Goal: Task Accomplishment & Management: Manage account settings

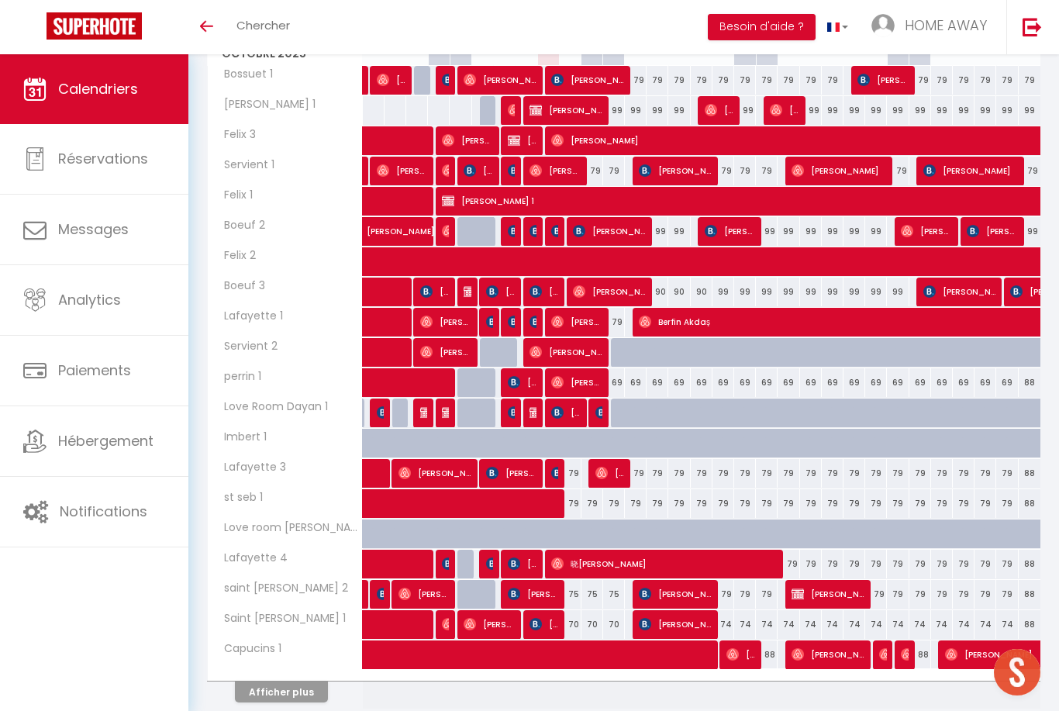
scroll to position [268, 0]
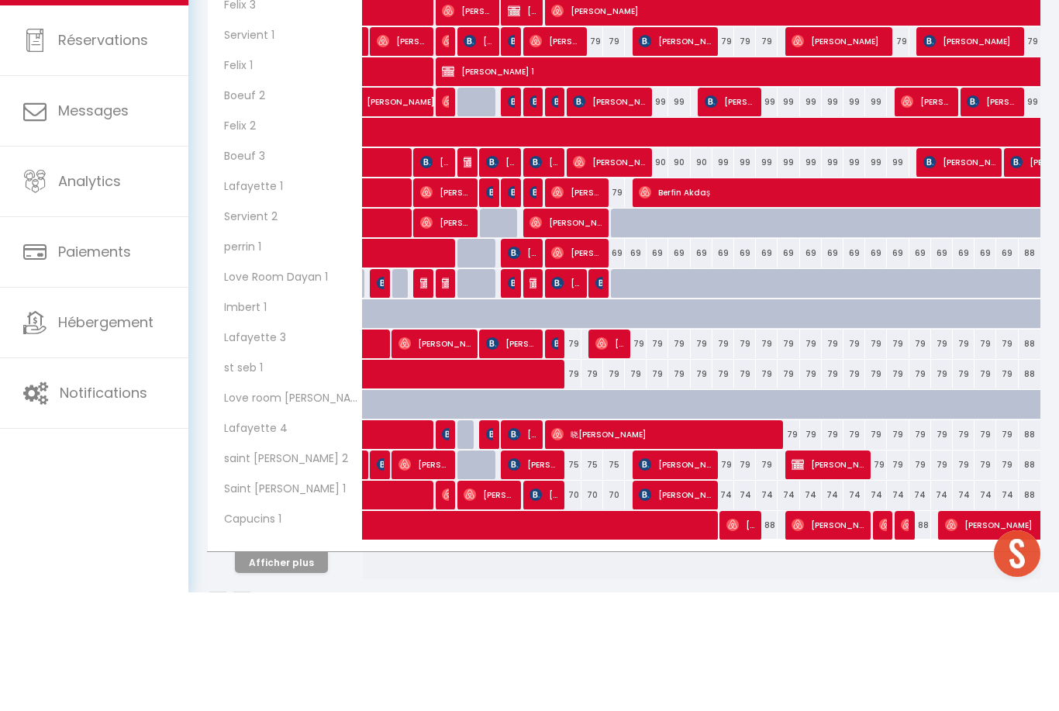
drag, startPoint x: 436, startPoint y: 240, endPoint x: 436, endPoint y: 257, distance: 17.1
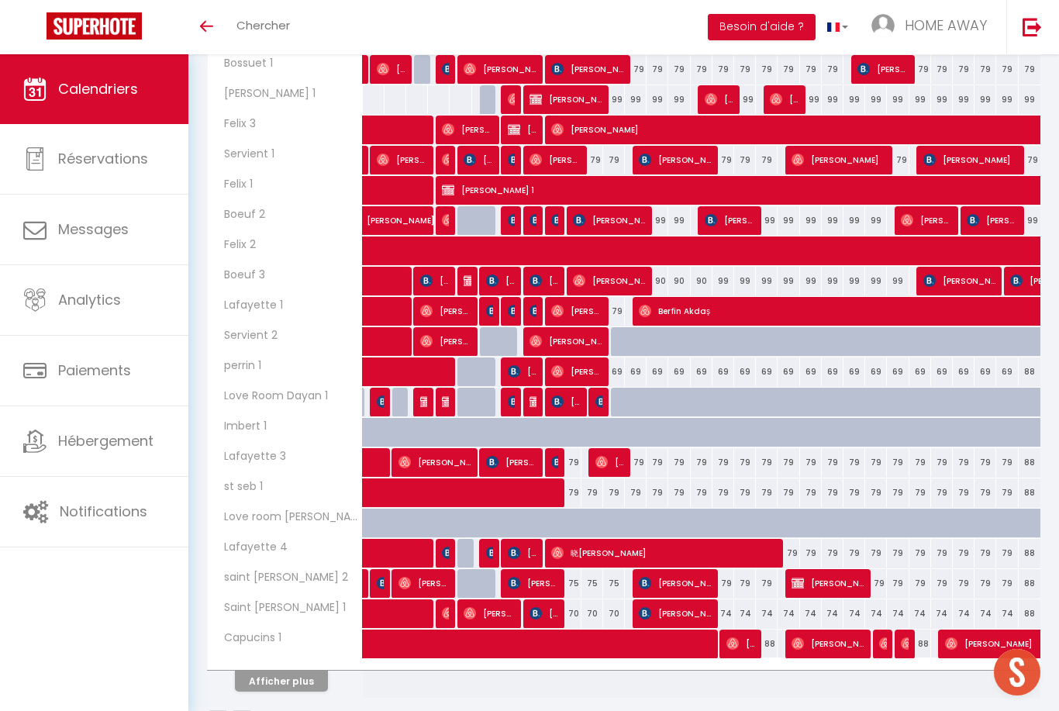
click at [279, 685] on button "Afficher plus" at bounding box center [281, 681] width 93 height 21
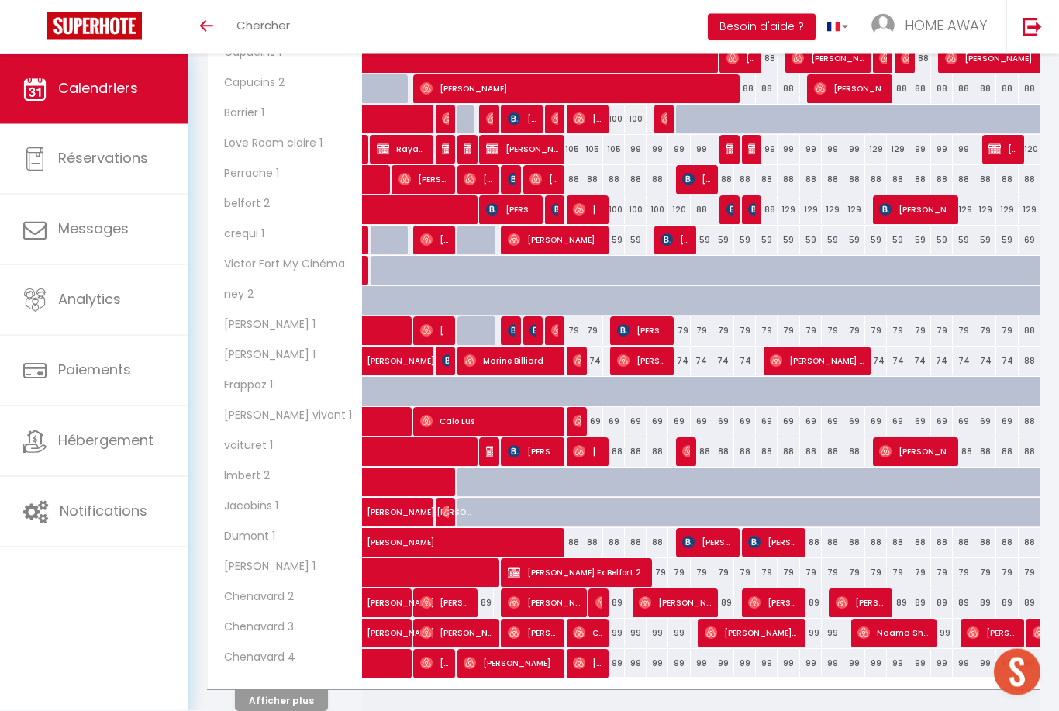
scroll to position [854, 0]
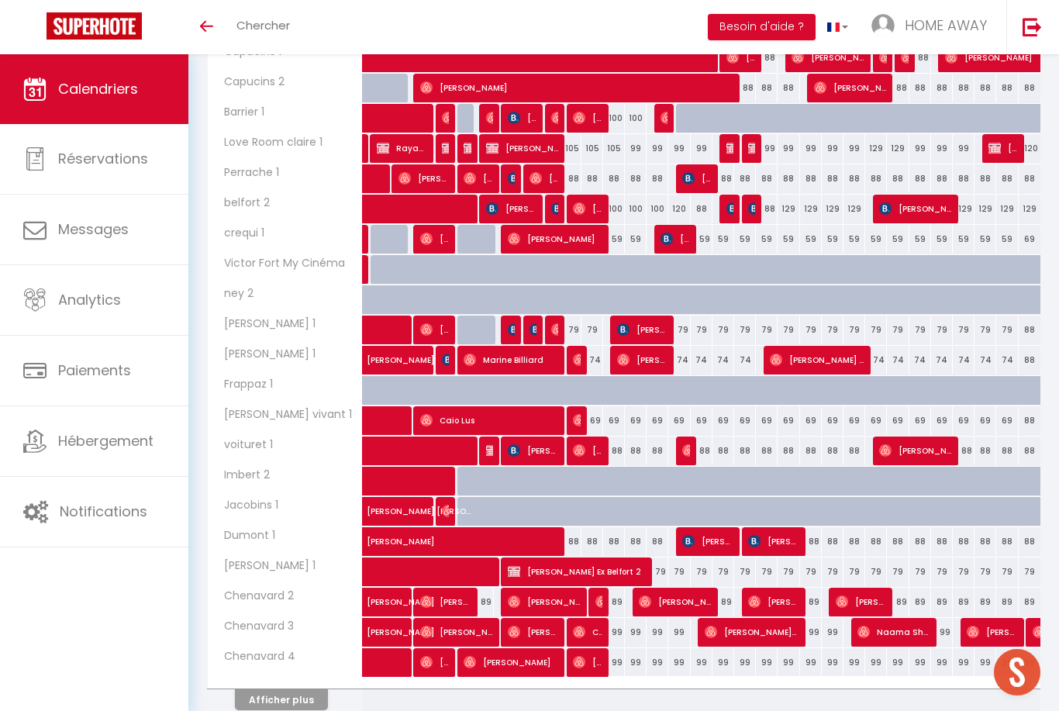
click at [617, 661] on div "99" at bounding box center [614, 662] width 22 height 29
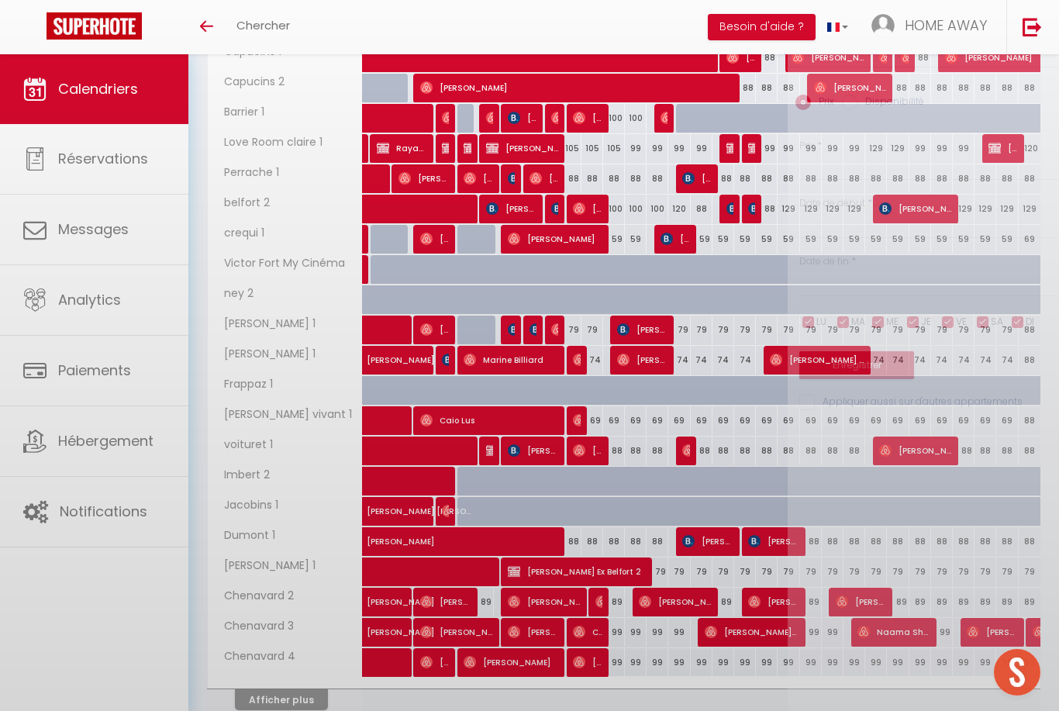
type input "99"
type input "Dim 12 Octobre 2025"
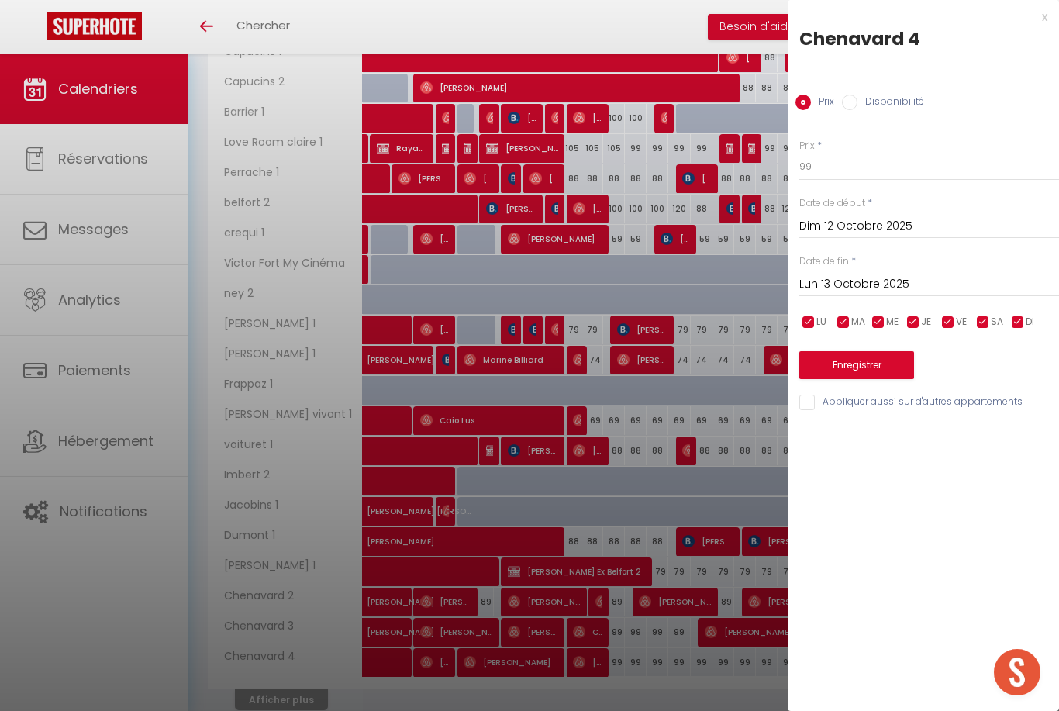
click at [822, 291] on input "Lun 13 Octobre 2025" at bounding box center [929, 284] width 260 height 20
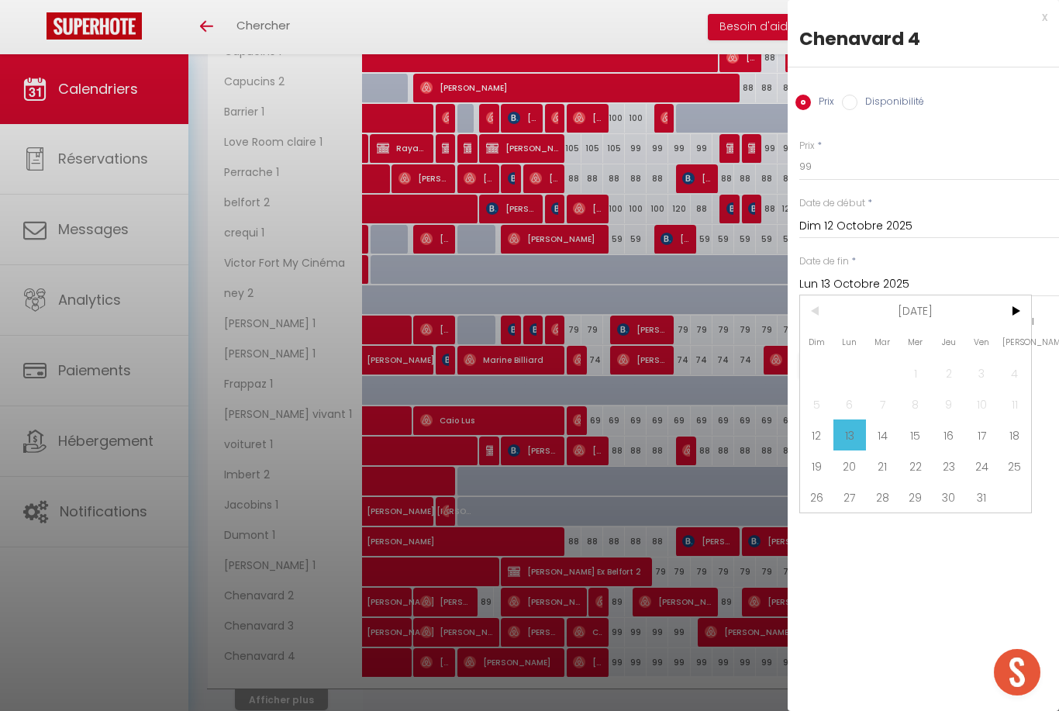
click at [905, 436] on span "15" at bounding box center [915, 434] width 33 height 31
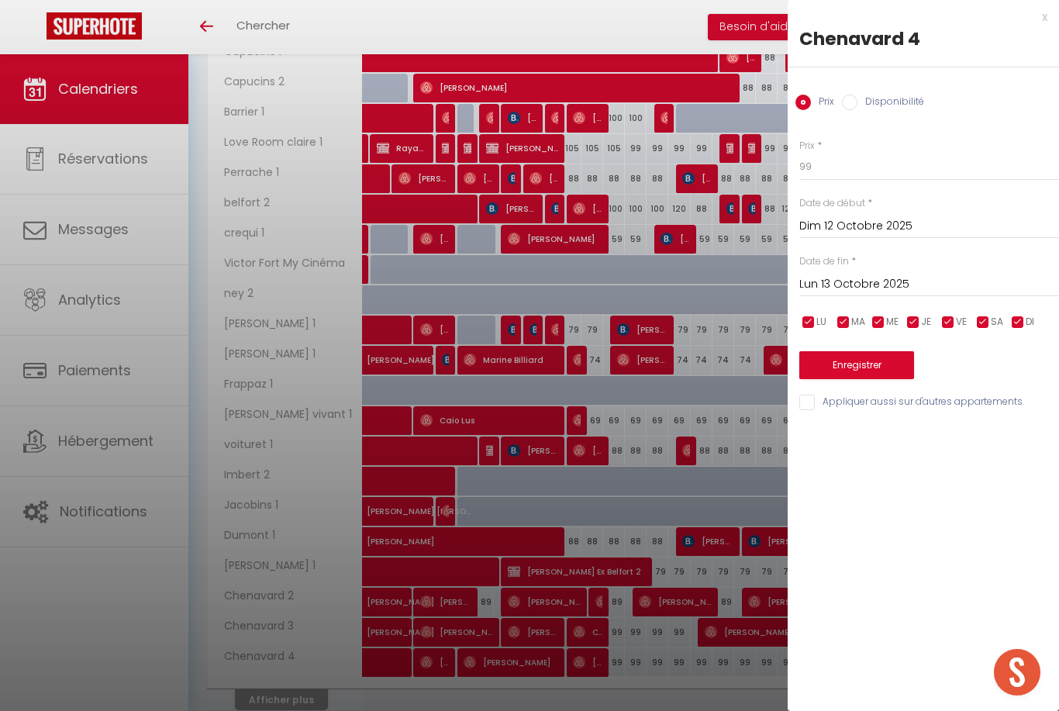
type input "Mer 15 Octobre 2025"
click at [838, 158] on input "99" at bounding box center [929, 167] width 260 height 28
type input "95"
click at [823, 360] on button "Enregistrer" at bounding box center [856, 365] width 115 height 28
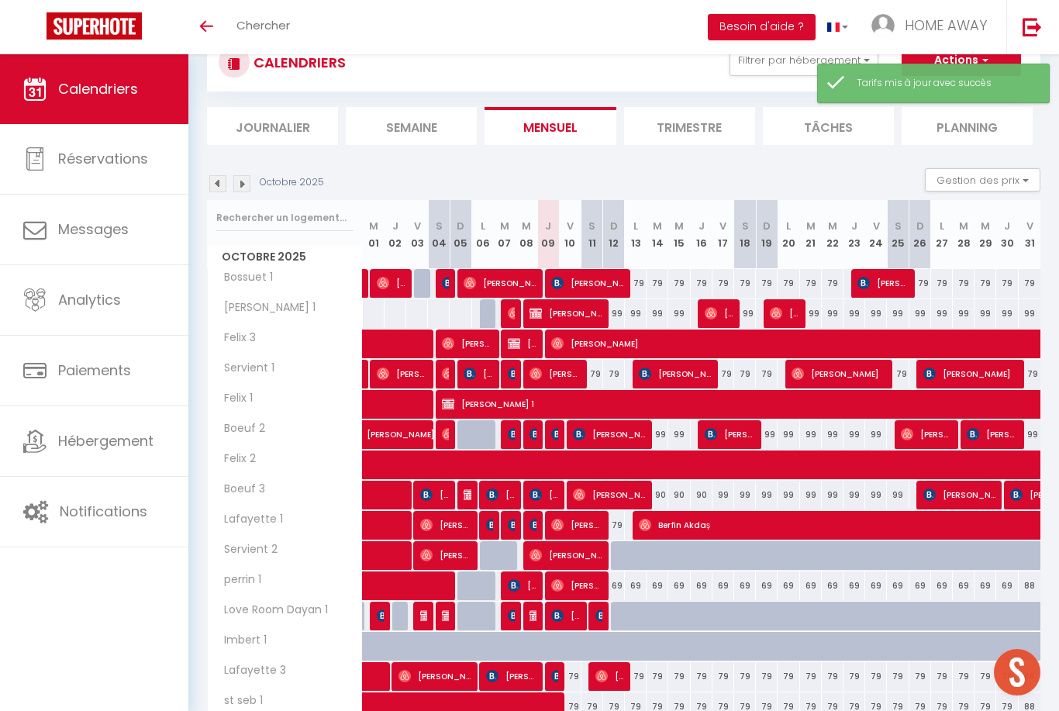
scroll to position [268, 0]
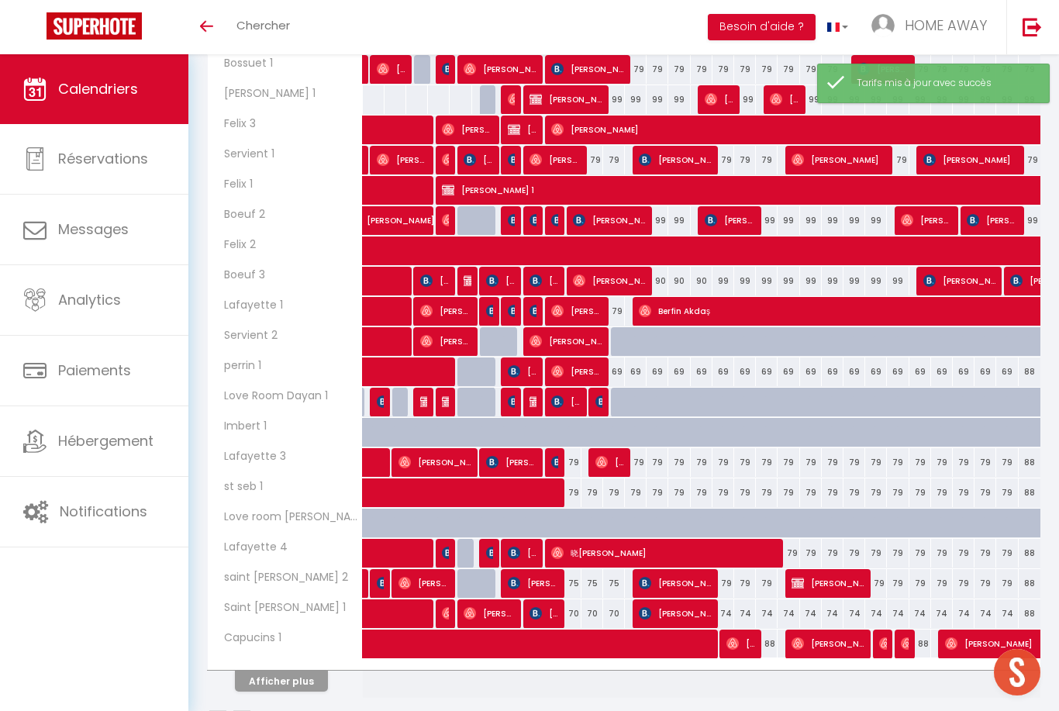
click at [289, 680] on button "Afficher plus" at bounding box center [281, 681] width 93 height 21
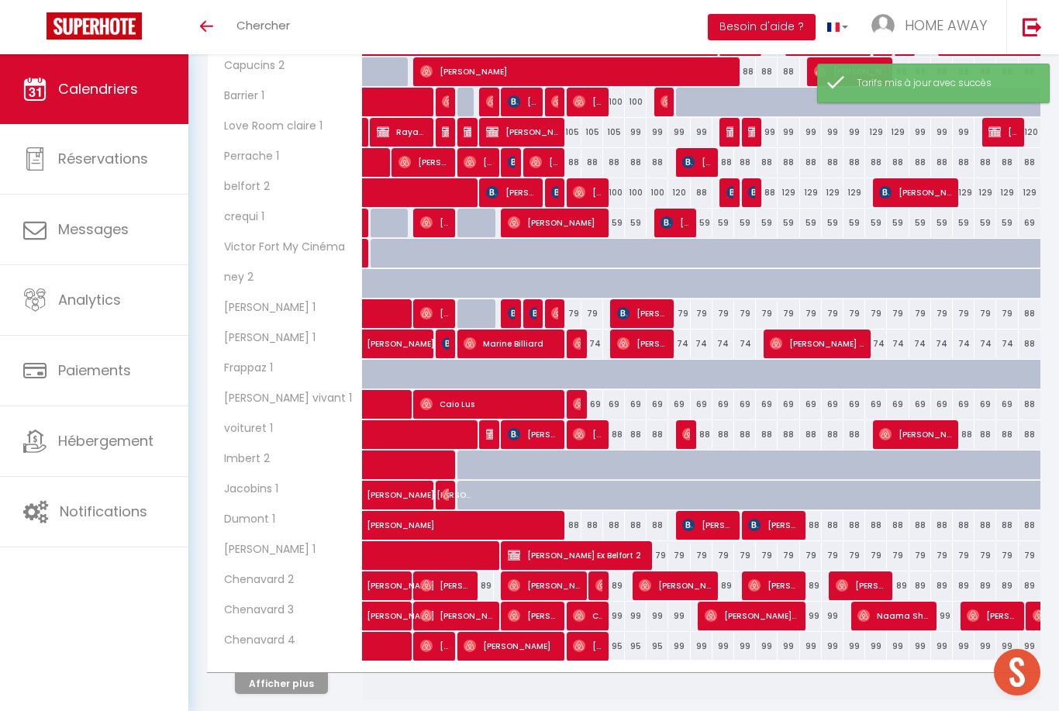
scroll to position [873, 0]
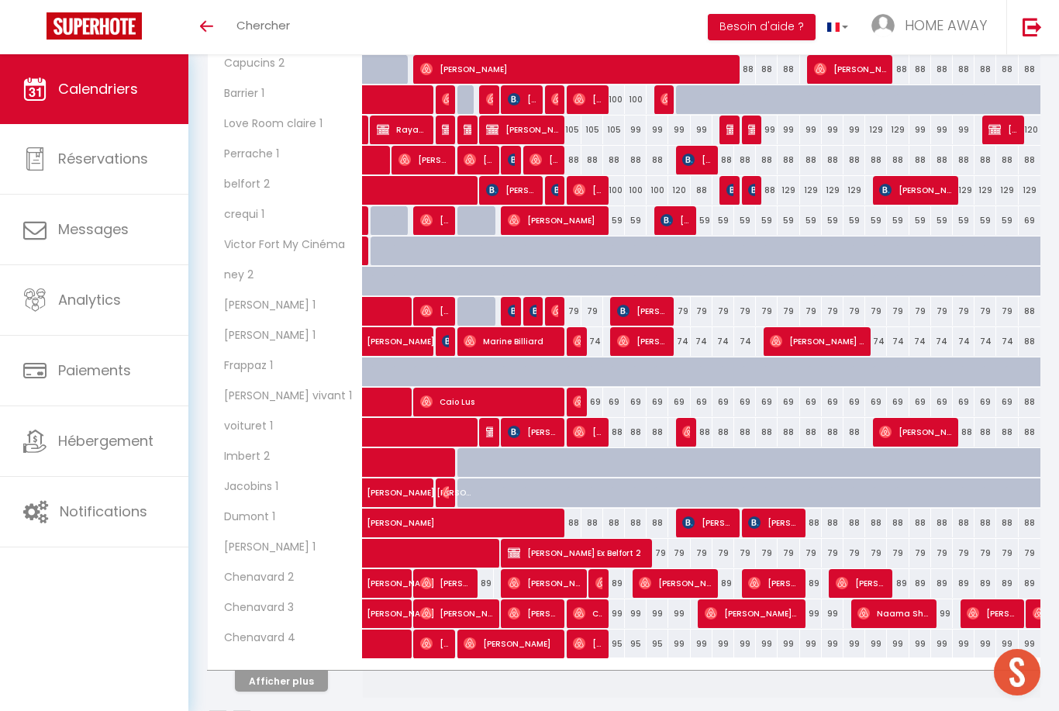
click at [619, 608] on div "99" at bounding box center [614, 613] width 22 height 29
type input "99"
type input "Dim 12 Octobre 2025"
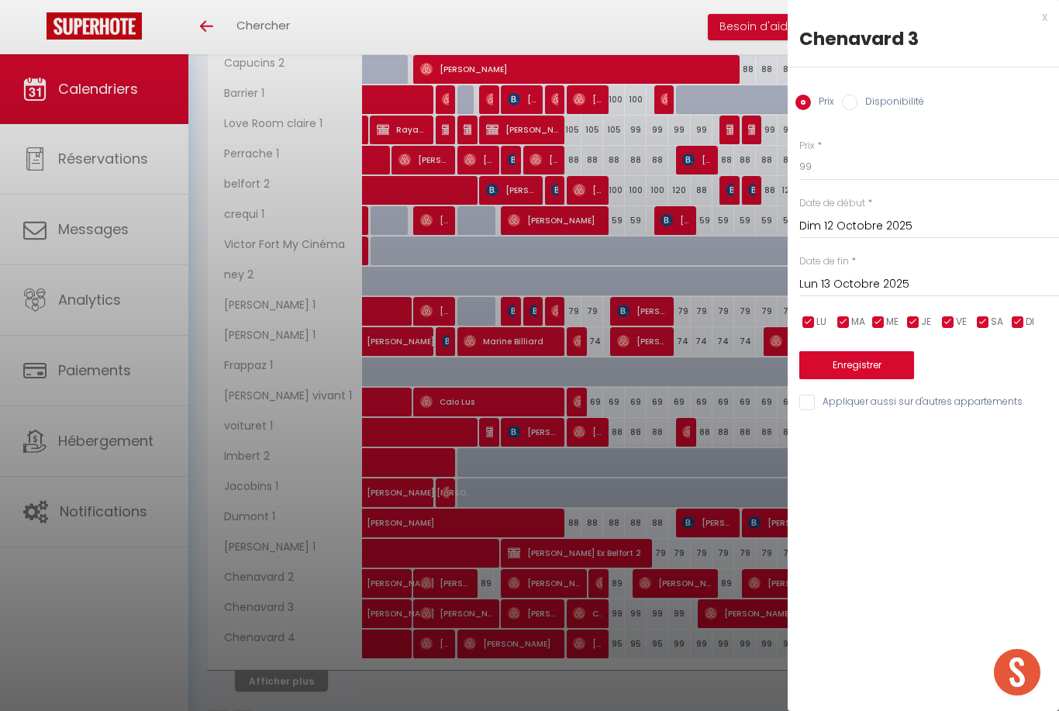
click at [840, 271] on div "[DATE] < [DATE] > Dim Lun Mar Mer Jeu Ven Sam 1 2 3 4 5 6 7 8 9 10 11 12 13 14 …" at bounding box center [929, 283] width 260 height 28
click at [840, 283] on input "Lun 13 Octobre 2025" at bounding box center [929, 284] width 260 height 20
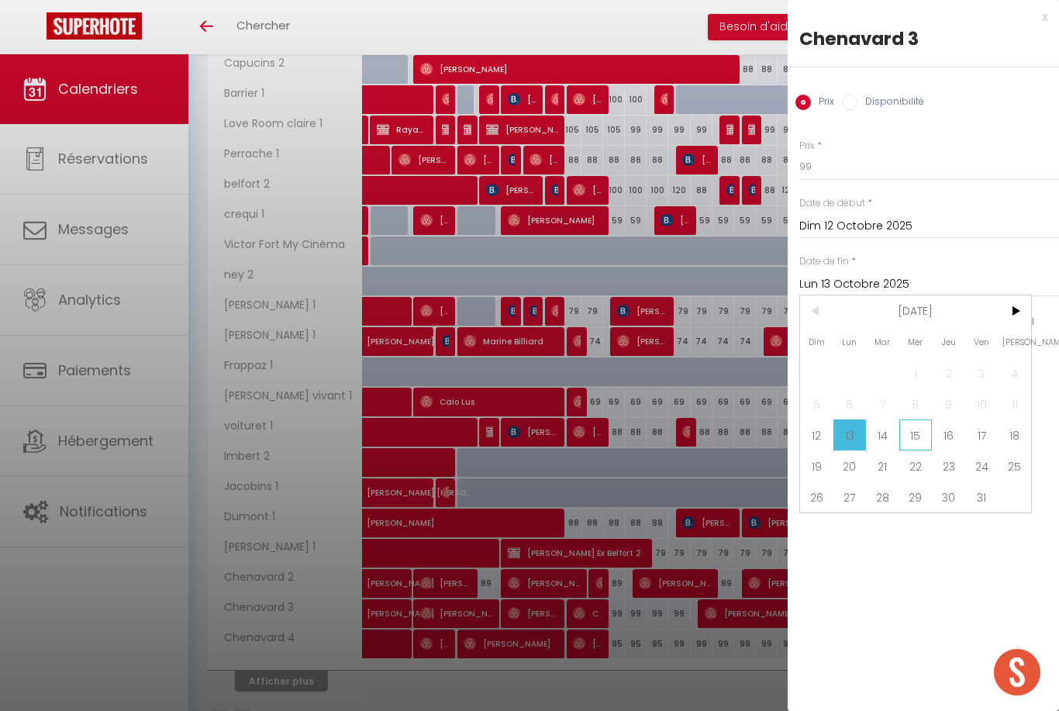
click at [912, 443] on span "15" at bounding box center [915, 434] width 33 height 31
type input "Mer 15 Octobre 2025"
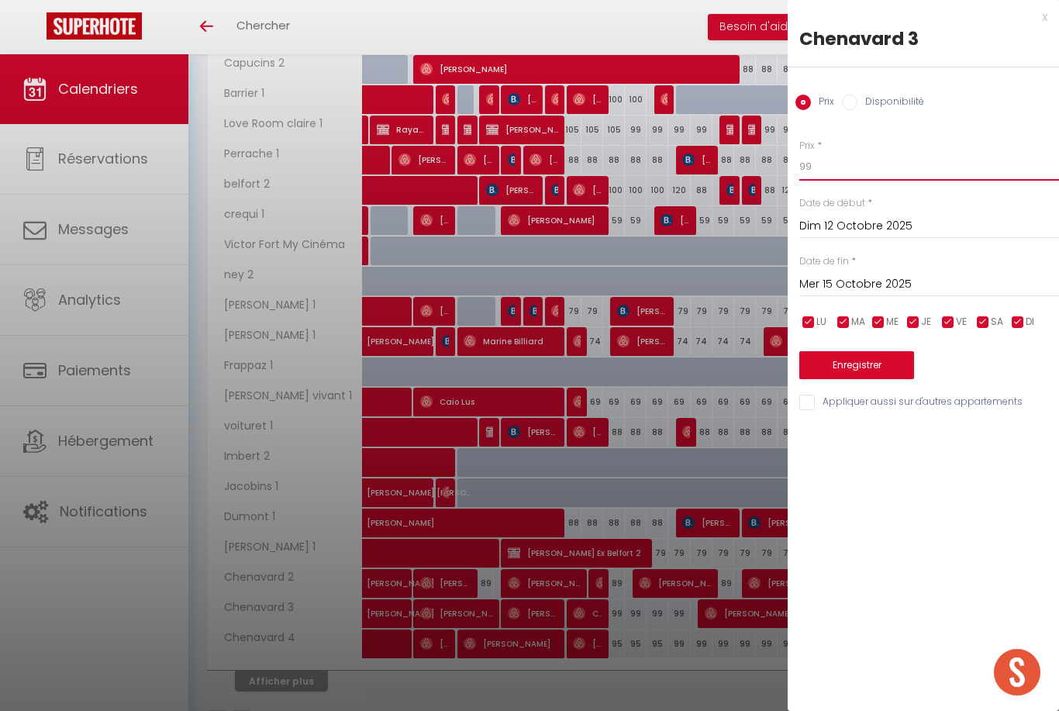
click at [825, 174] on input "99" at bounding box center [929, 167] width 260 height 28
type input "95"
click at [829, 357] on button "Enregistrer" at bounding box center [856, 365] width 115 height 28
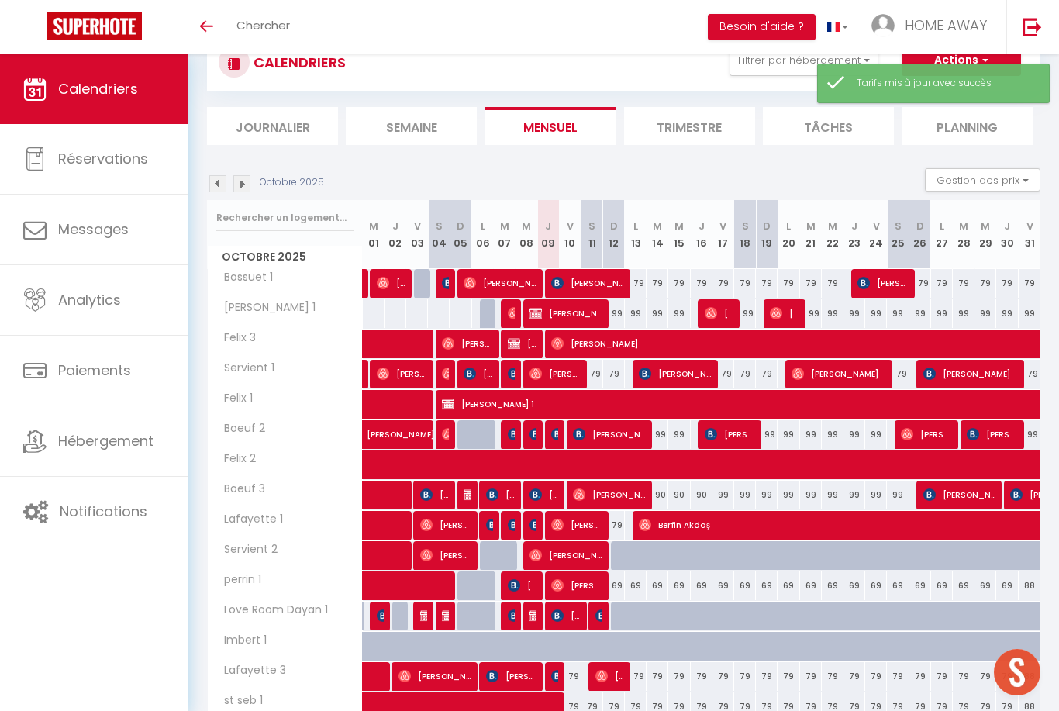
scroll to position [268, 0]
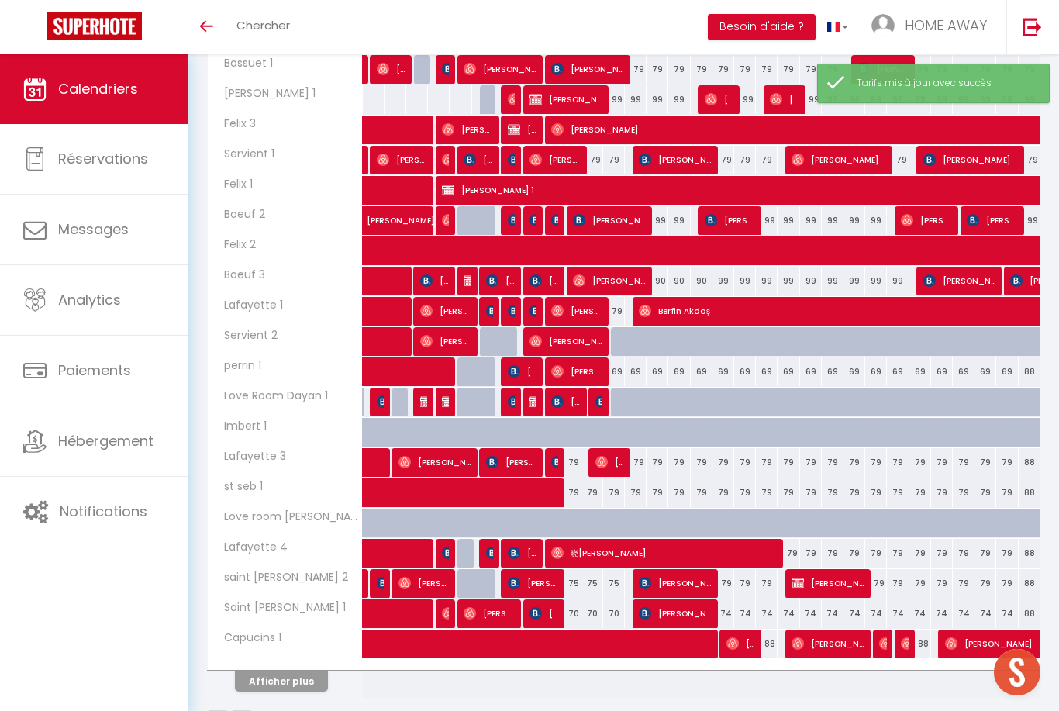
click at [257, 692] on th "Afficher plus" at bounding box center [285, 678] width 155 height 39
click at [300, 685] on button "Afficher plus" at bounding box center [281, 681] width 93 height 21
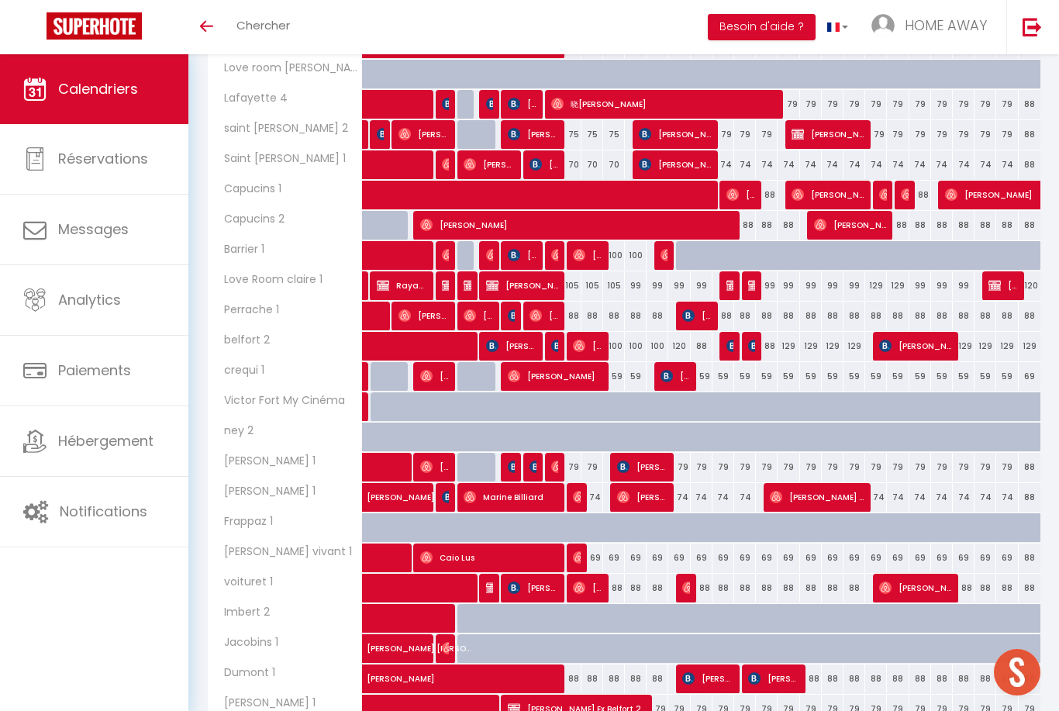
scroll to position [873, 0]
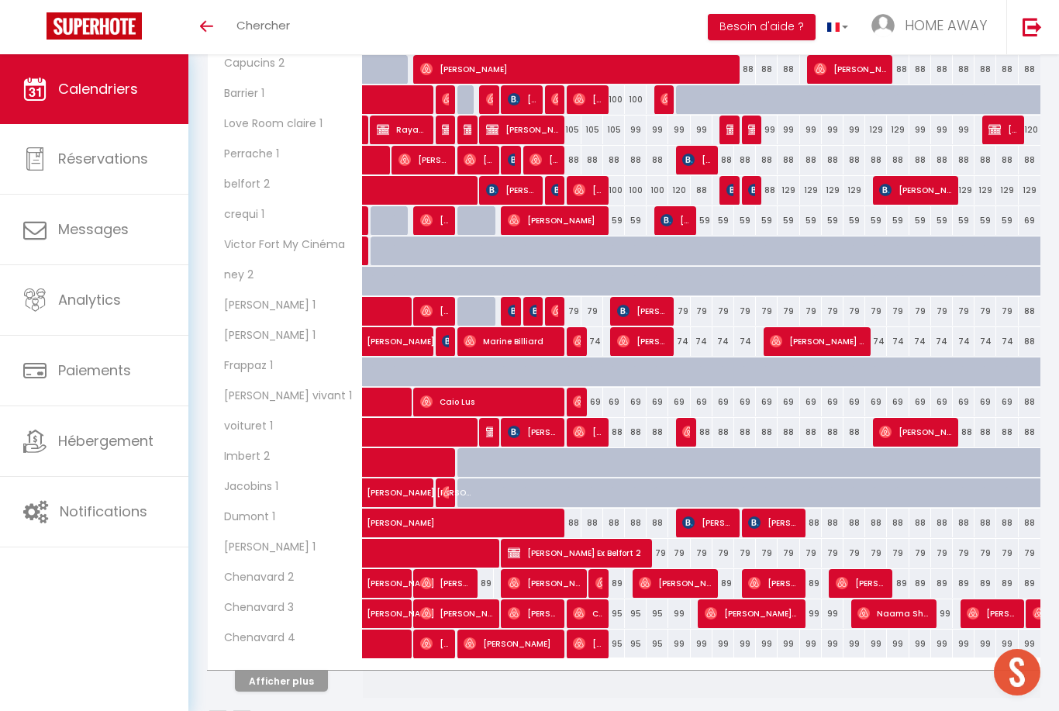
click at [283, 682] on button "Afficher plus" at bounding box center [281, 681] width 93 height 21
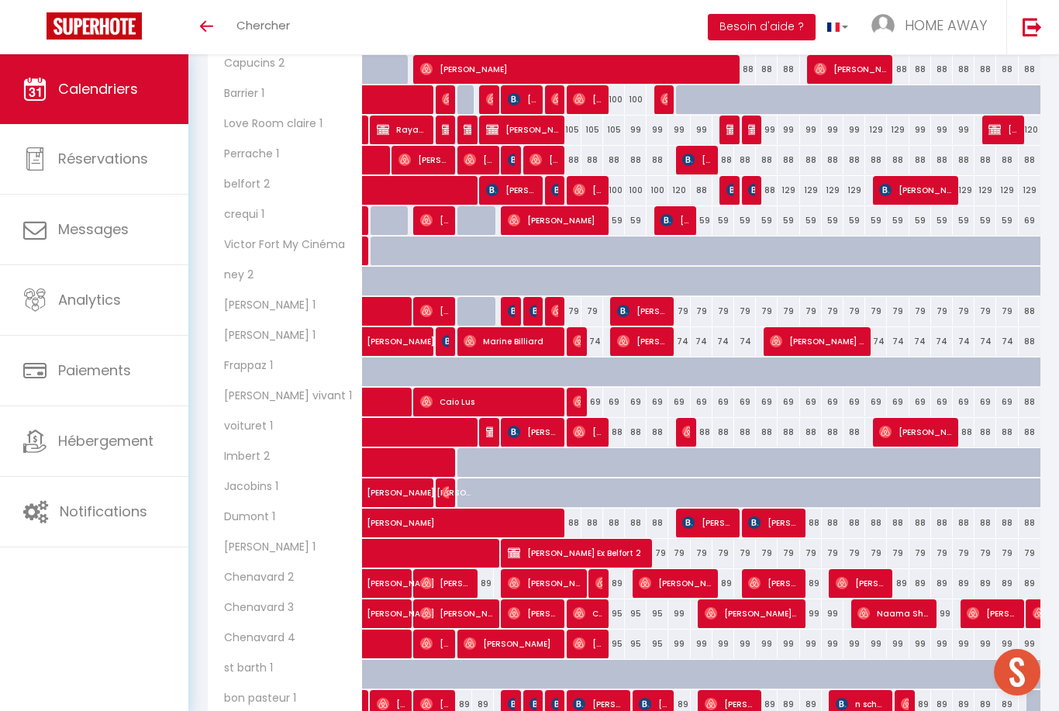
click at [685, 619] on div "99" at bounding box center [679, 613] width 22 height 29
type input "99"
type input "Mer 15 Octobre 2025"
type input "Jeu 16 Octobre 2025"
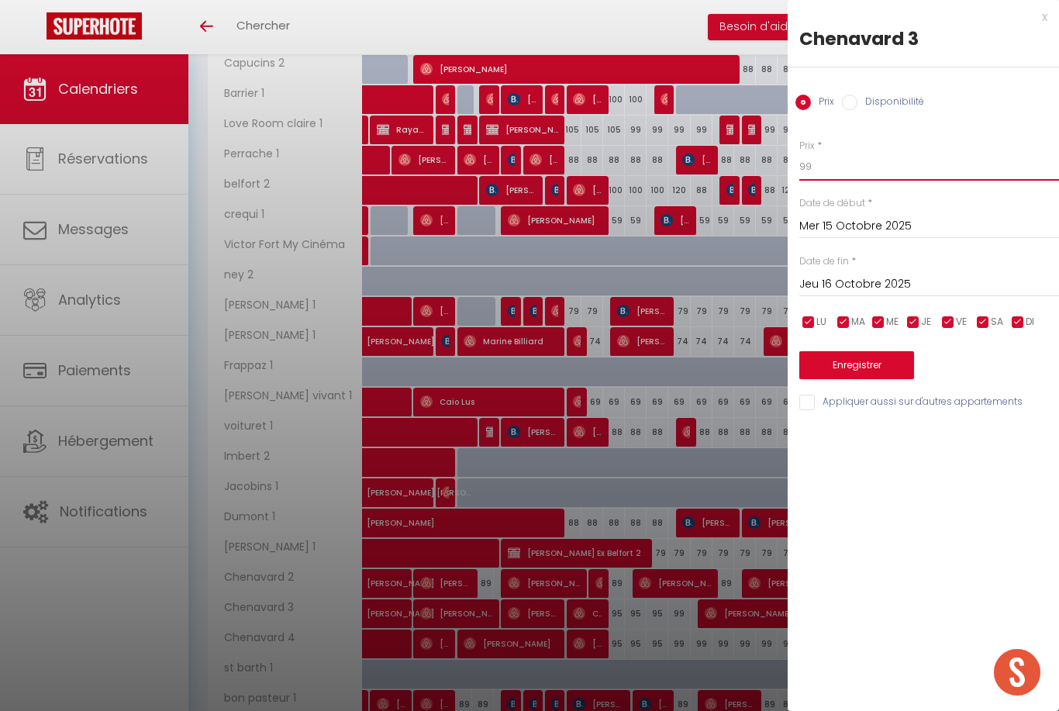
click at [837, 175] on input "99" at bounding box center [929, 167] width 260 height 28
type input "95"
click at [866, 367] on button "Enregistrer" at bounding box center [856, 365] width 115 height 28
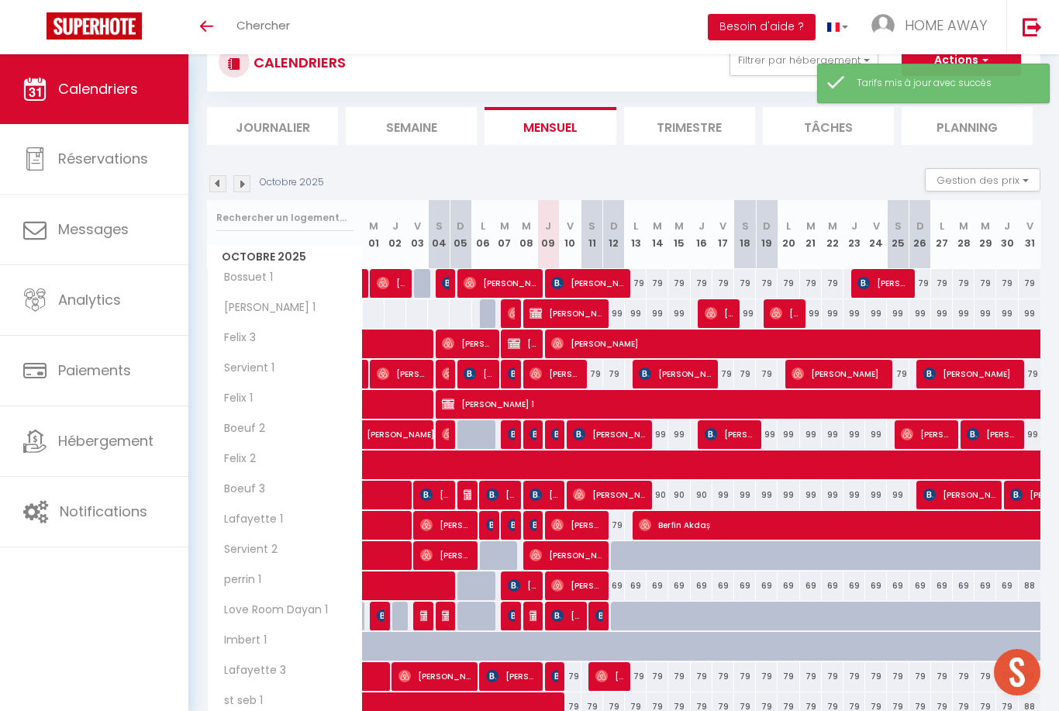
scroll to position [268, 0]
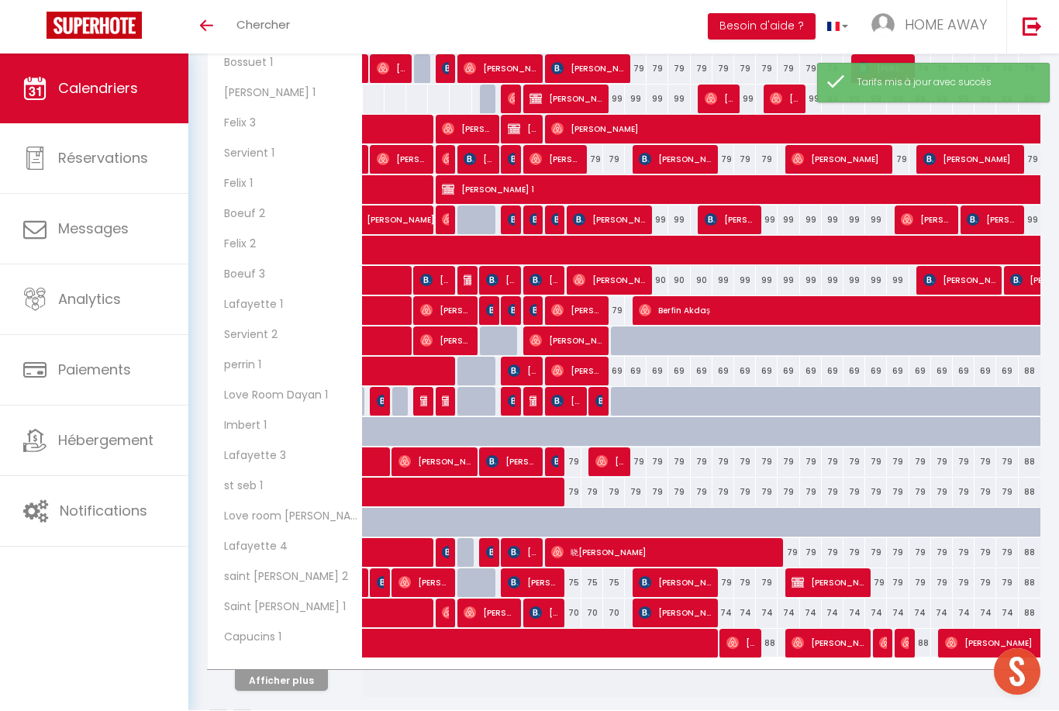
click at [313, 674] on button "Afficher plus" at bounding box center [281, 681] width 93 height 21
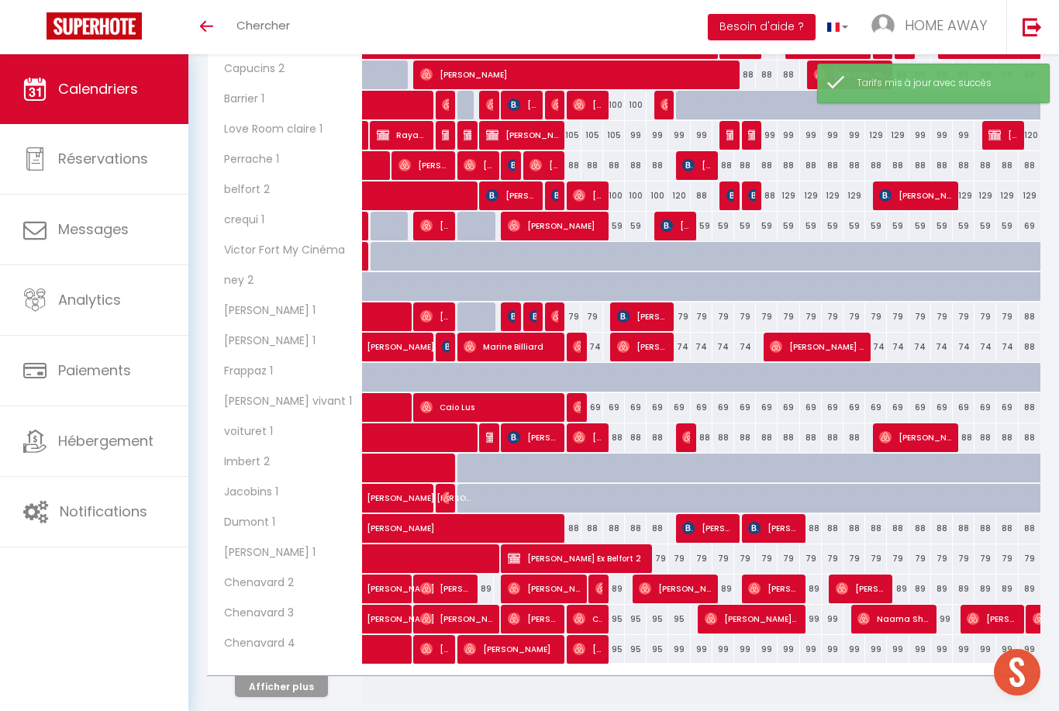
scroll to position [873, 0]
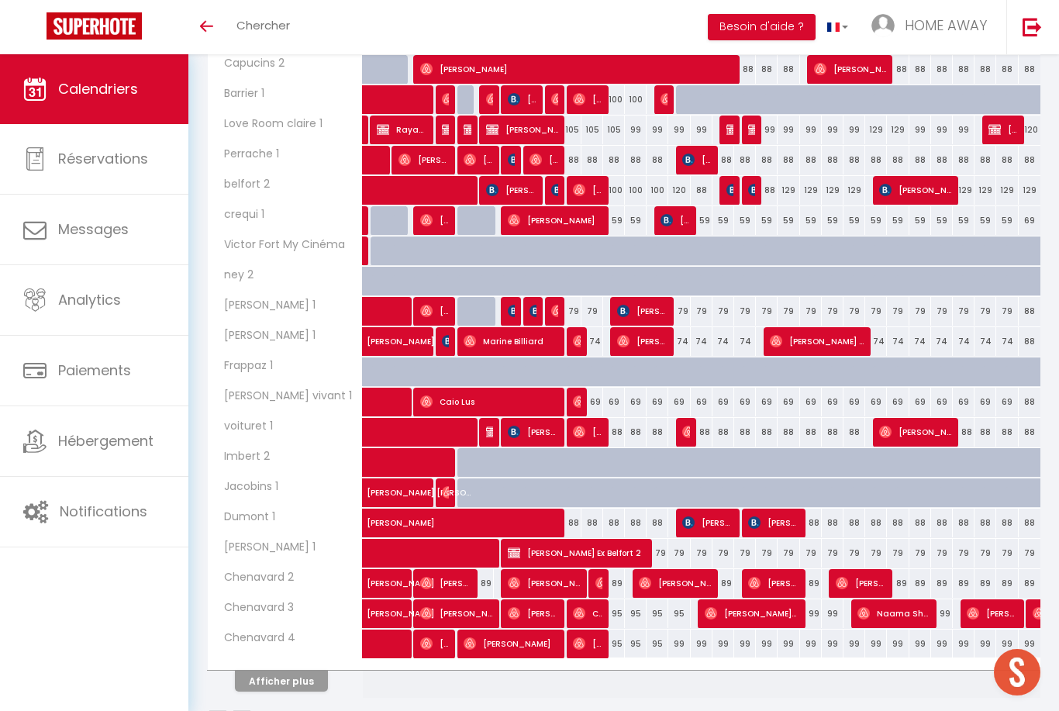
click at [622, 584] on div "89" at bounding box center [614, 583] width 22 height 29
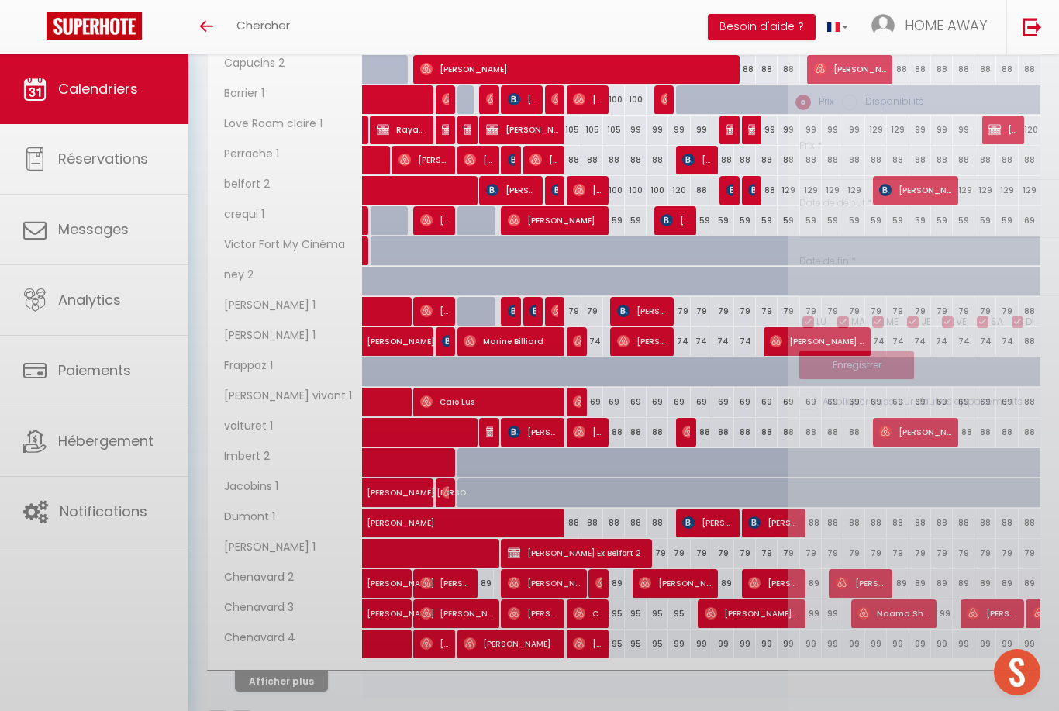
type input "89"
type input "Dim 12 Octobre 2025"
type input "Lun 13 Octobre 2025"
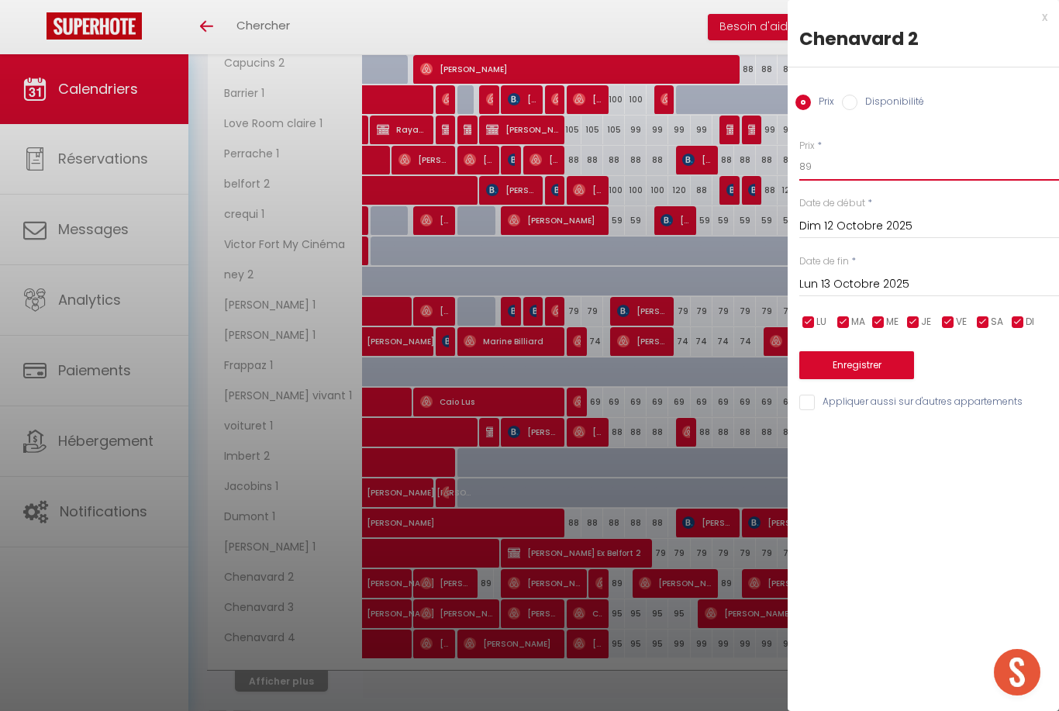
click at [840, 159] on input "89" at bounding box center [929, 167] width 260 height 28
type input "80"
click at [930, 710] on div "x Chenavard 2 Prix Disponibilité Prix * 80 Statut * Disponible Indisponible Dat…" at bounding box center [923, 355] width 271 height 711
click at [838, 361] on button "Enregistrer" at bounding box center [856, 365] width 115 height 28
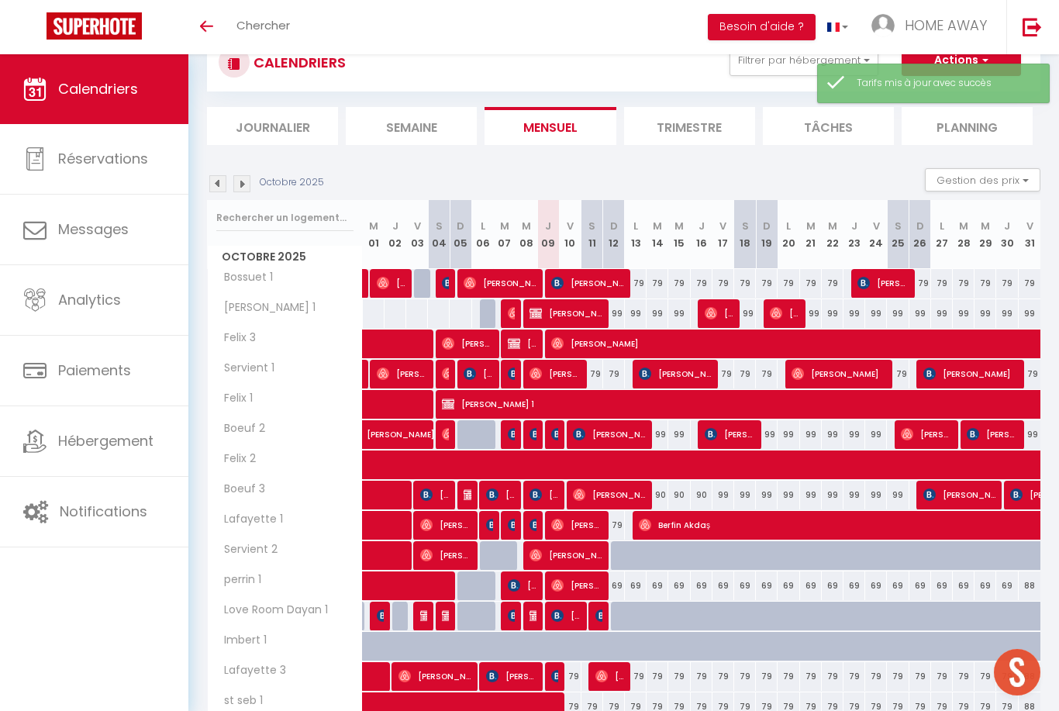
scroll to position [268, 0]
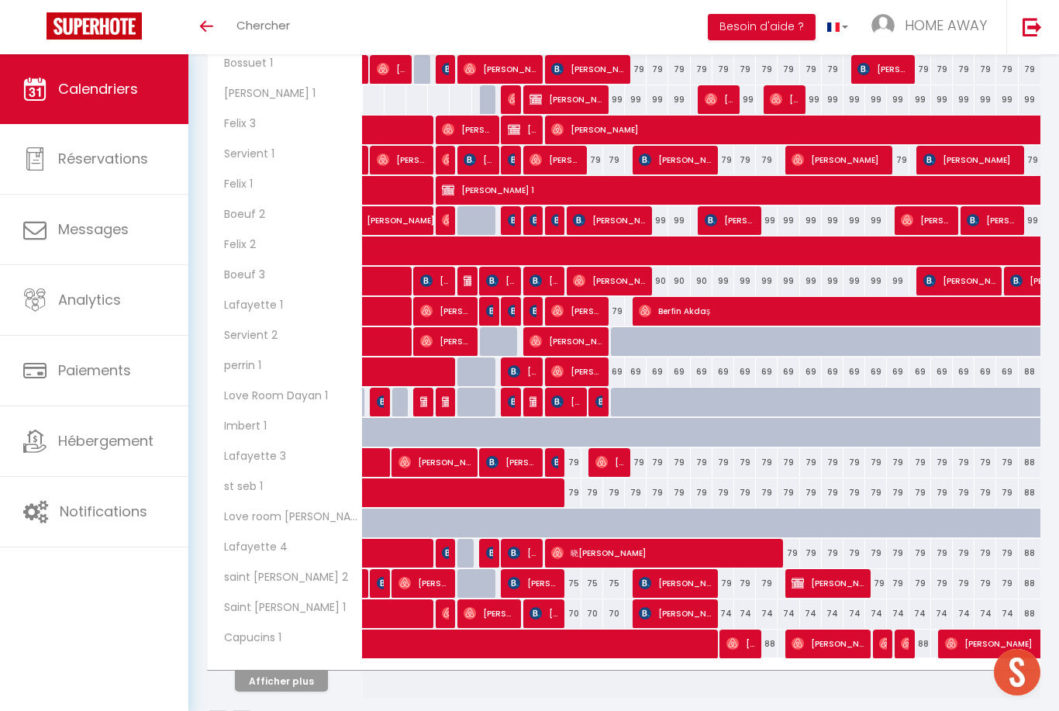
click at [298, 674] on button "Afficher plus" at bounding box center [281, 681] width 93 height 21
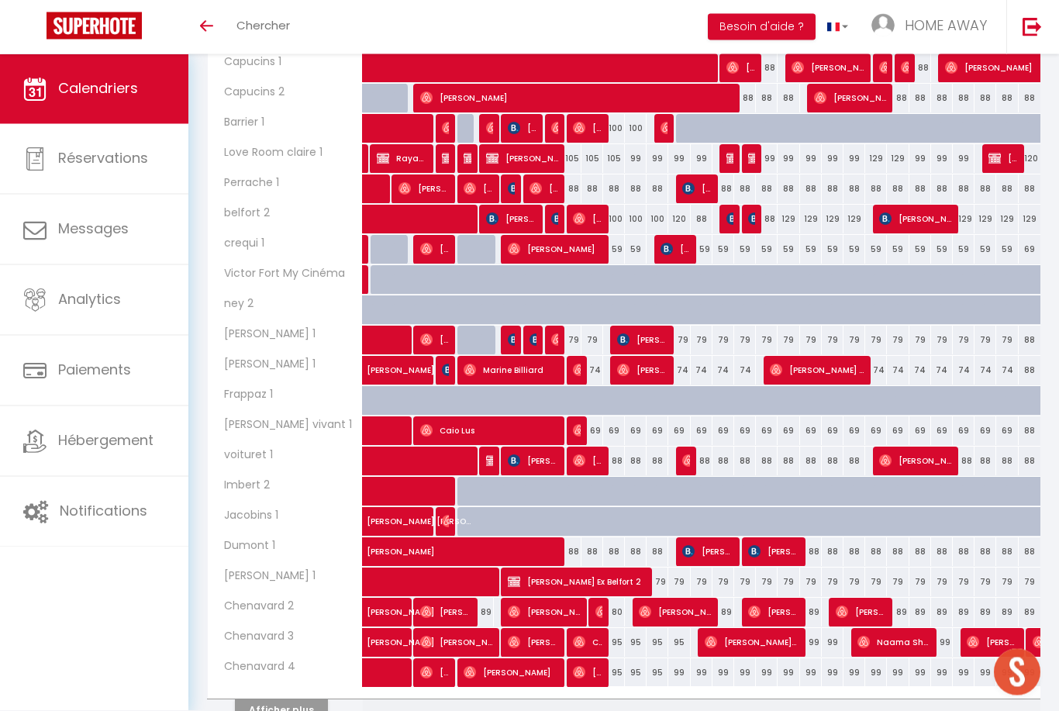
scroll to position [844, 0]
click at [284, 702] on button "Afficher plus" at bounding box center [281, 709] width 93 height 21
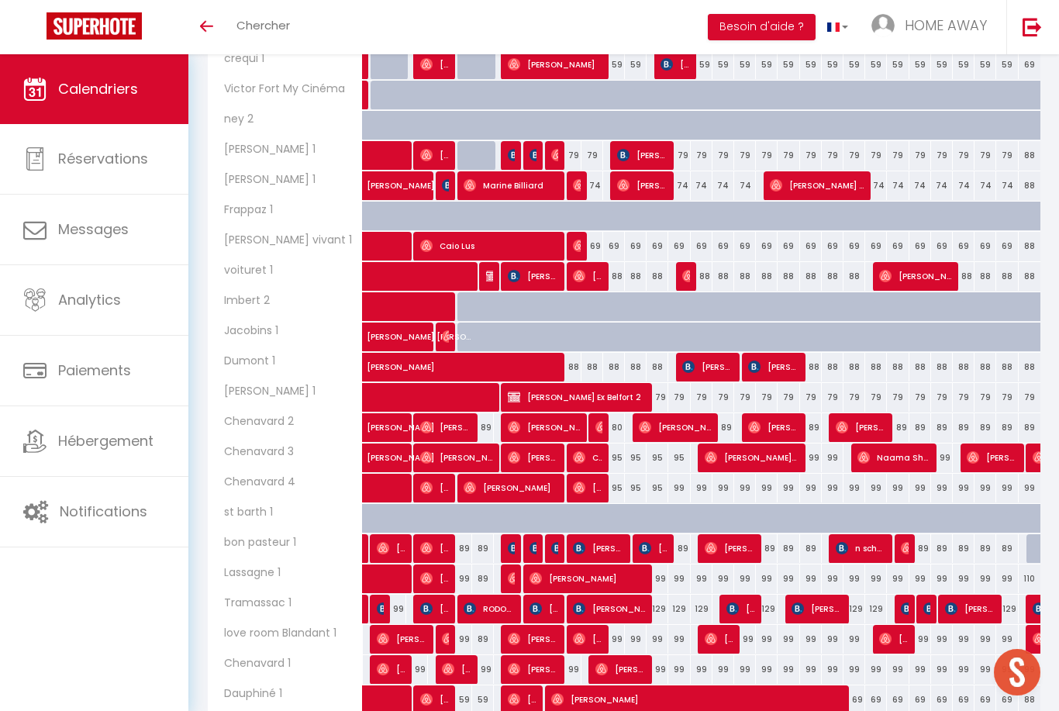
scroll to position [1047, 0]
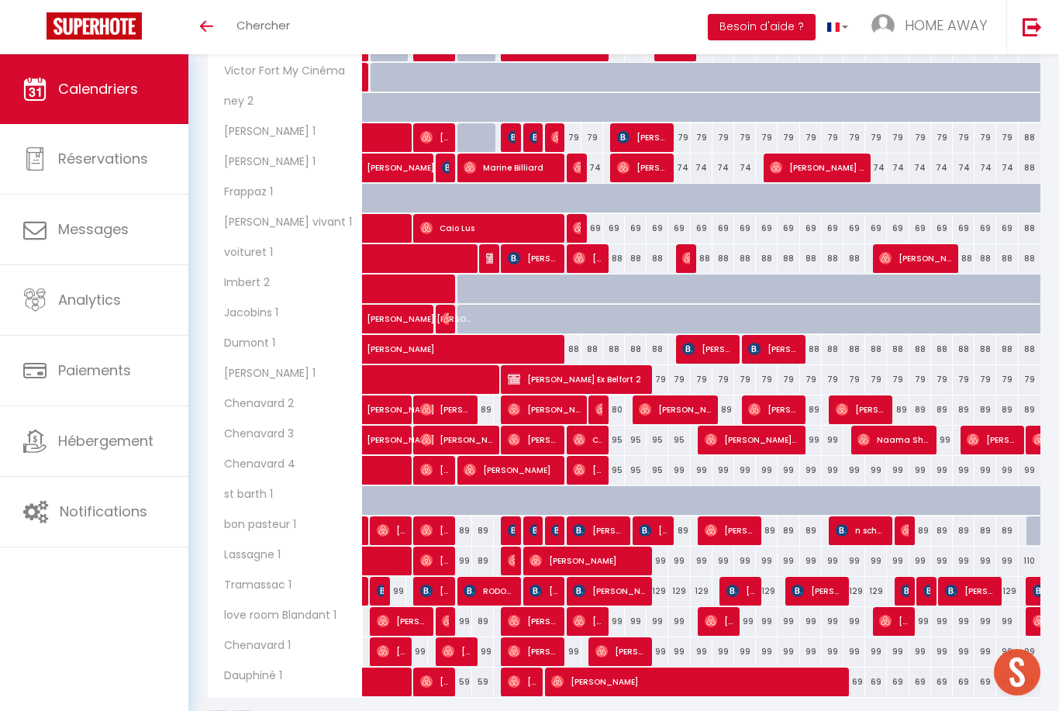
drag, startPoint x: 284, startPoint y: 702, endPoint x: 521, endPoint y: 660, distance: 240.9
click at [284, 702] on div "Octobre 2025" at bounding box center [623, 721] width 833 height 46
click at [615, 617] on div "99" at bounding box center [614, 621] width 22 height 29
type input "99"
type input "Dim 12 Octobre 2025"
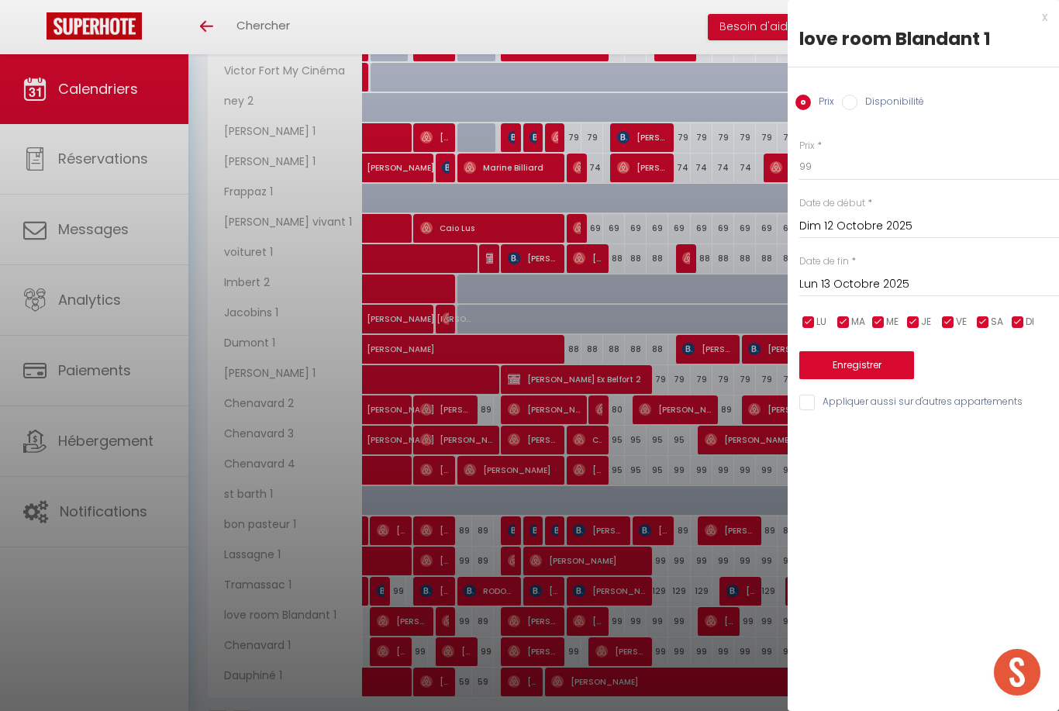
click at [829, 289] on input "Lun 13 Octobre 2025" at bounding box center [929, 284] width 260 height 20
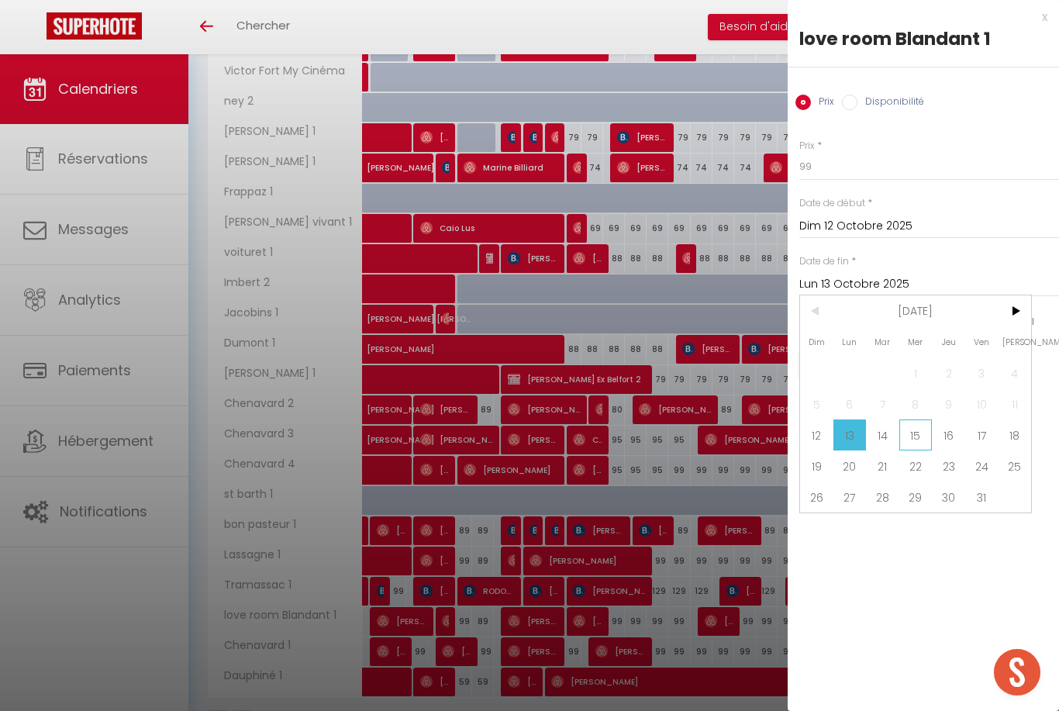
click at [917, 428] on span "15" at bounding box center [915, 434] width 33 height 31
type input "Mer 15 Octobre 2025"
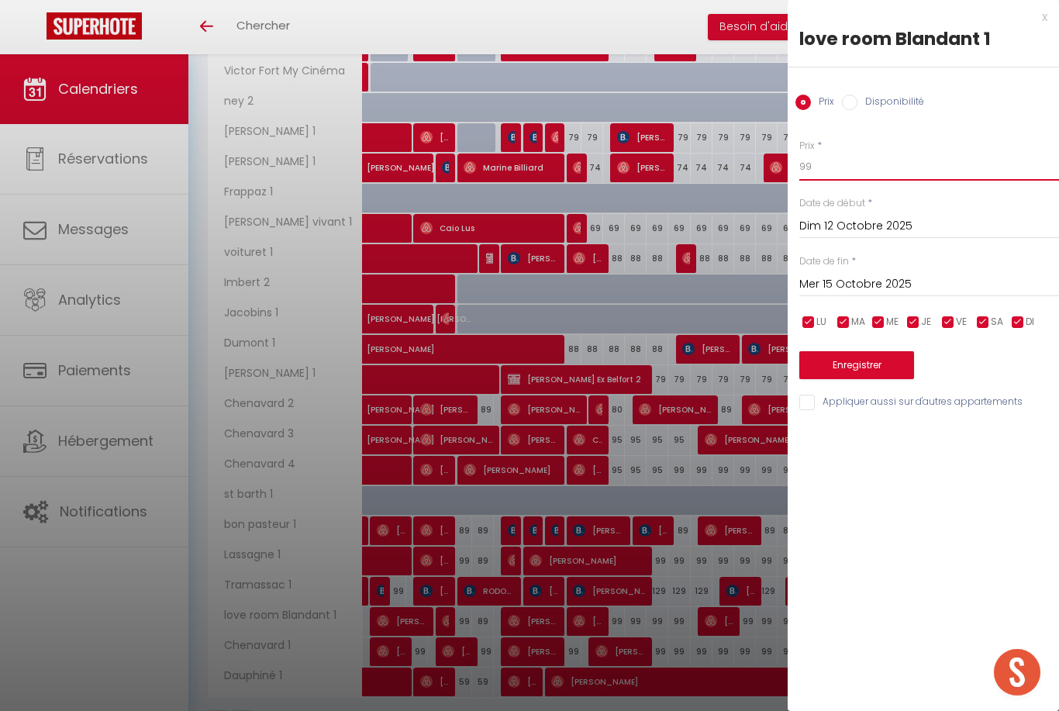
click at [817, 161] on input "99" at bounding box center [929, 167] width 260 height 28
type input "90"
click at [815, 359] on button "Enregistrer" at bounding box center [856, 365] width 115 height 28
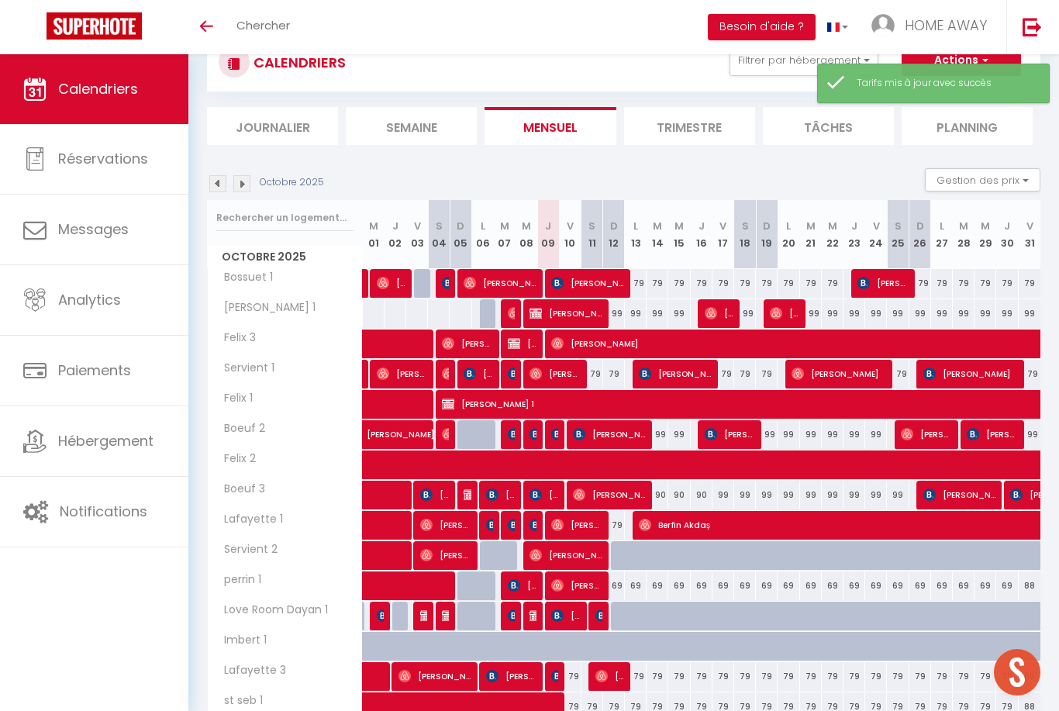
scroll to position [268, 0]
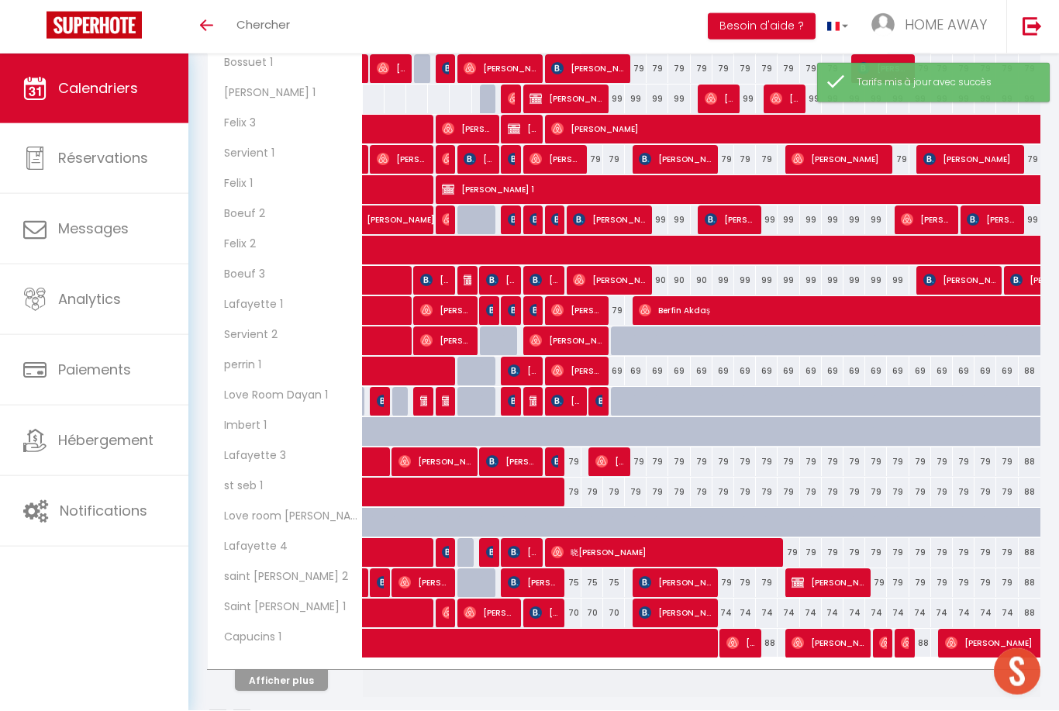
click at [289, 663] on div at bounding box center [285, 665] width 155 height 10
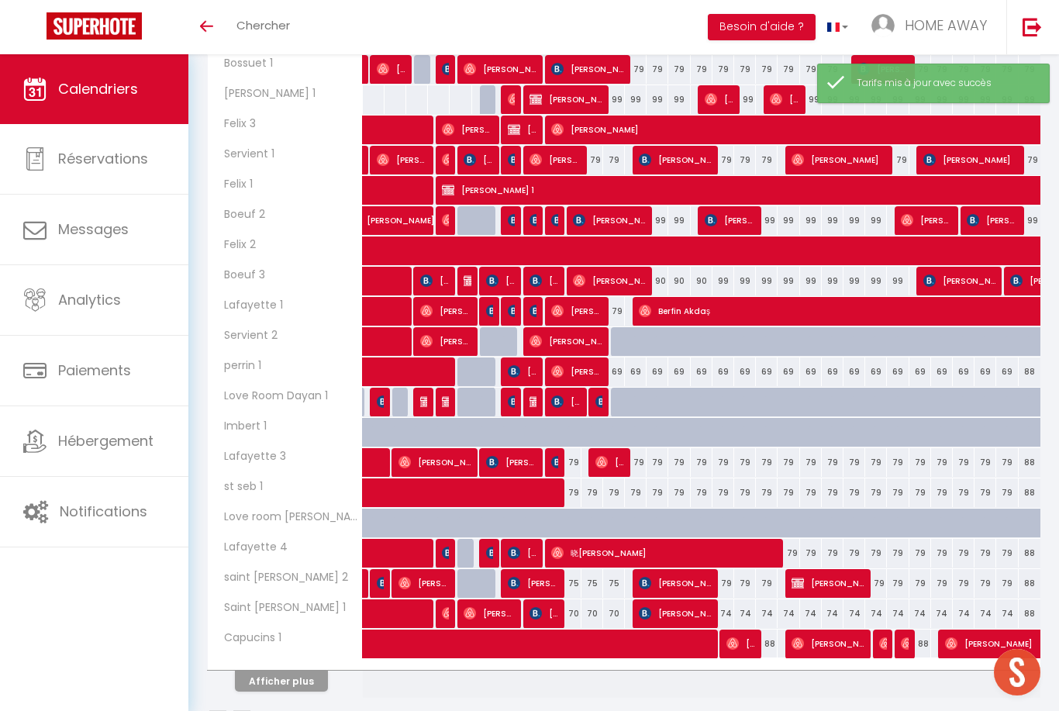
click at [281, 687] on button "Afficher plus" at bounding box center [281, 681] width 93 height 21
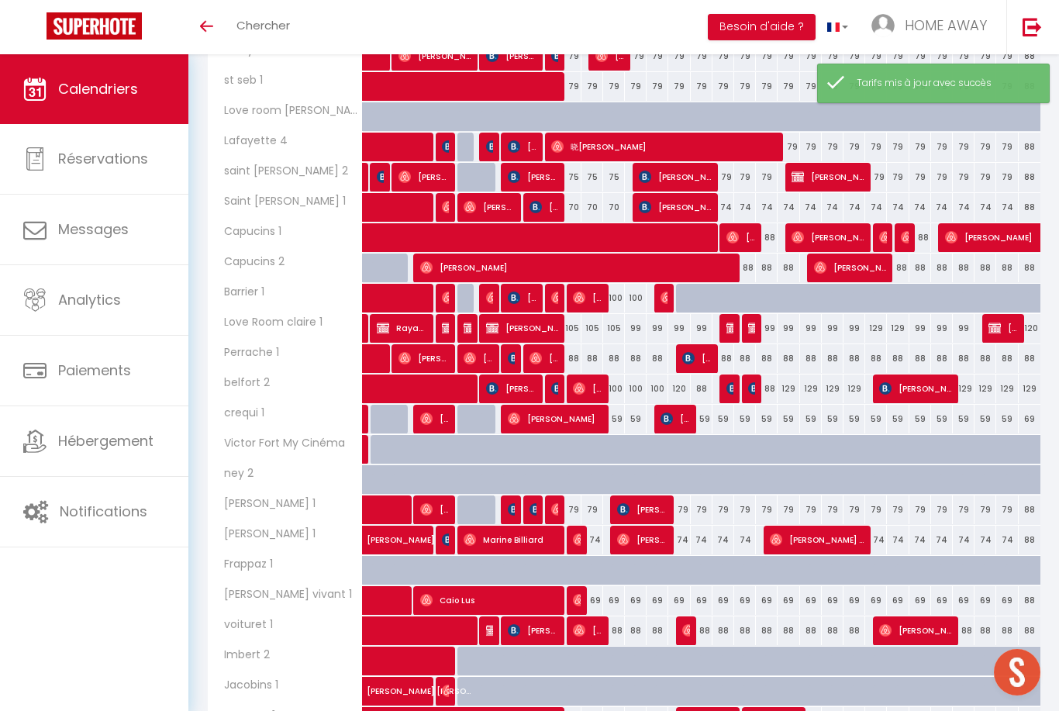
scroll to position [873, 0]
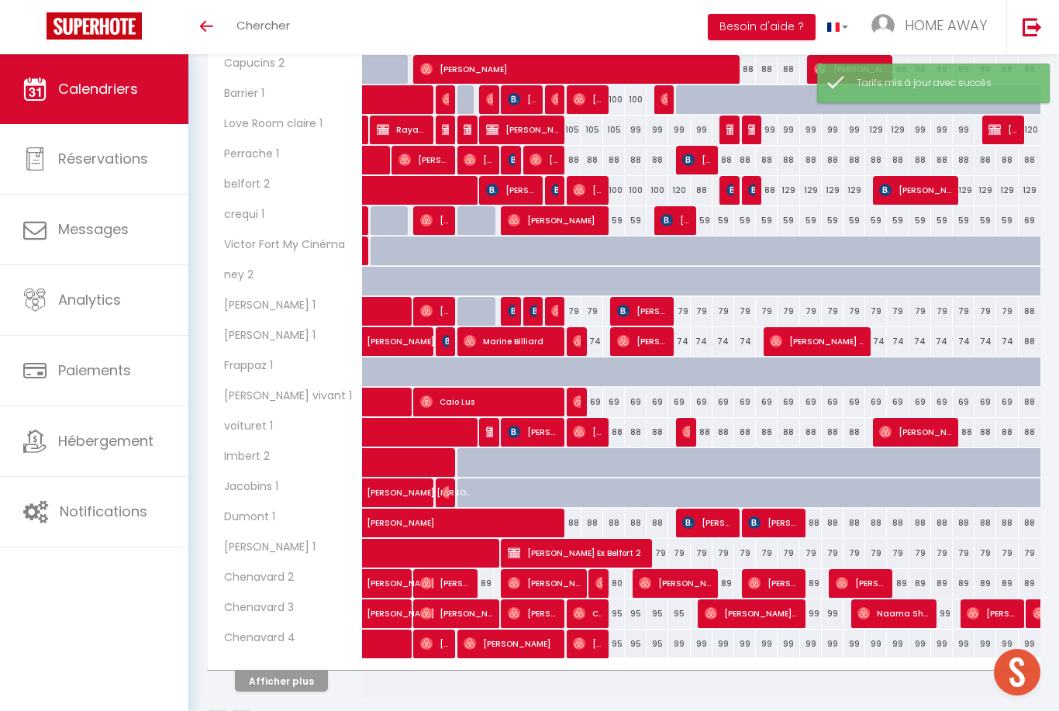
click at [280, 679] on button "Afficher plus" at bounding box center [281, 681] width 93 height 21
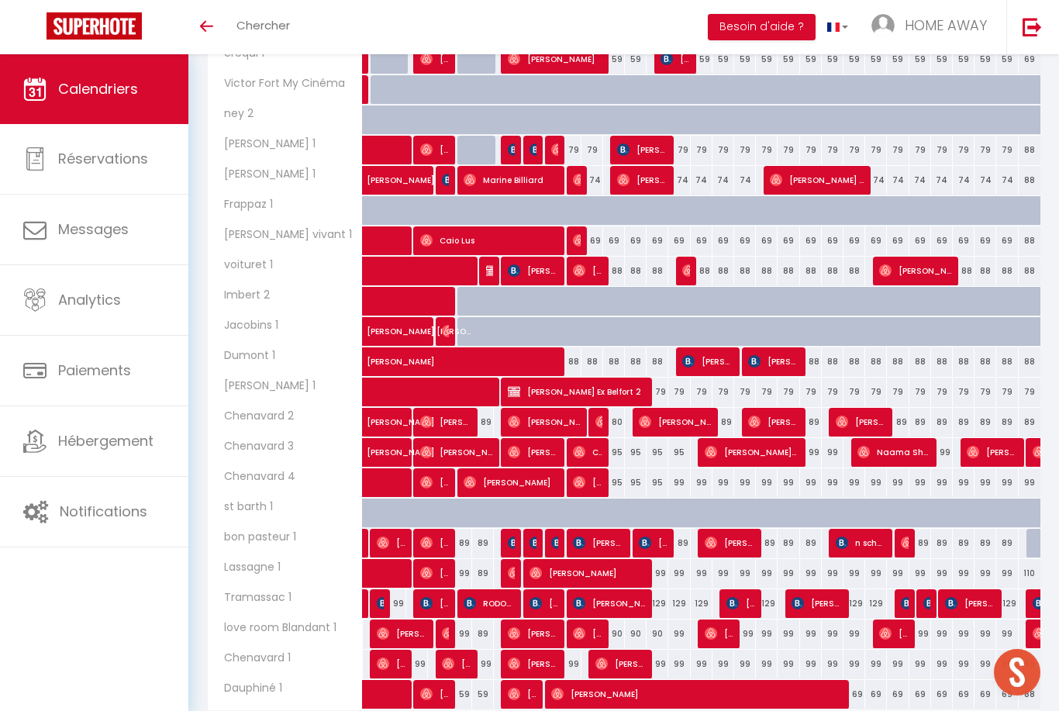
scroll to position [1047, 0]
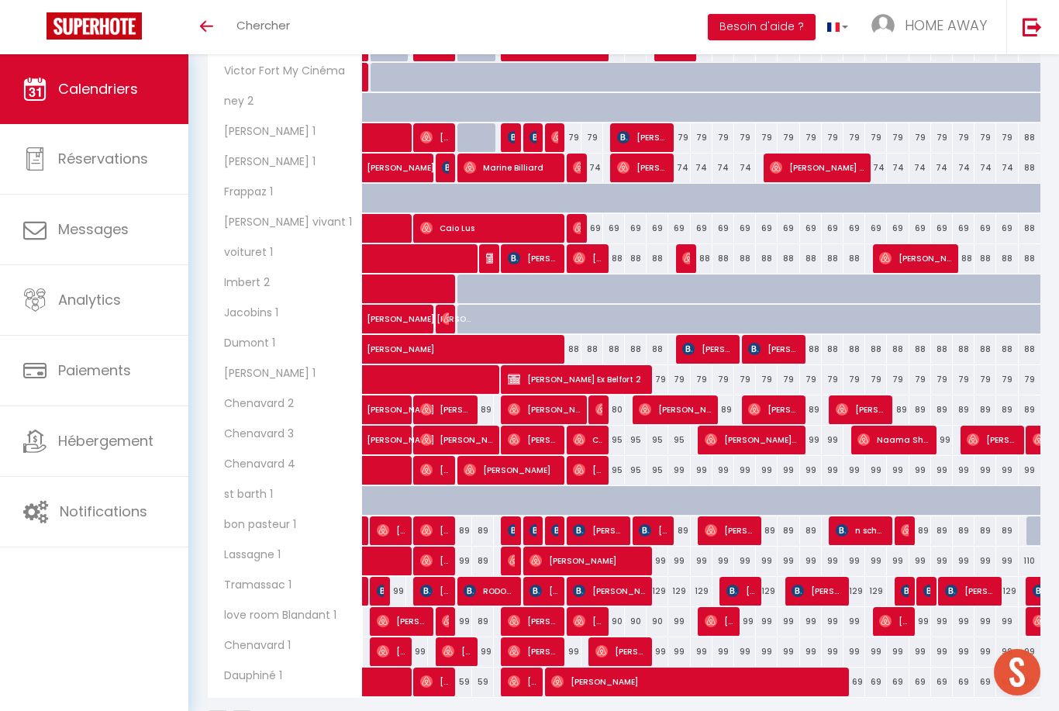
click at [578, 652] on div "99" at bounding box center [570, 651] width 22 height 29
type input "99"
type input "Ven 10 Octobre 2025"
type input "[DATE]"
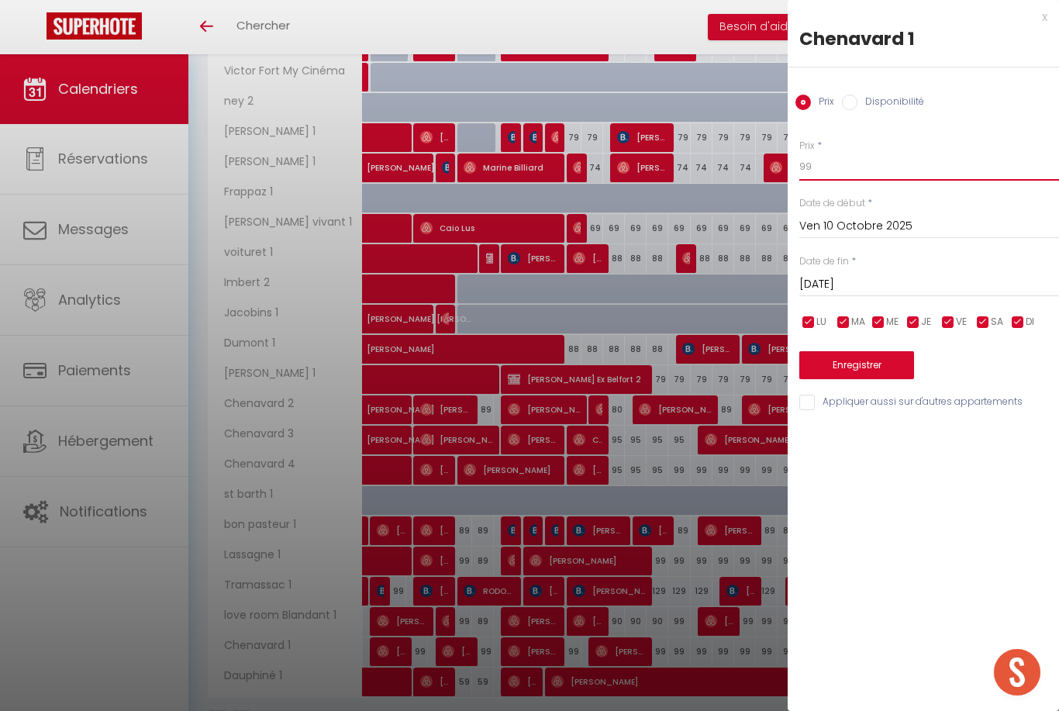
click at [878, 161] on input "99" at bounding box center [929, 167] width 260 height 28
type input "90"
click at [853, 367] on button "Enregistrer" at bounding box center [856, 365] width 115 height 28
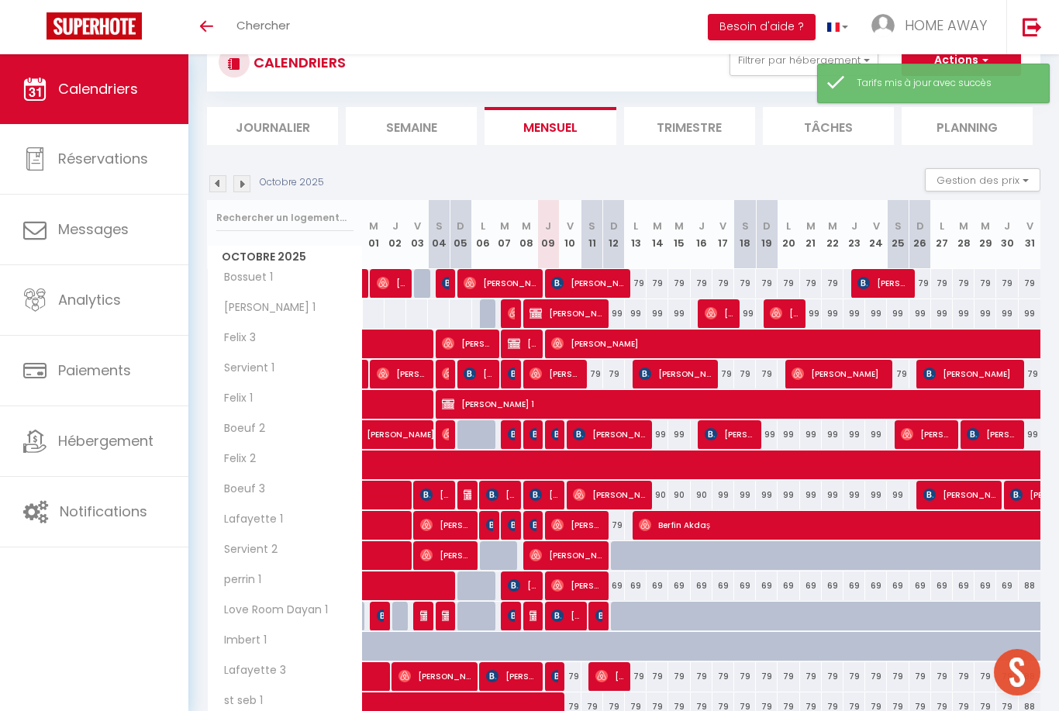
scroll to position [268, 0]
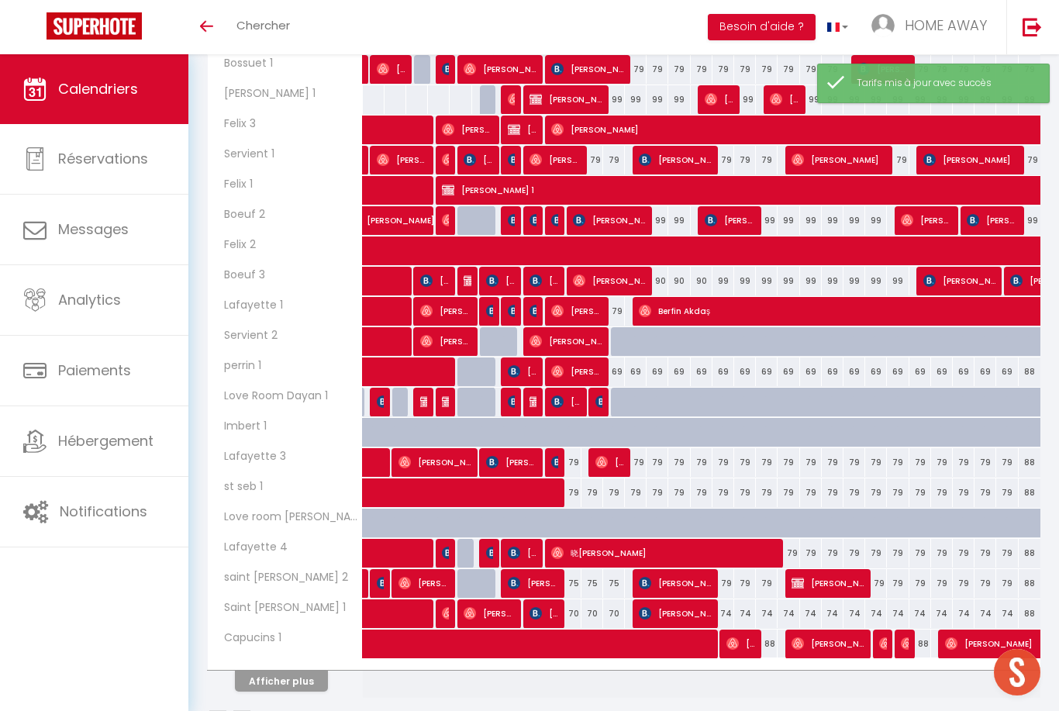
click at [295, 682] on button "Afficher plus" at bounding box center [281, 681] width 93 height 21
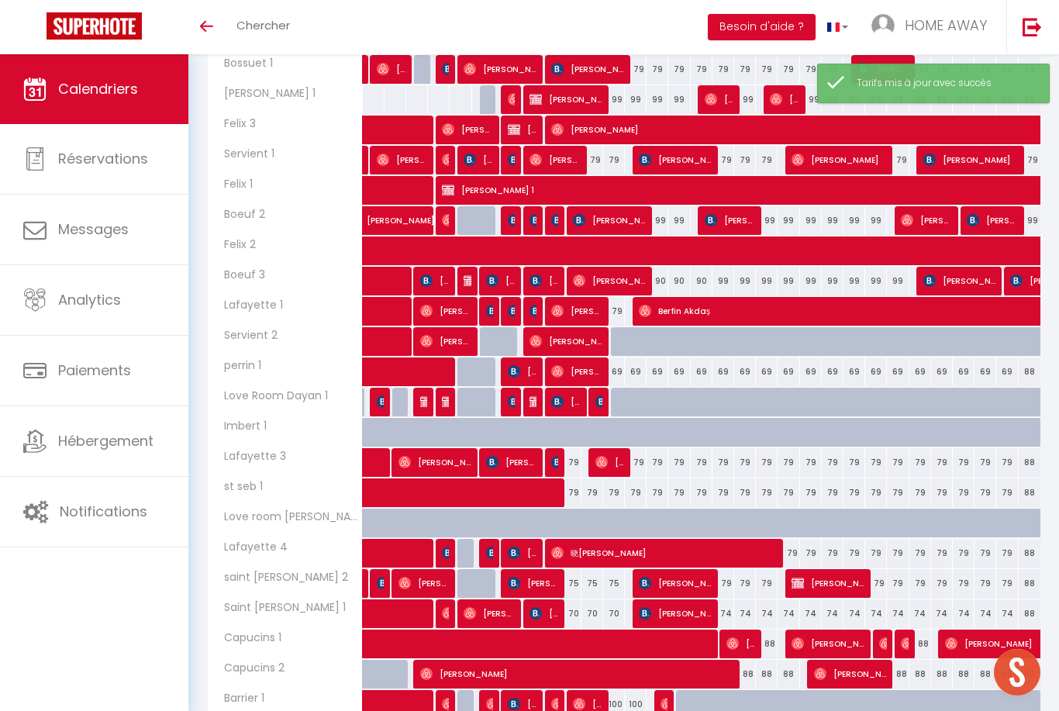
drag, startPoint x: 295, startPoint y: 682, endPoint x: 320, endPoint y: 669, distance: 28.1
click at [340, 666] on div "Capucins 2" at bounding box center [287, 668] width 155 height 17
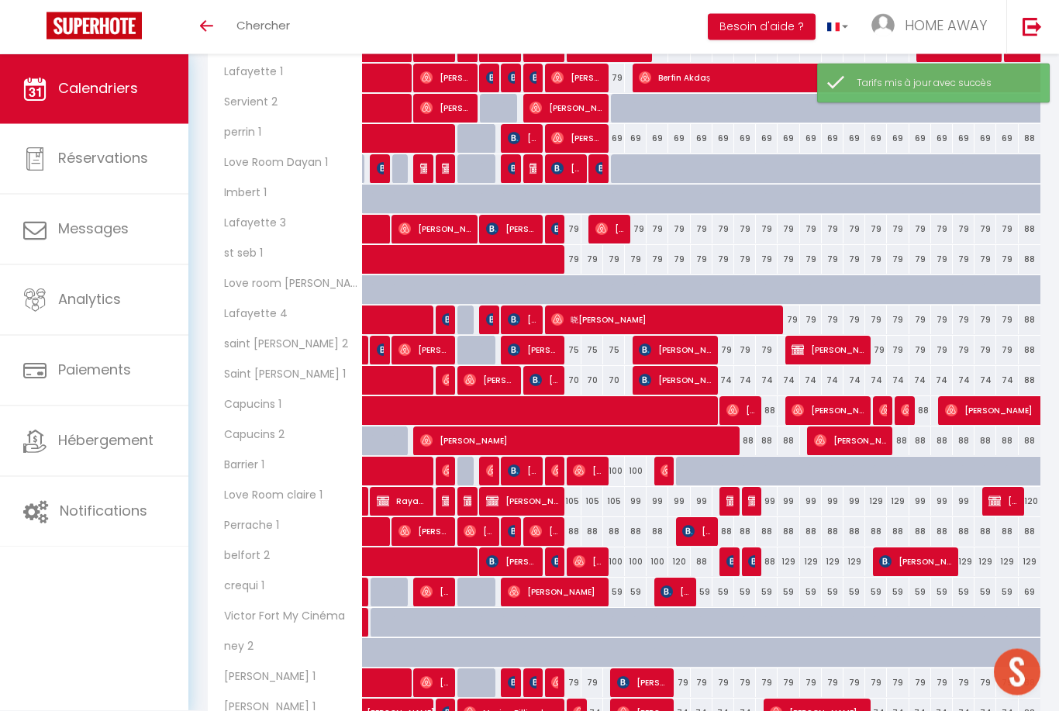
scroll to position [873, 0]
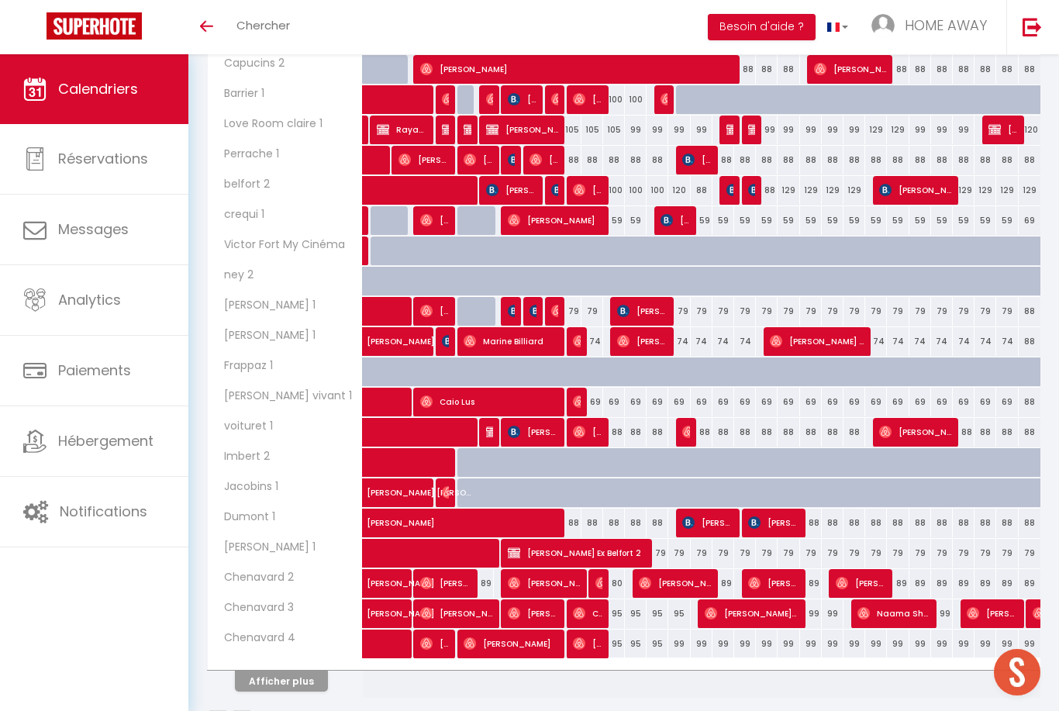
click at [312, 667] on div at bounding box center [285, 665] width 155 height 10
click at [302, 679] on button "Afficher plus" at bounding box center [281, 681] width 93 height 21
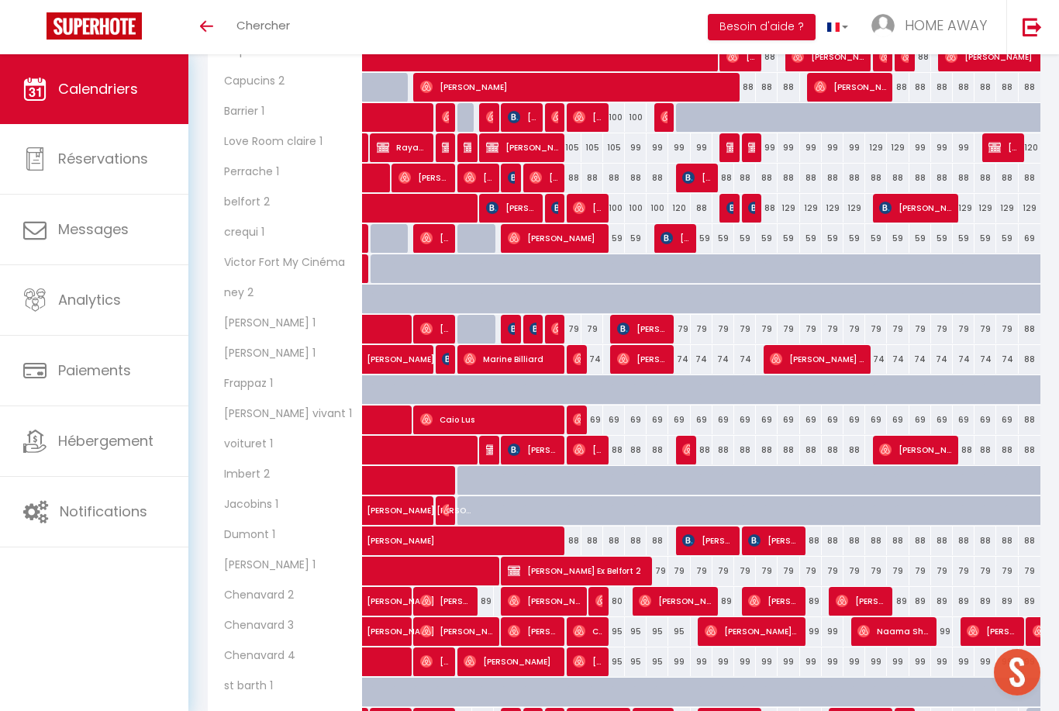
scroll to position [854, 0]
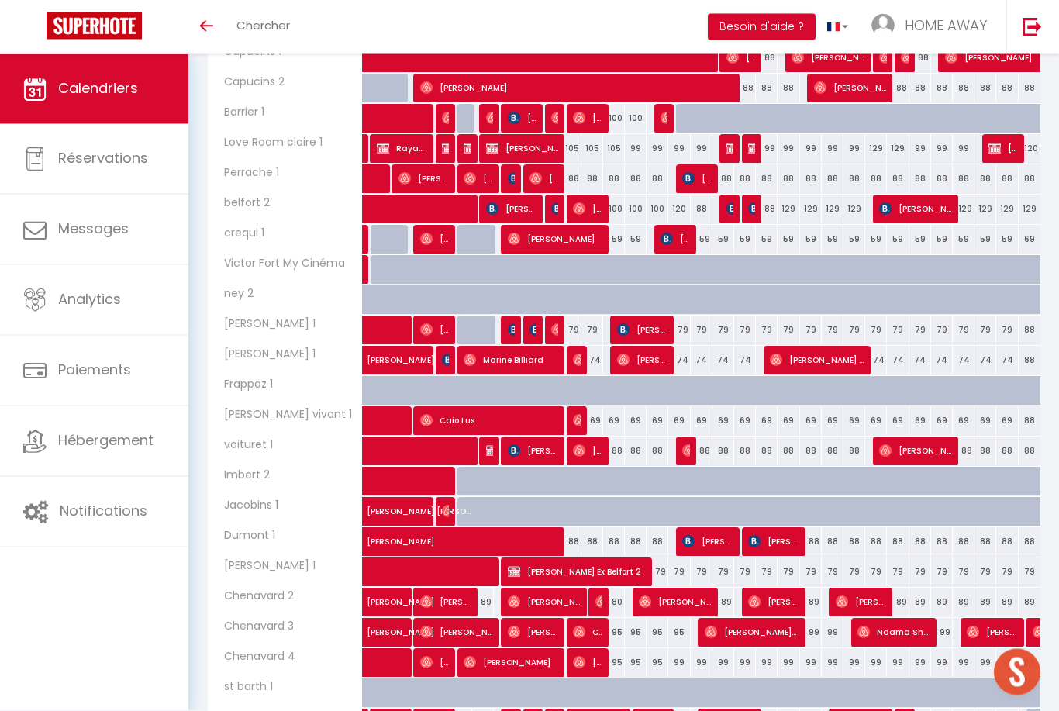
click at [618, 212] on div "100" at bounding box center [614, 209] width 22 height 29
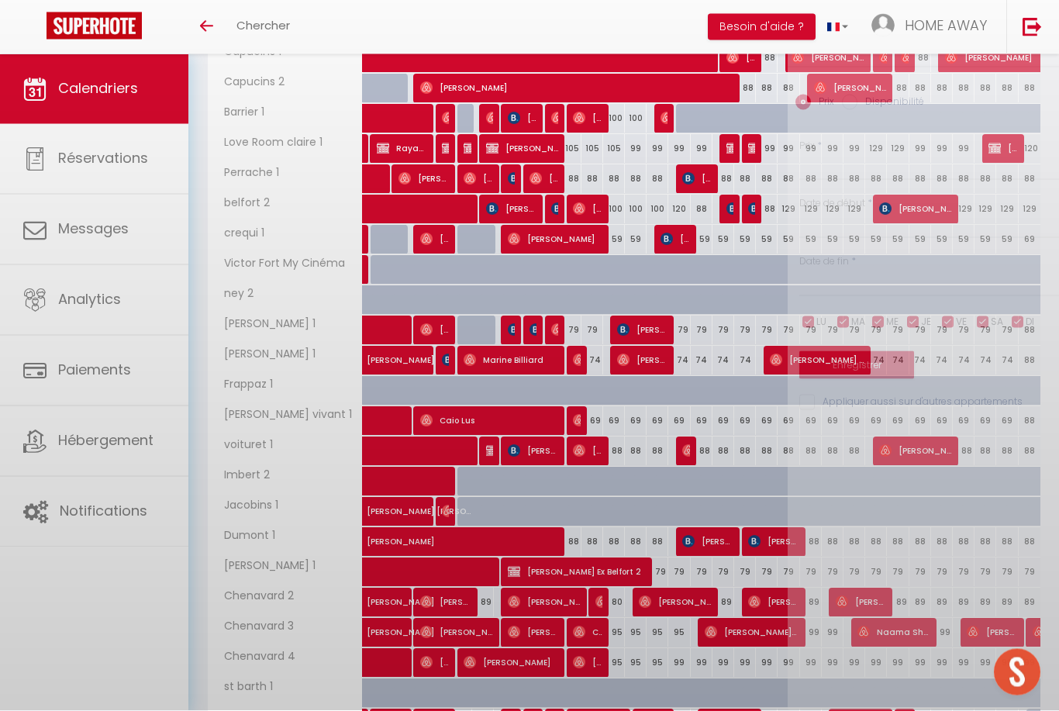
type input "100"
type input "Dim 12 Octobre 2025"
type input "Lun 13 Octobre 2025"
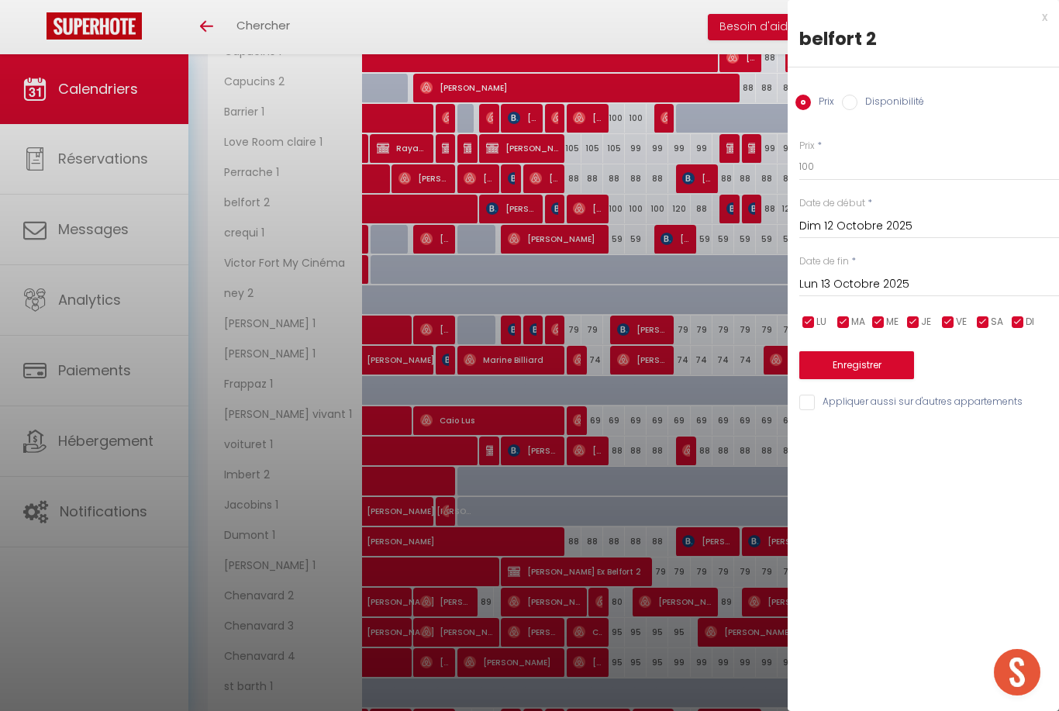
click at [619, 209] on div at bounding box center [529, 355] width 1059 height 711
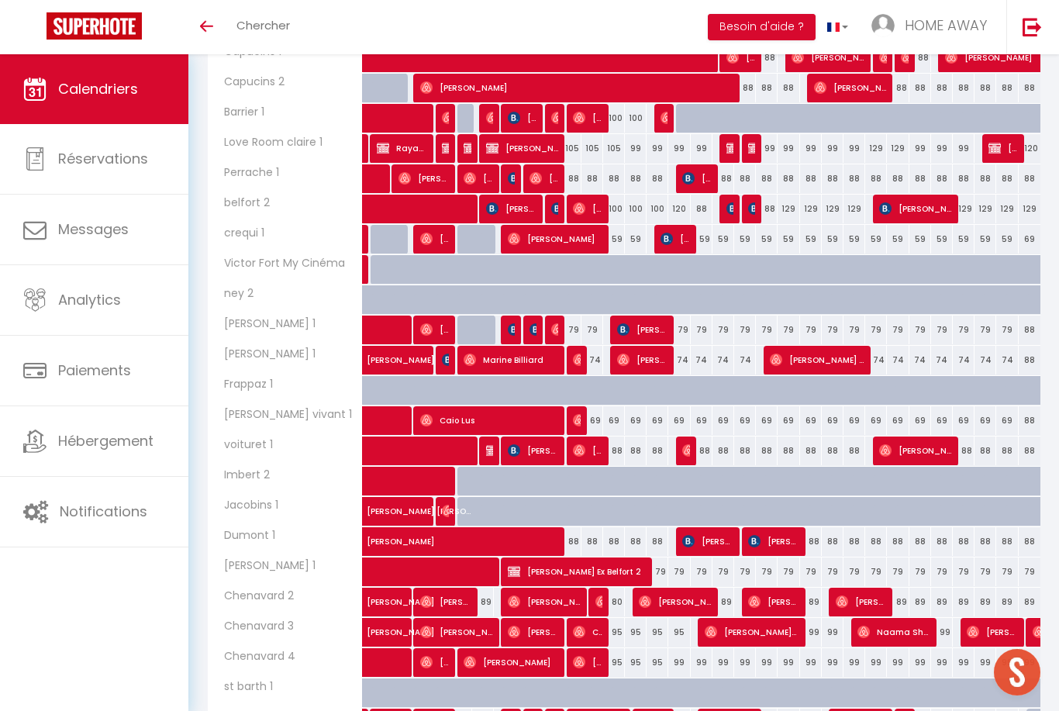
click at [595, 181] on div "88" at bounding box center [592, 178] width 22 height 29
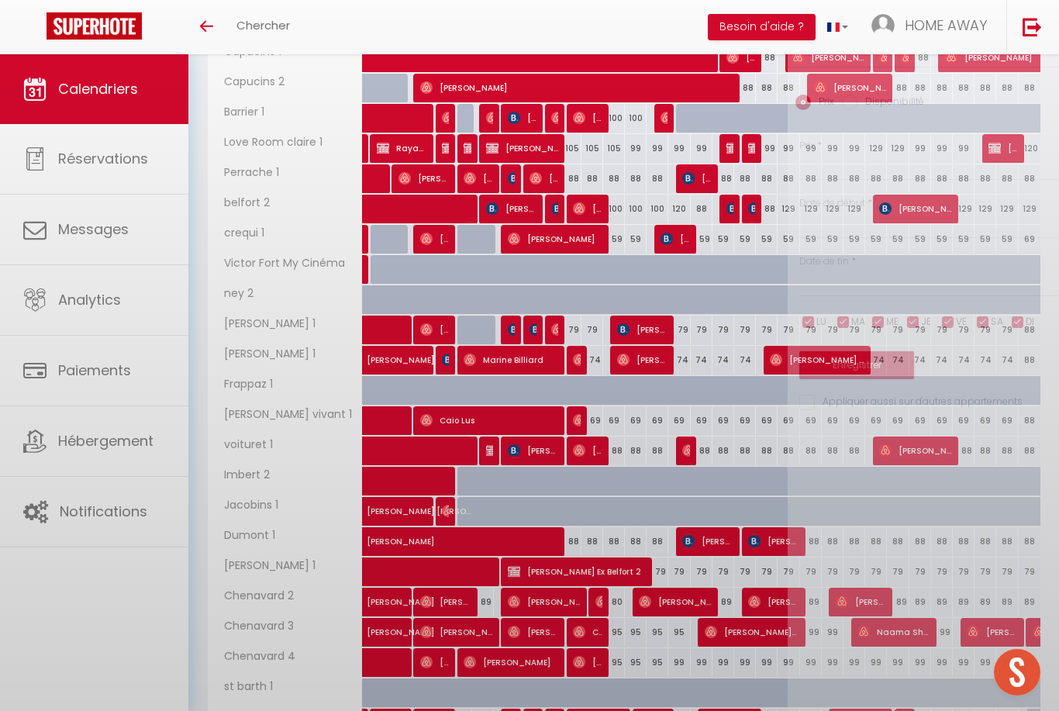
type input "88"
type input "[DATE]"
type input "Dim 12 Octobre 2025"
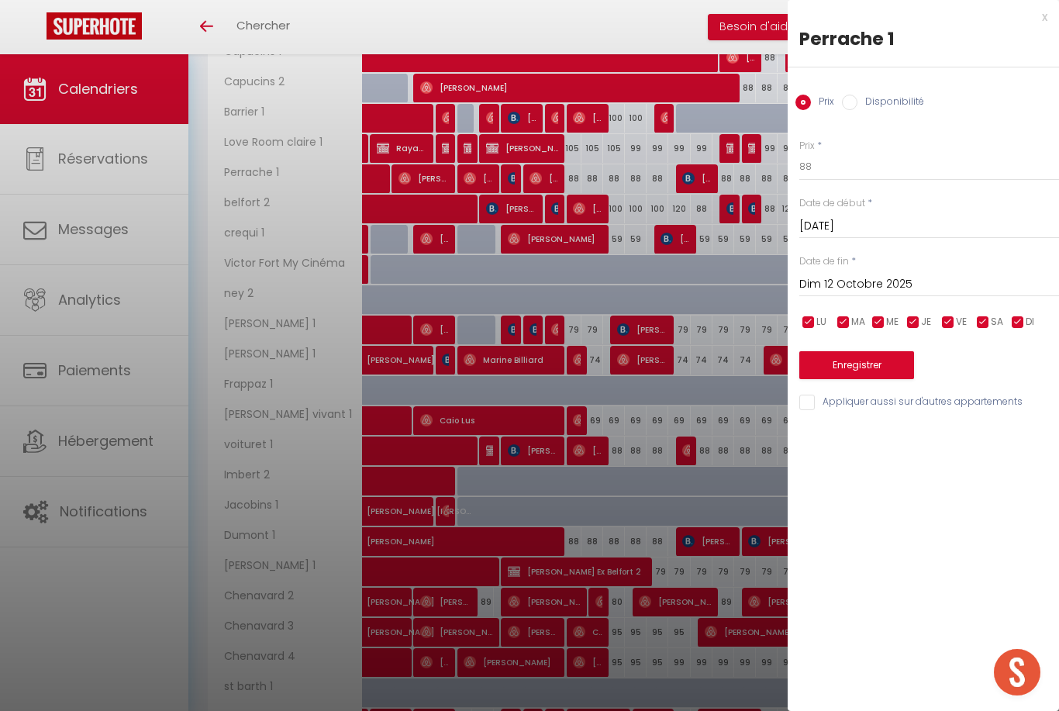
click at [574, 174] on div at bounding box center [529, 355] width 1059 height 711
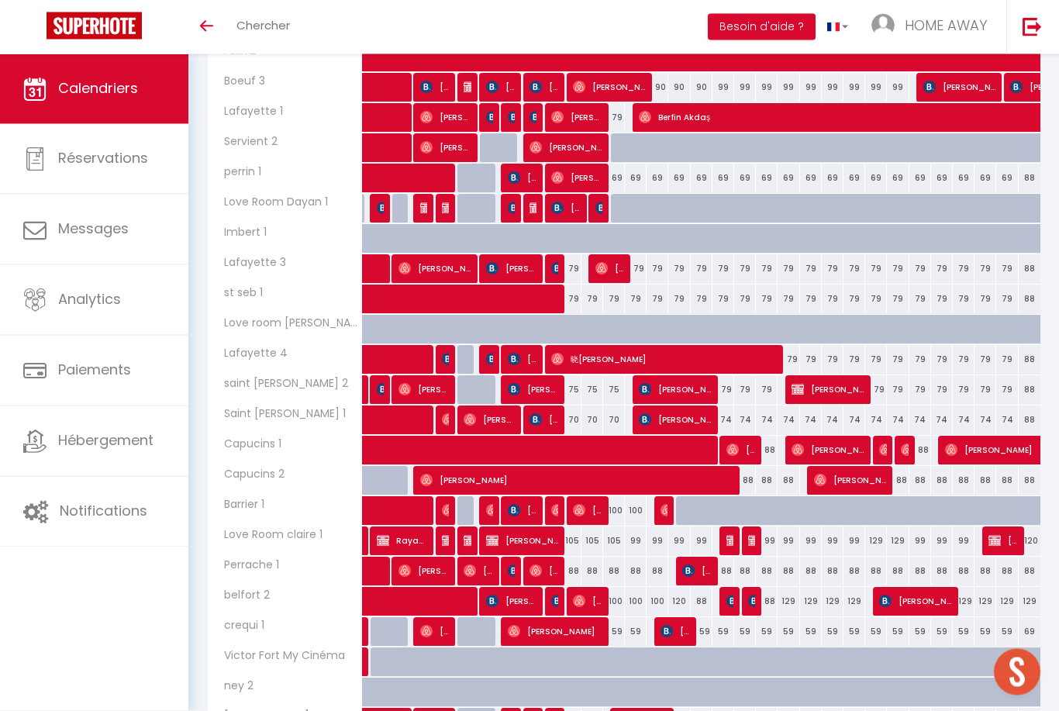
scroll to position [478, 0]
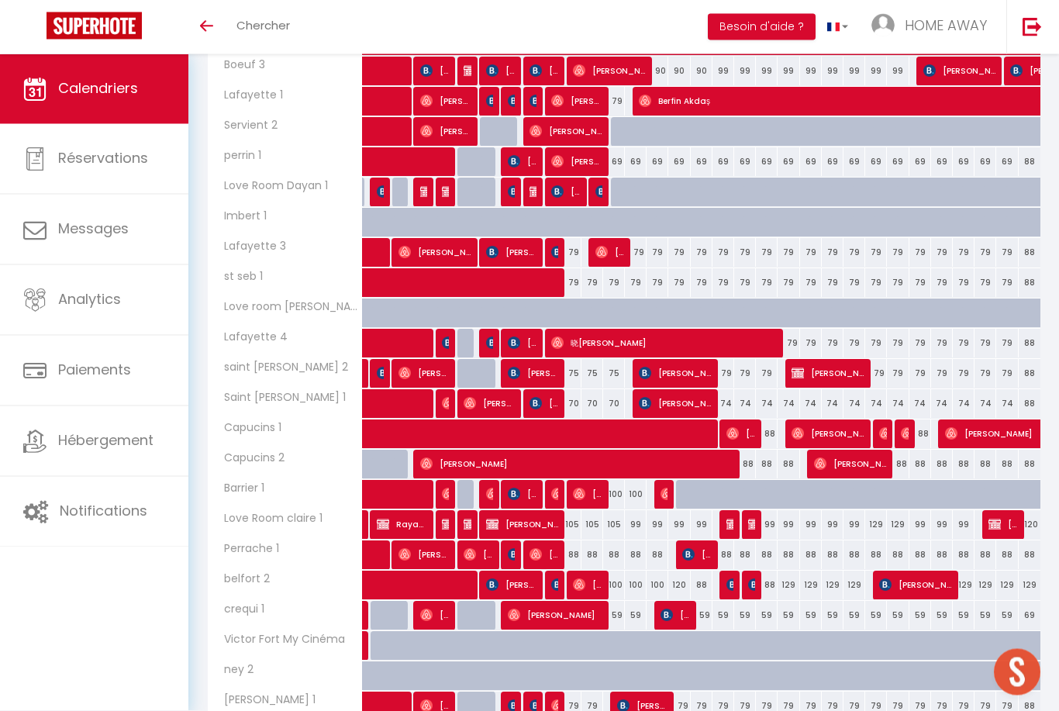
click at [570, 278] on span at bounding box center [537, 283] width 321 height 29
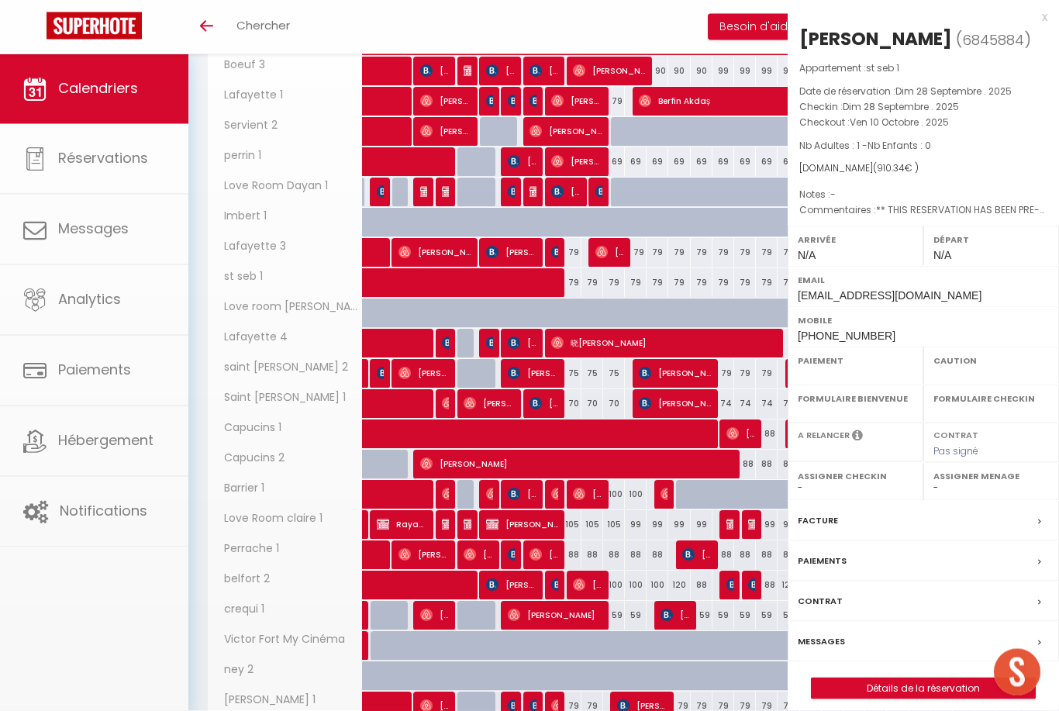
select select "OK"
select select "KO"
select select "0"
select select "1"
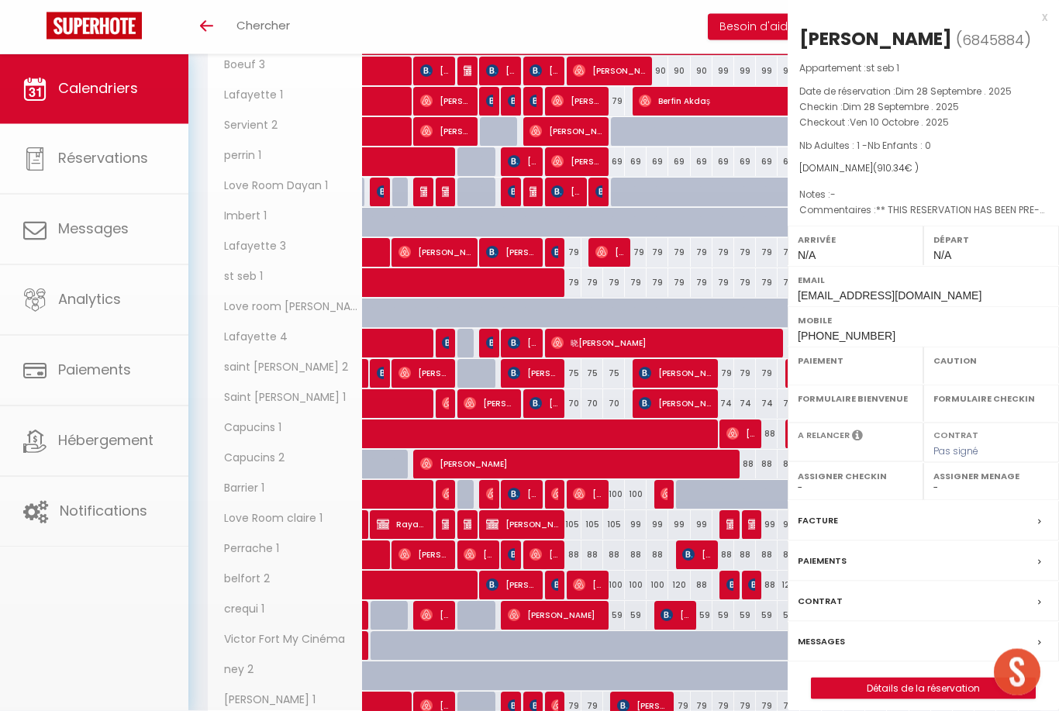
select select
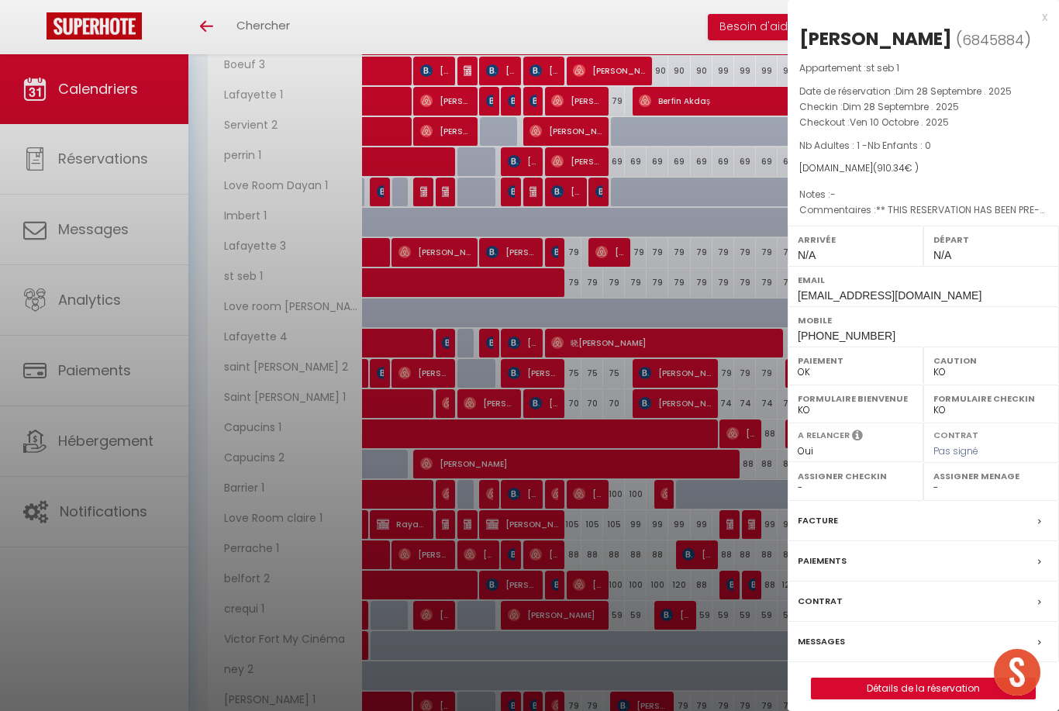
click at [584, 274] on div at bounding box center [529, 355] width 1059 height 711
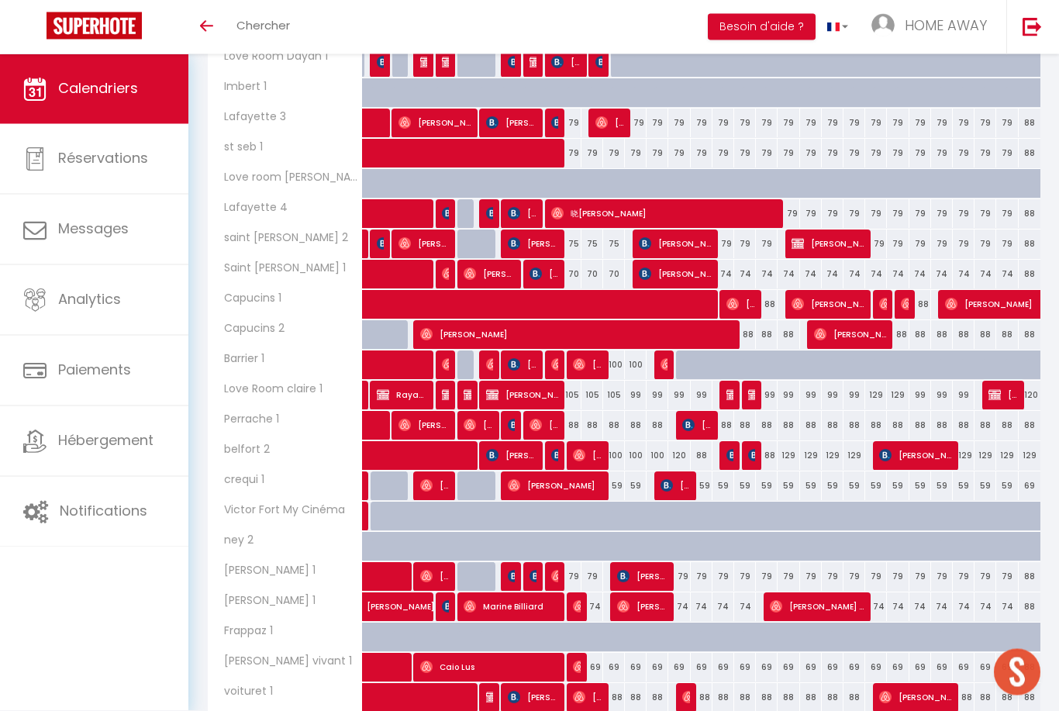
scroll to position [617, 0]
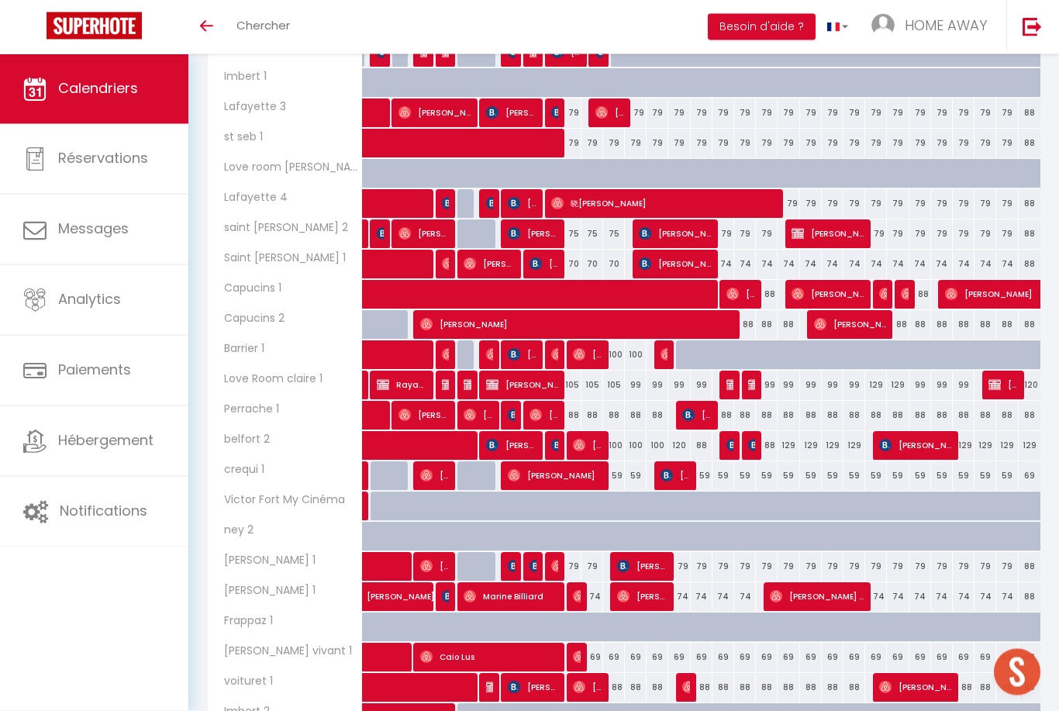
click at [619, 347] on div "100" at bounding box center [614, 355] width 22 height 29
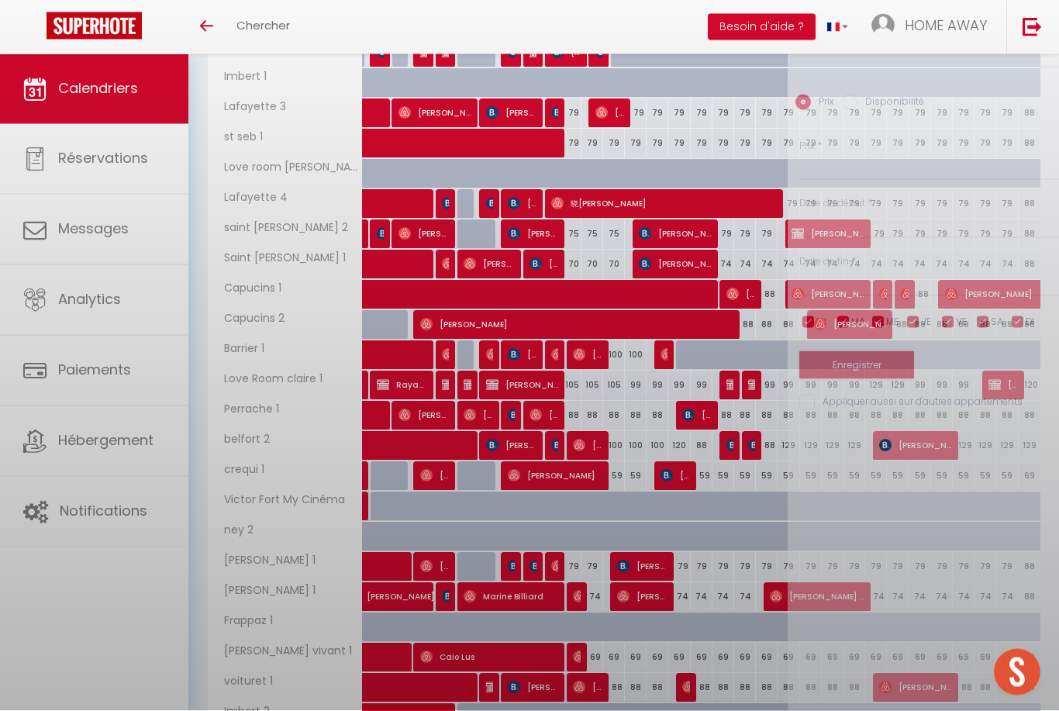
type input "100"
type input "Dim 12 Octobre 2025"
type input "Lun 13 Octobre 2025"
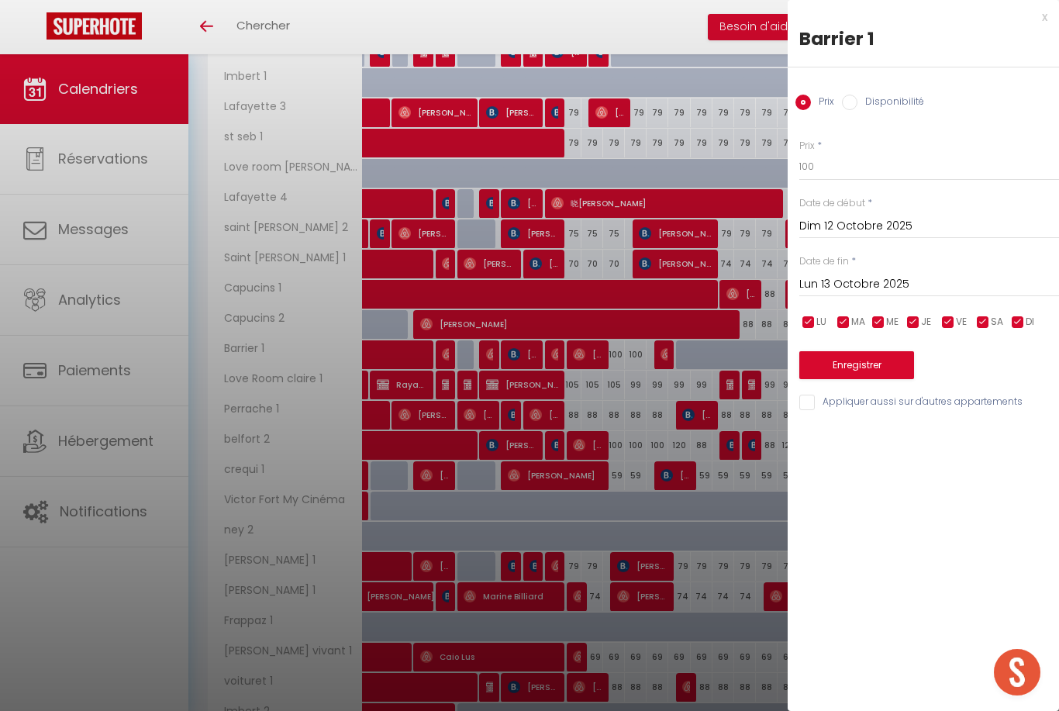
click at [616, 354] on div at bounding box center [529, 355] width 1059 height 711
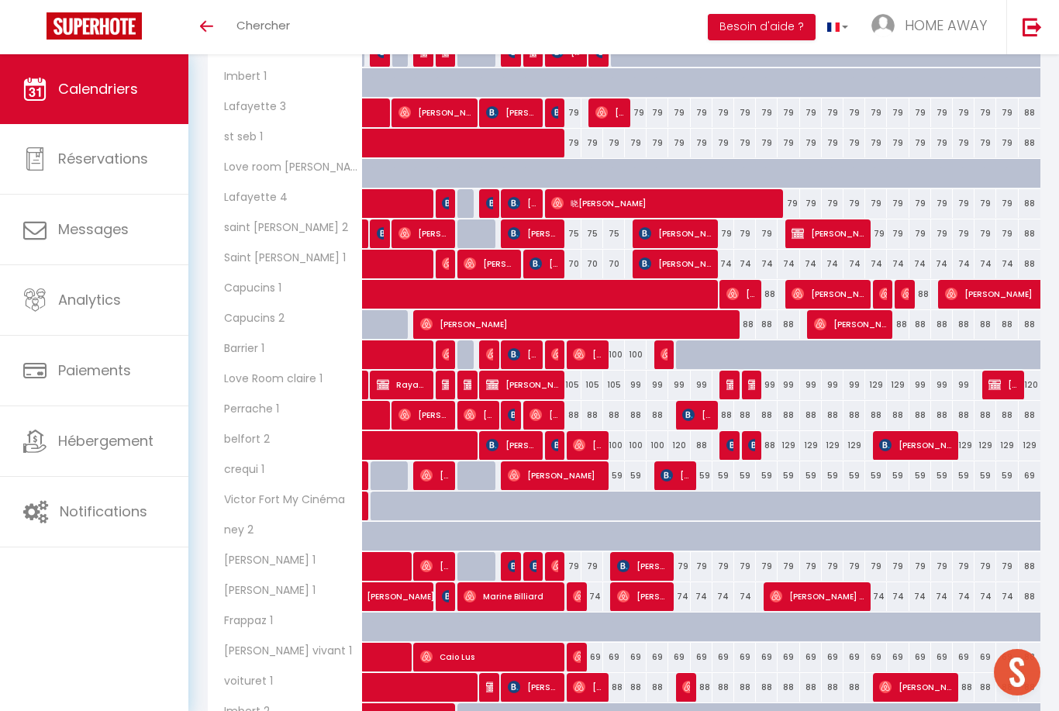
click at [615, 354] on div "100" at bounding box center [614, 354] width 22 height 29
type input "100"
type input "Dim 12 Octobre 2025"
type input "Lun 13 Octobre 2025"
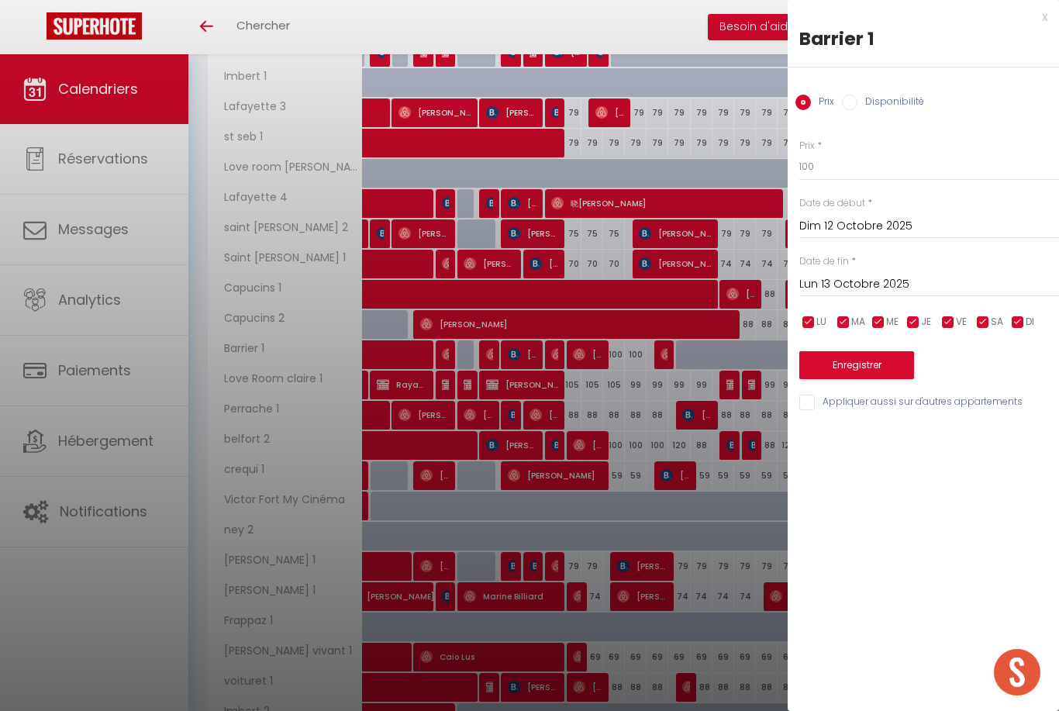
click at [586, 392] on div at bounding box center [529, 355] width 1059 height 711
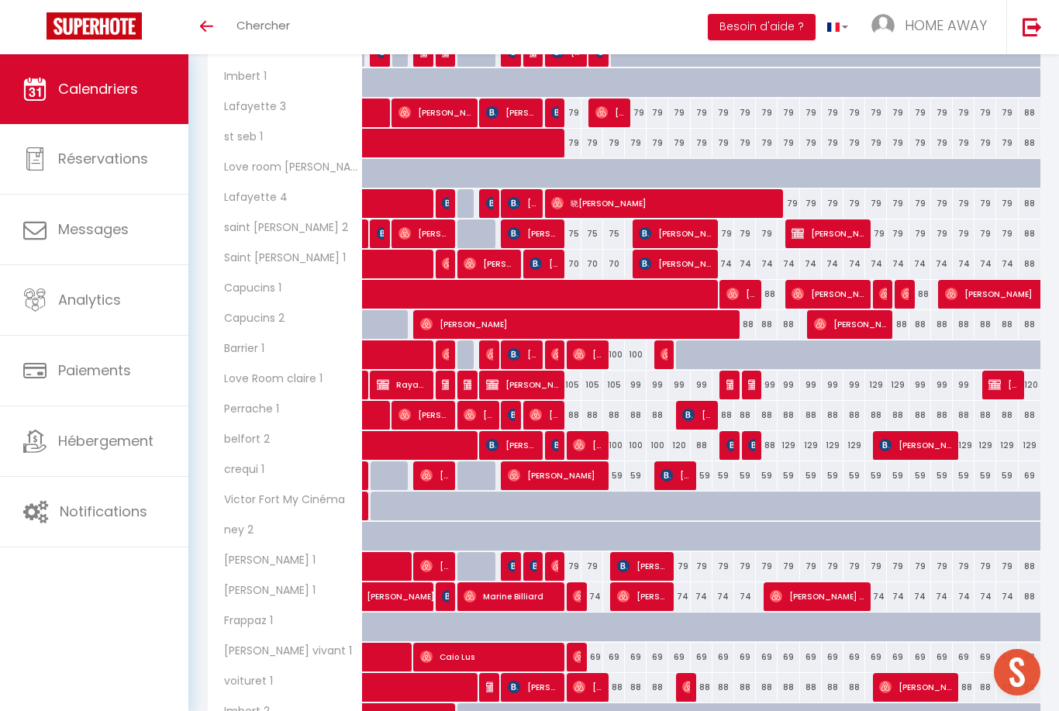
click at [577, 387] on div "105" at bounding box center [570, 385] width 22 height 29
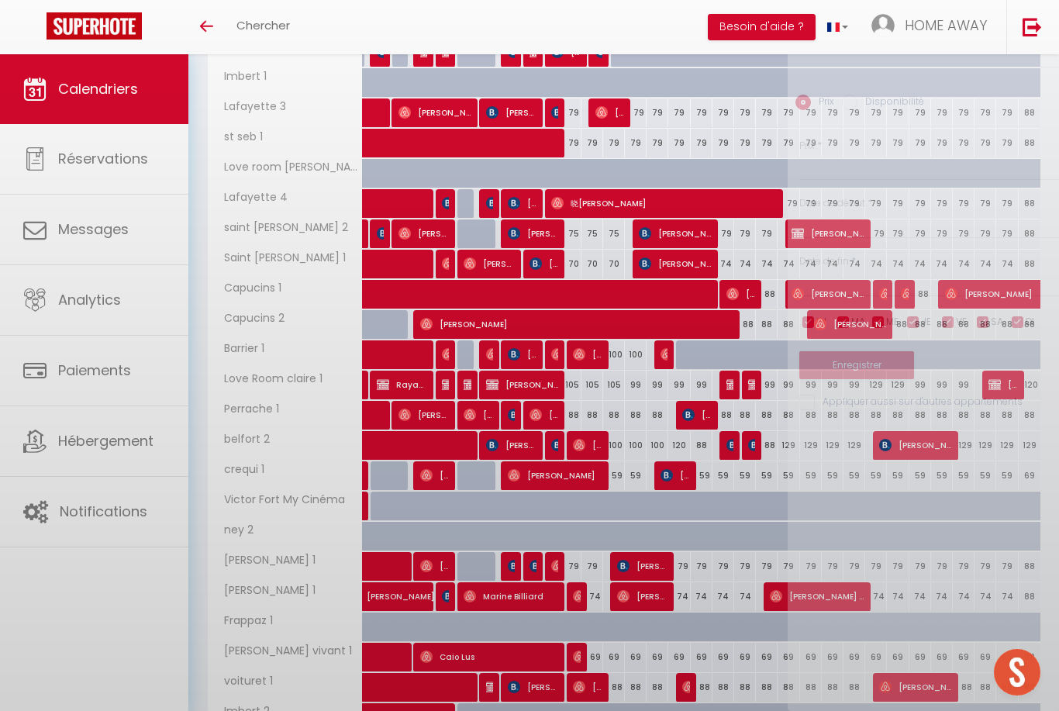
type input "105"
type input "Ven 10 Octobre 2025"
type input "[DATE]"
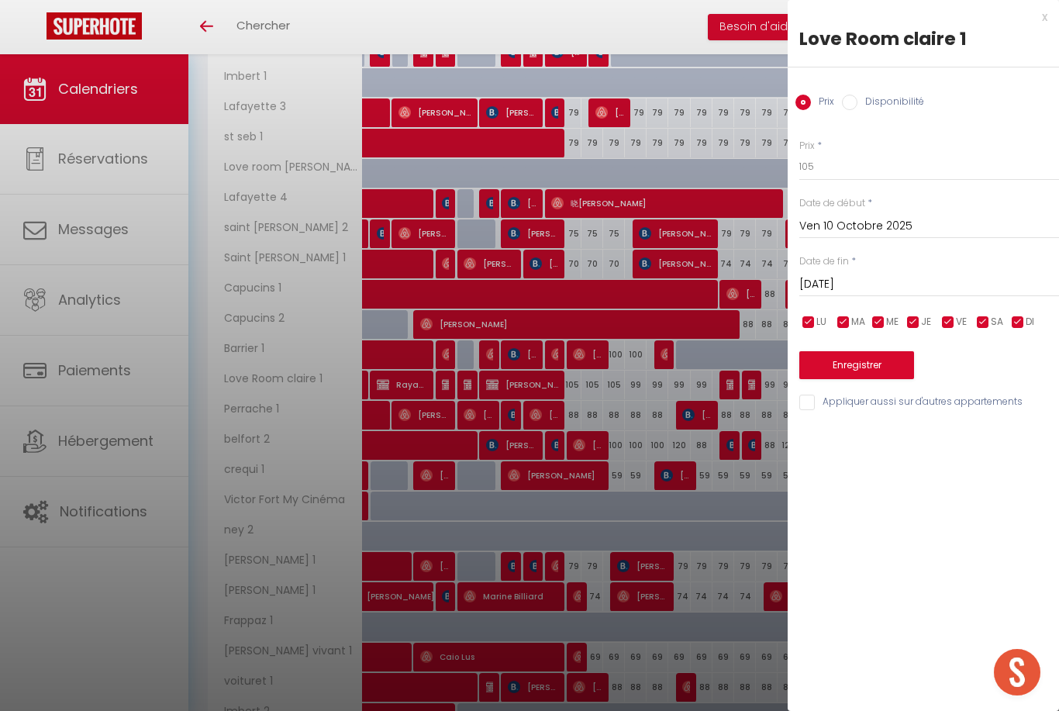
click at [578, 387] on div at bounding box center [529, 355] width 1059 height 711
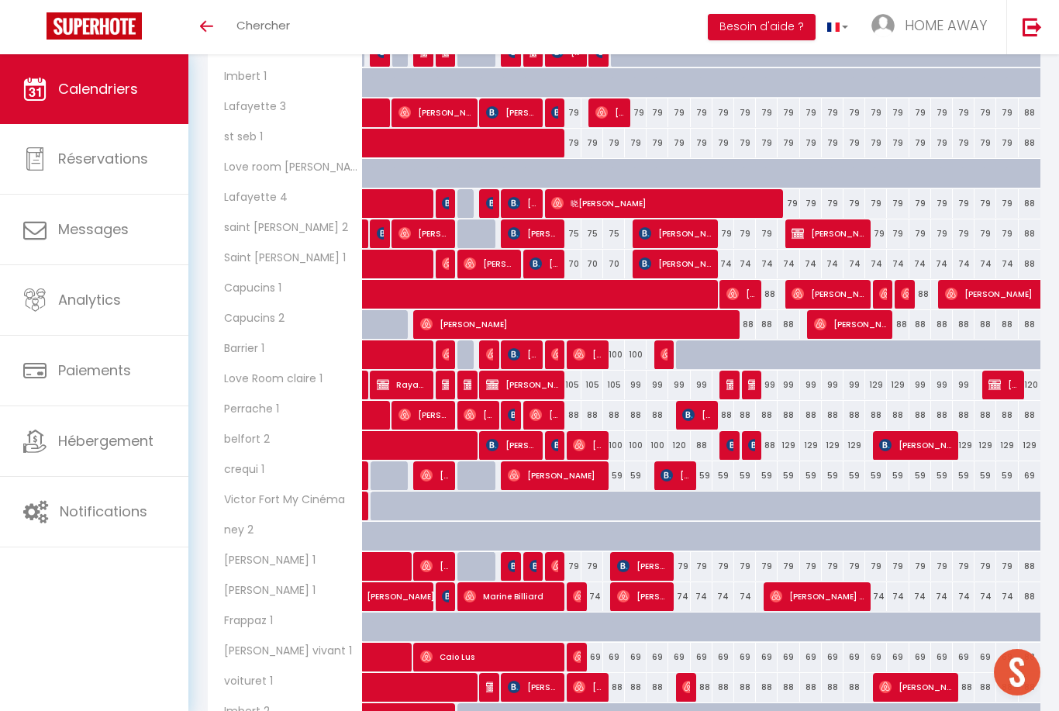
click at [576, 414] on div "88" at bounding box center [570, 415] width 22 height 29
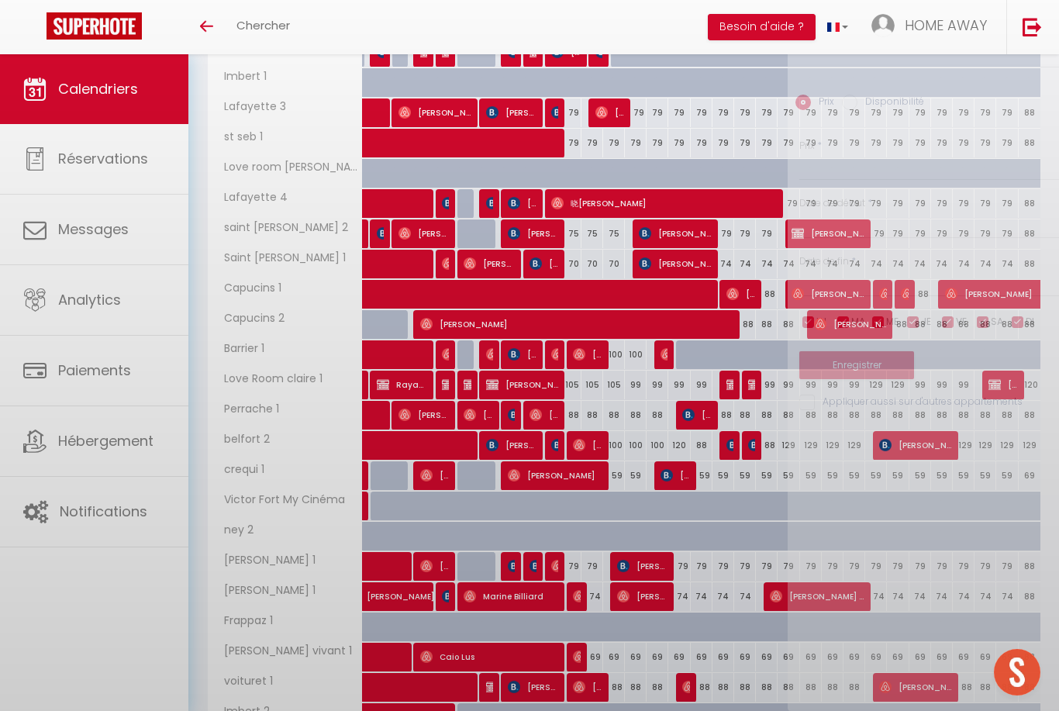
type input "88"
type input "Ven 10 Octobre 2025"
type input "[DATE]"
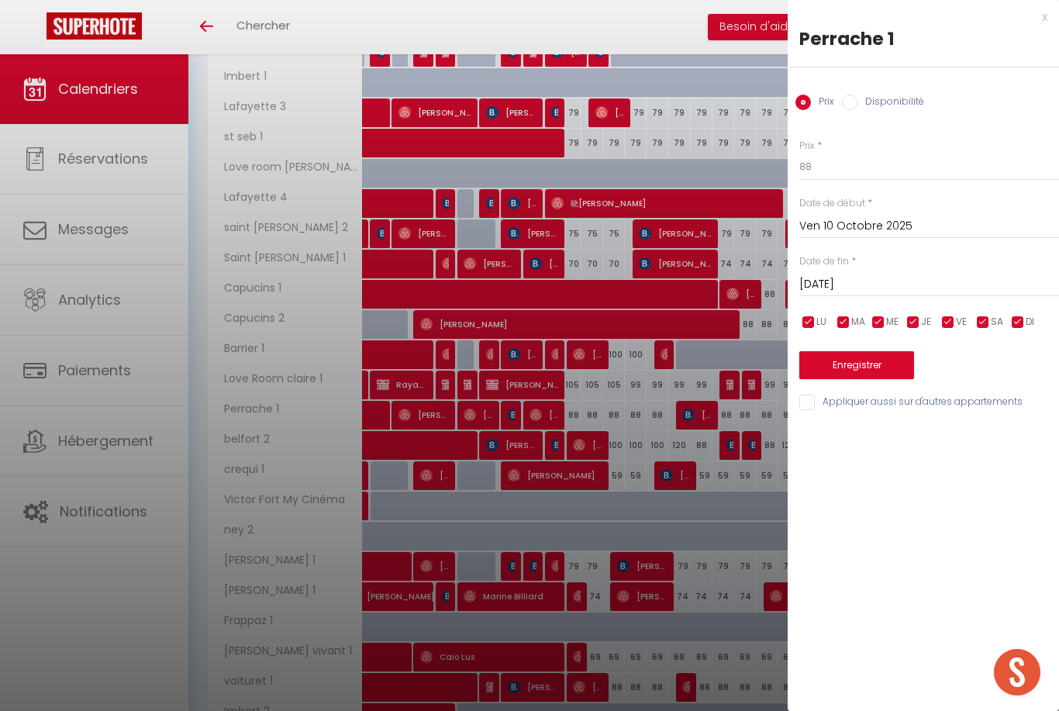
click at [810, 285] on input "[DATE]" at bounding box center [929, 284] width 260 height 20
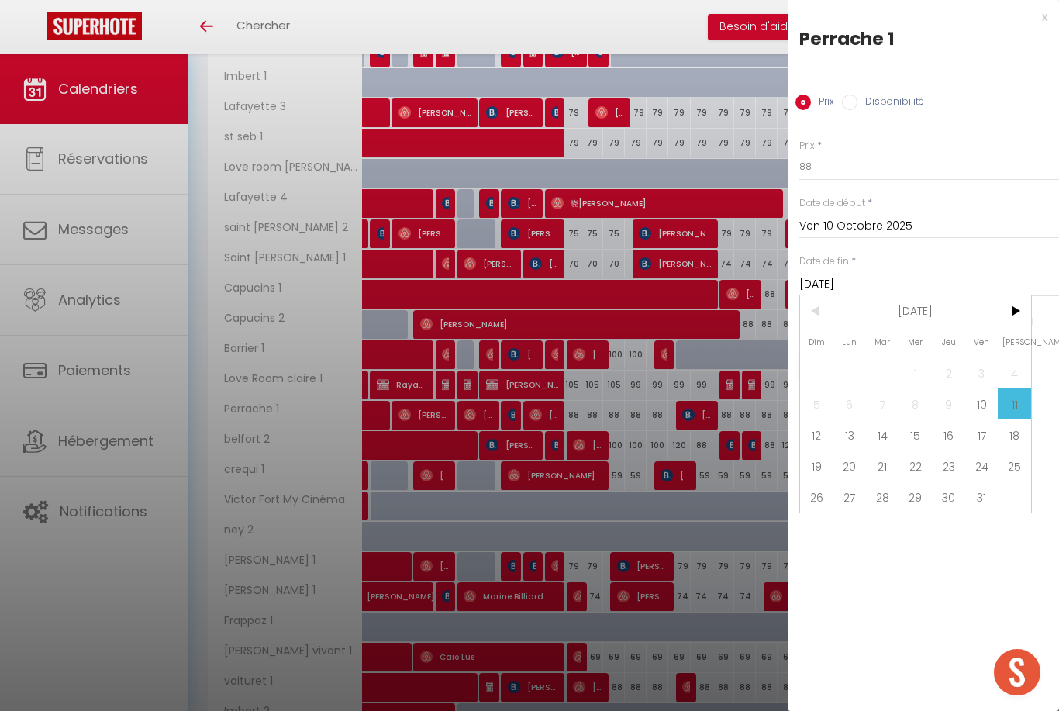
click at [669, 304] on div at bounding box center [529, 355] width 1059 height 711
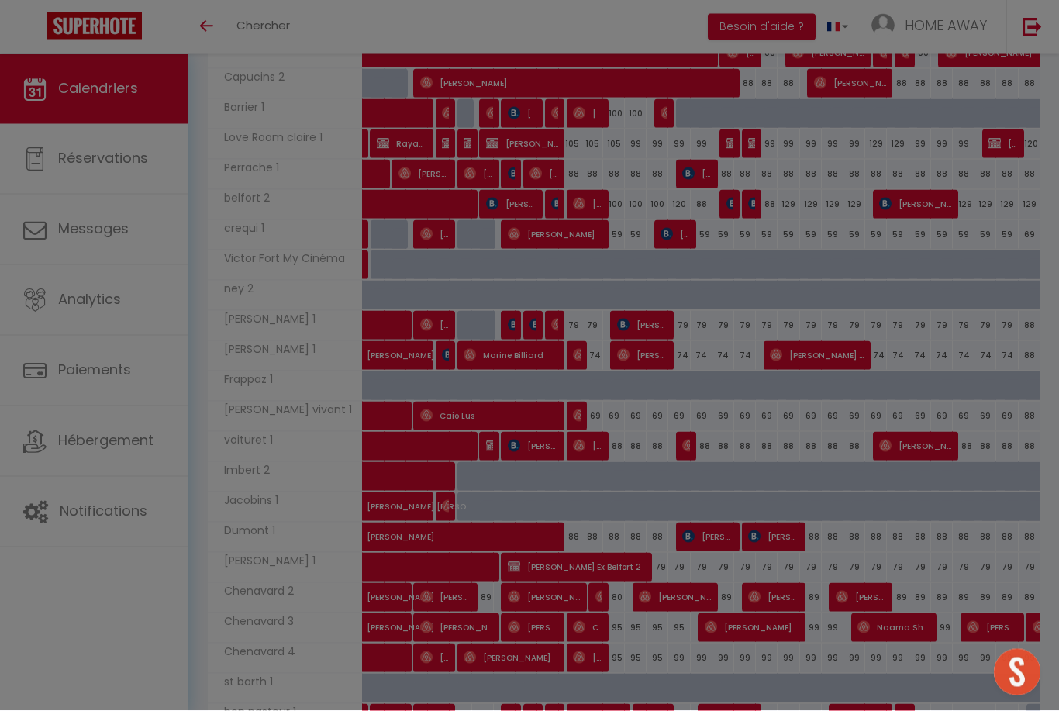
scroll to position [860, 0]
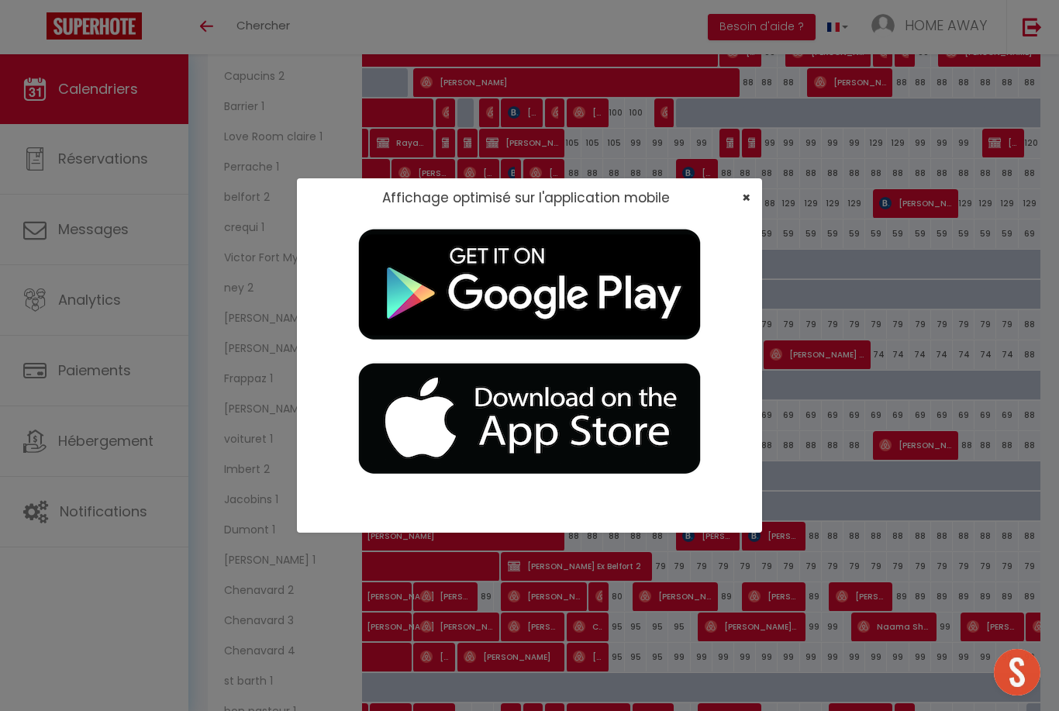
click at [750, 207] on span "×" at bounding box center [746, 197] width 9 height 19
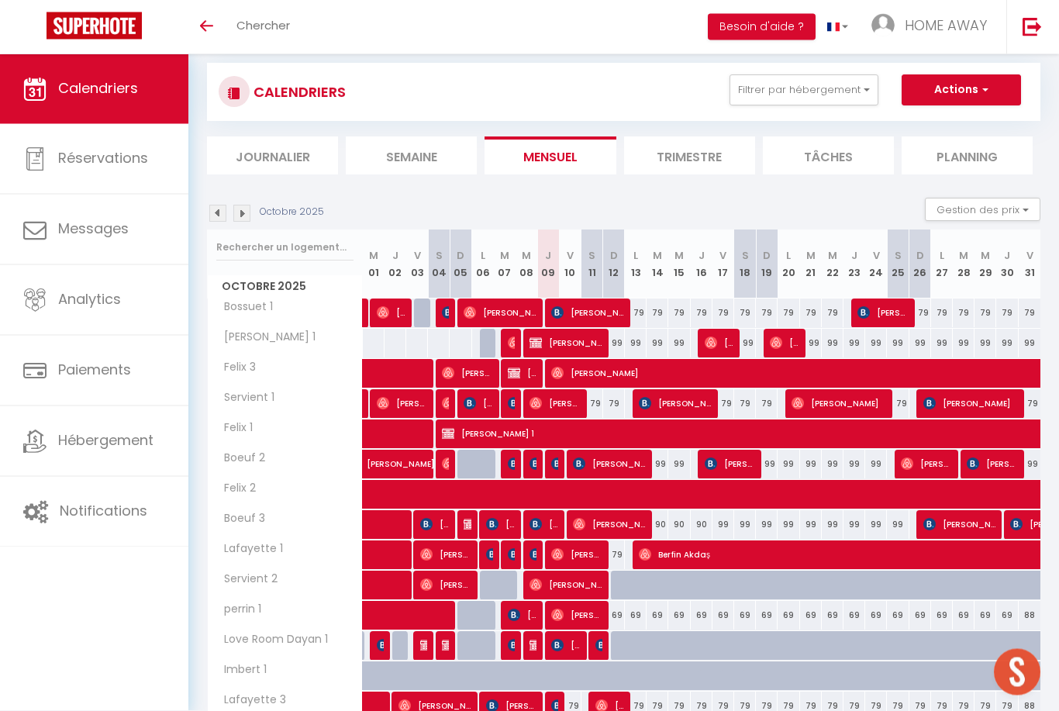
scroll to position [0, 0]
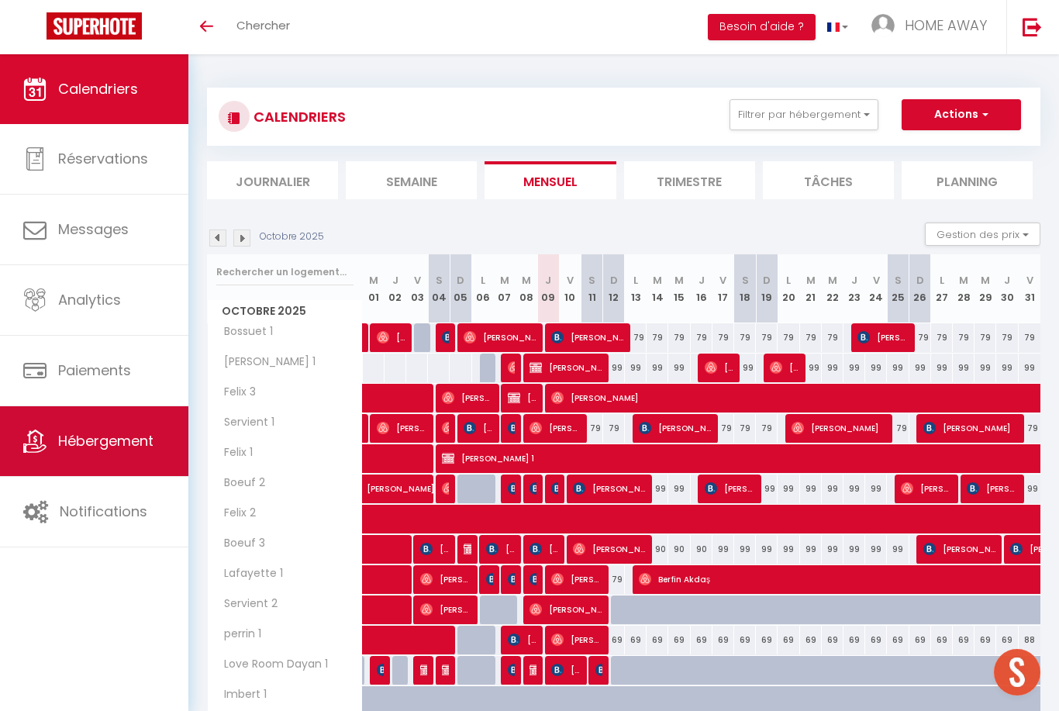
click at [78, 413] on link "Hébergement" at bounding box center [94, 441] width 188 height 70
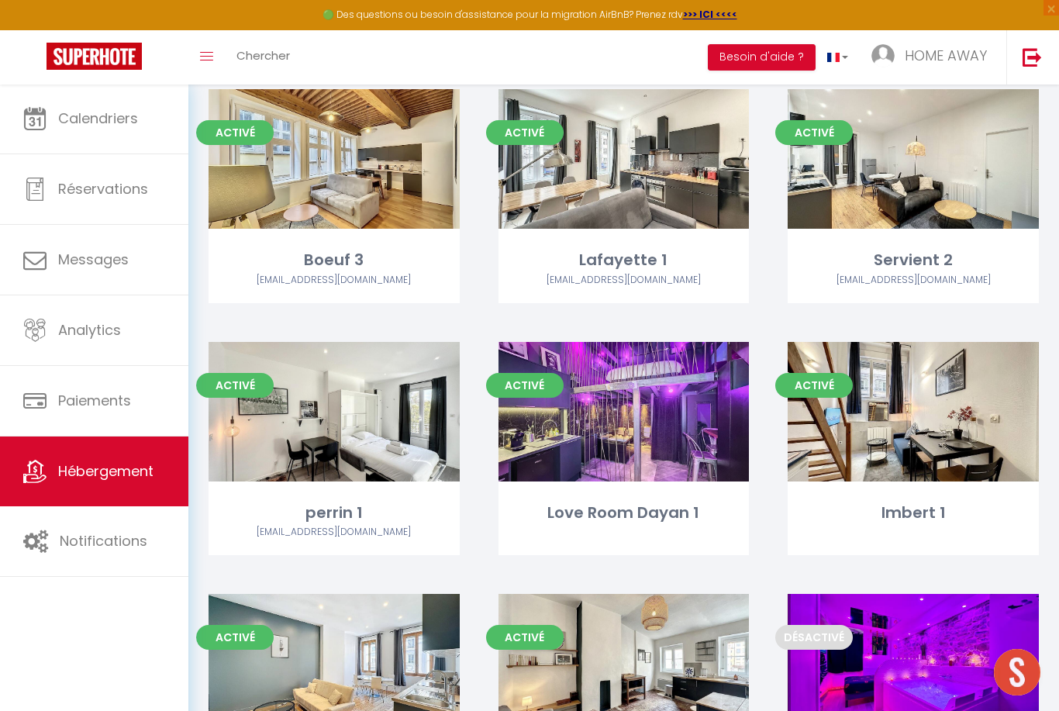
scroll to position [621, 0]
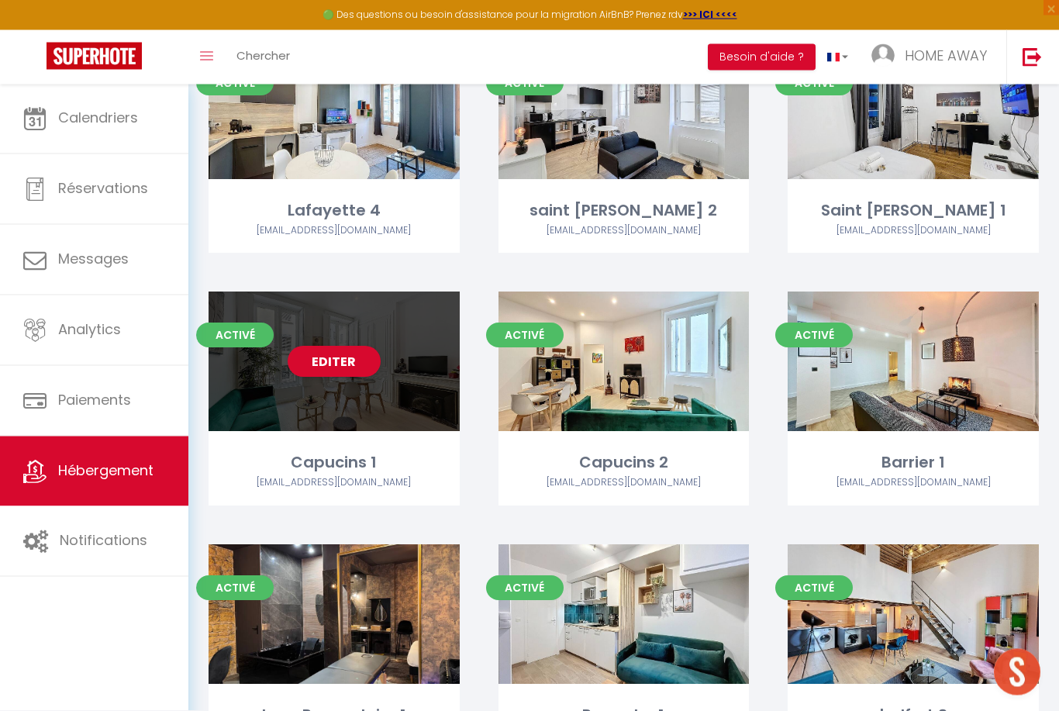
scroll to position [1419, 0]
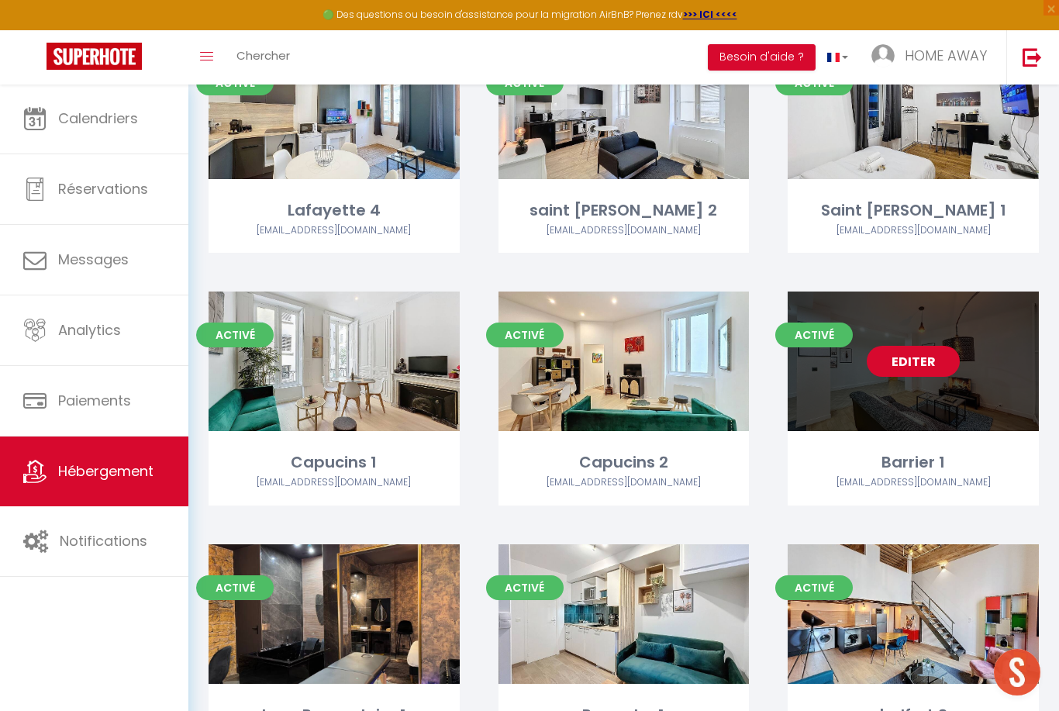
click at [921, 354] on link "Editer" at bounding box center [913, 361] width 93 height 31
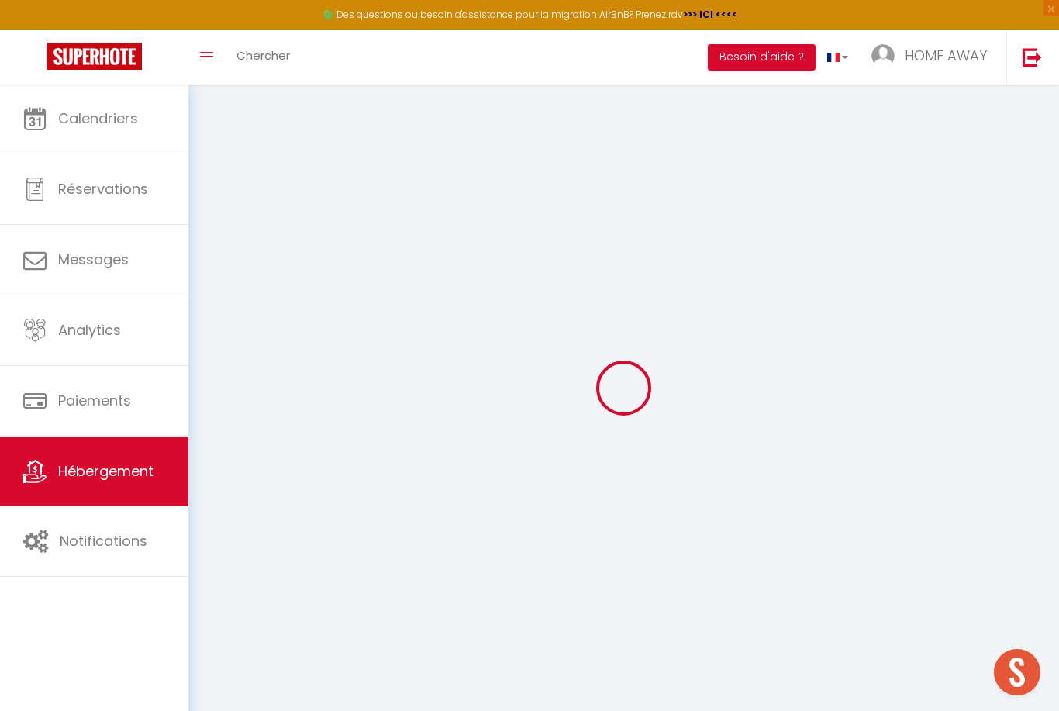
select select
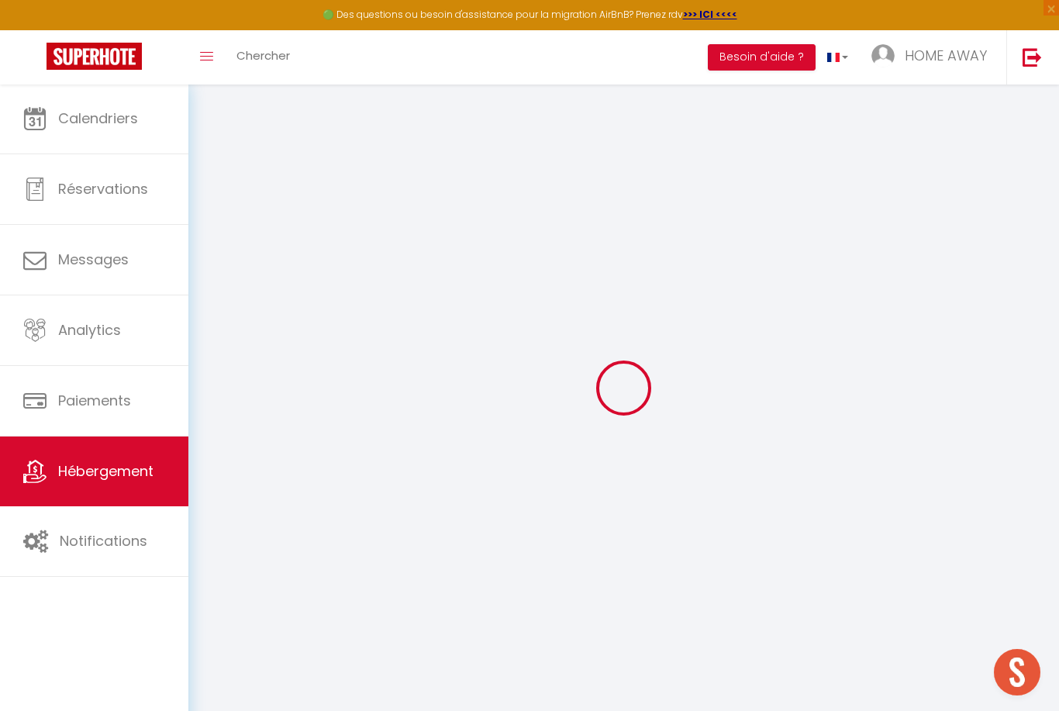
select select
checkbox input "false"
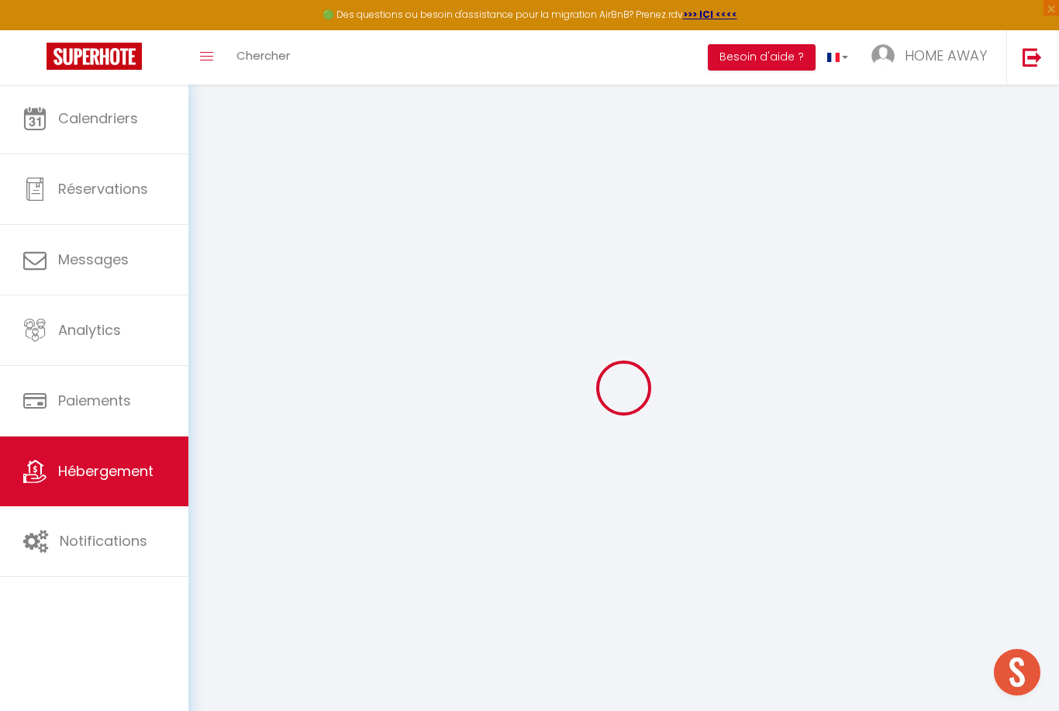
select select
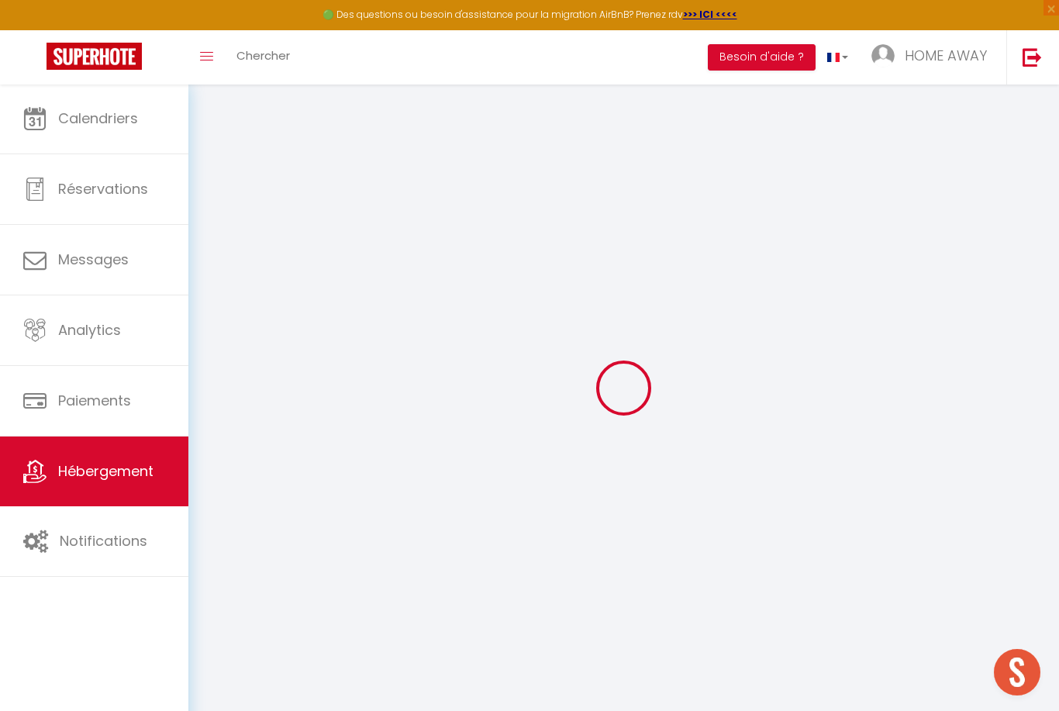
select select
checkbox input "false"
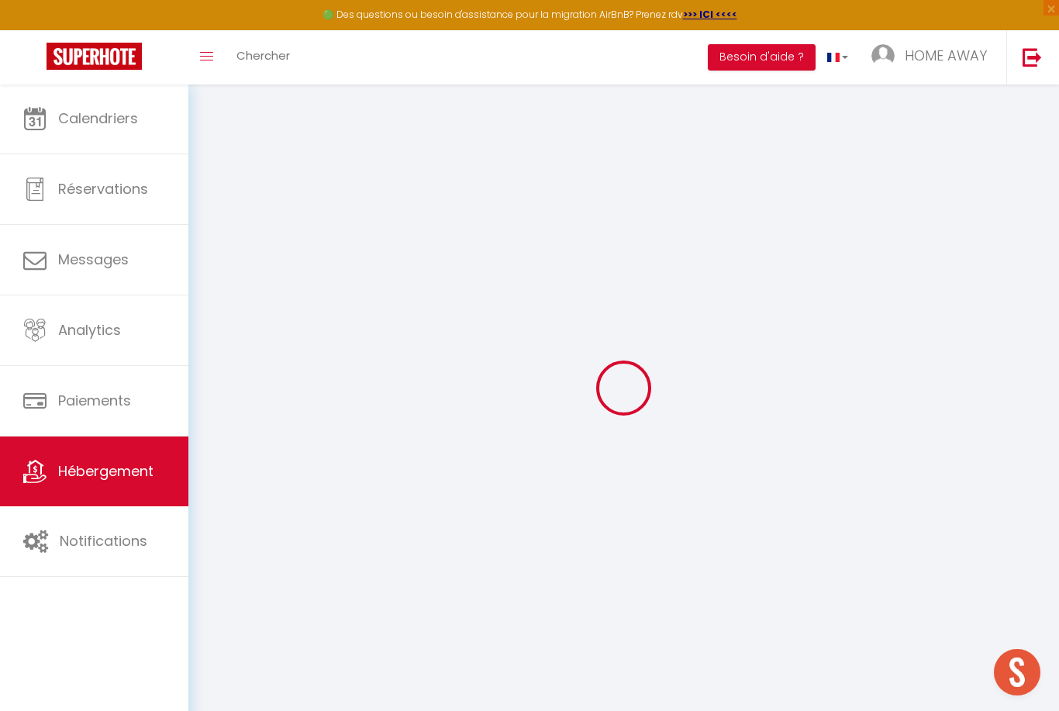
checkbox input "false"
select select
type input "Barrier 1"
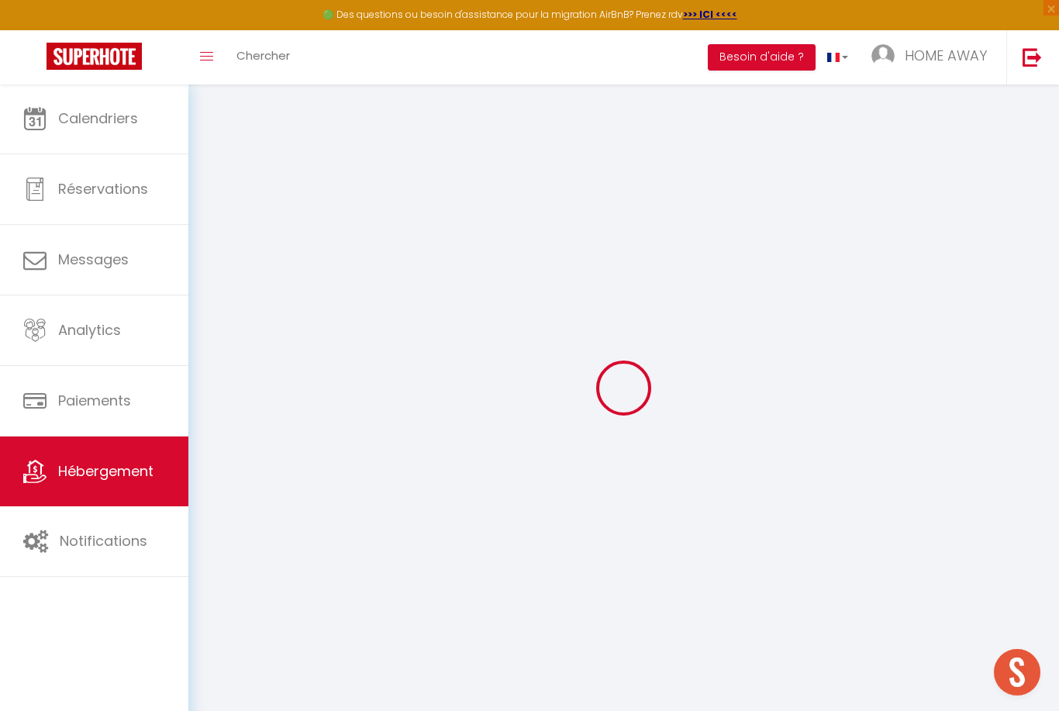
type input "Calvin"
type input "Home"
type input "39 Rue Barrier"
select select "2"
type input "90"
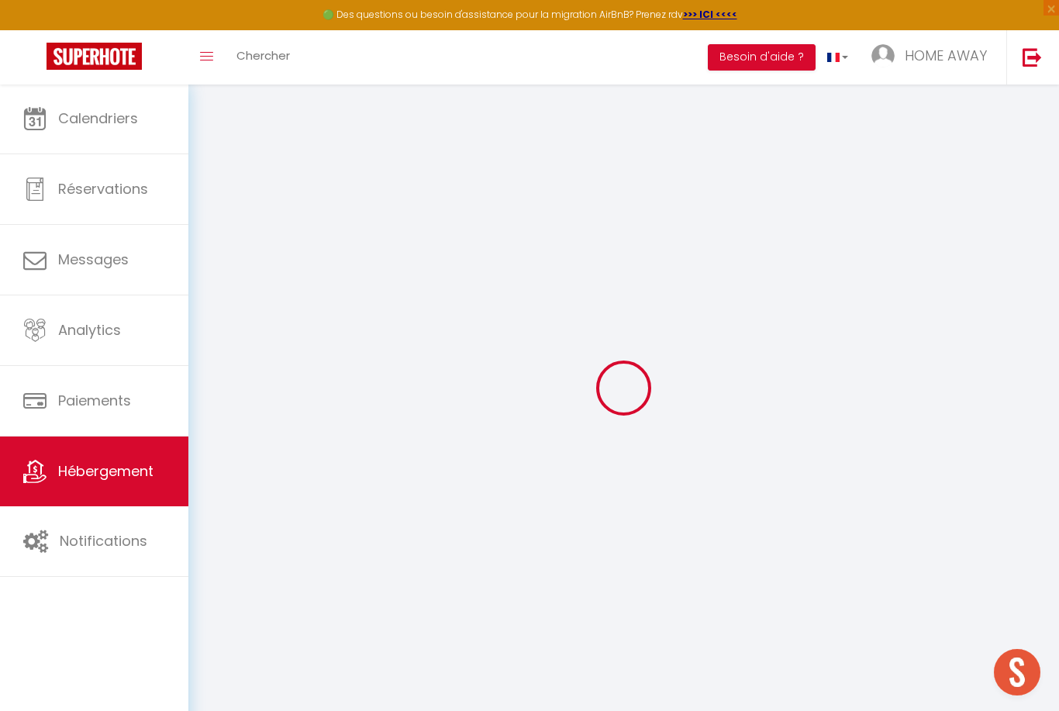
type input "60"
type input "5"
type input "100"
type input "500"
select select
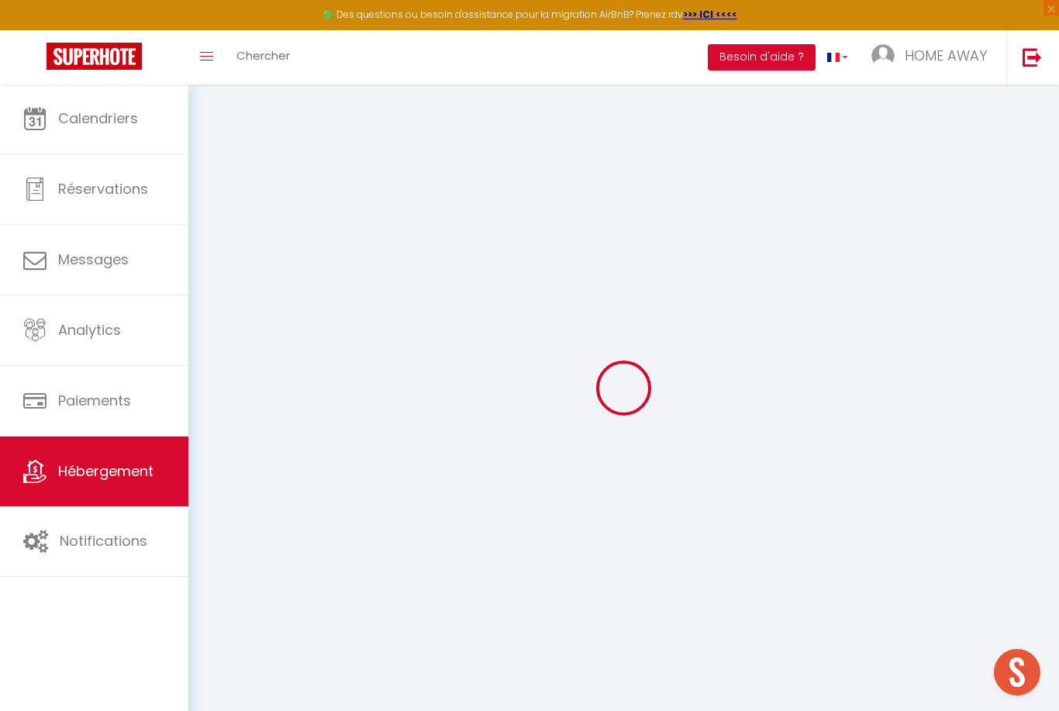
select select
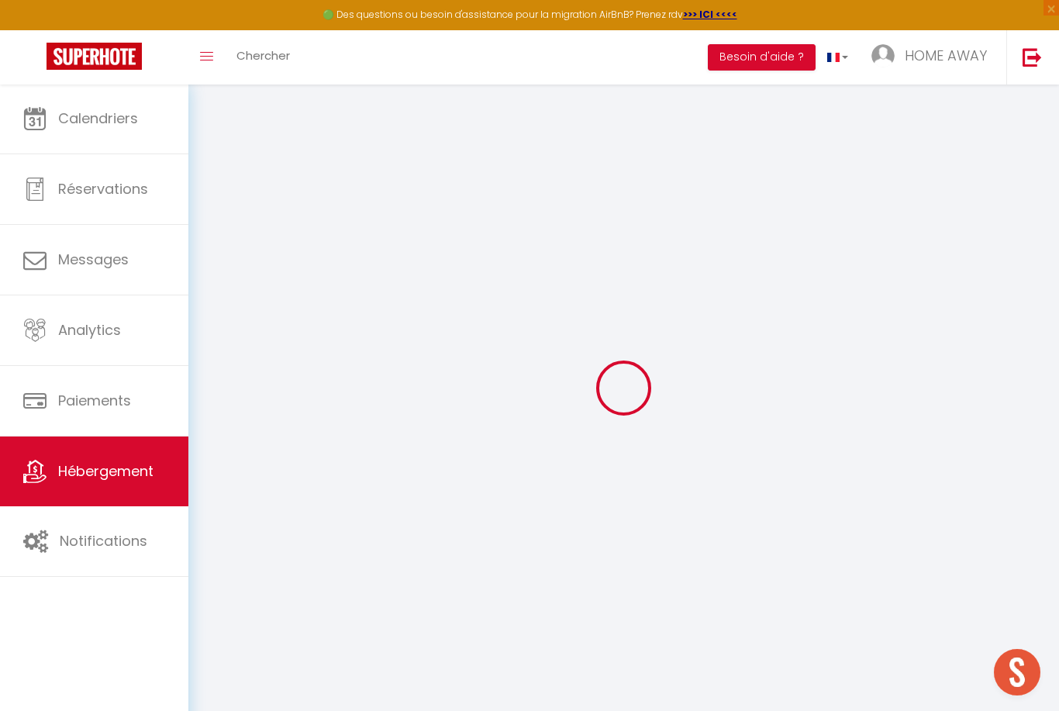
type input "Rue Barrier"
type input "69006"
type input "Lyon"
type input "[EMAIL_ADDRESS][DOMAIN_NAME]"
select select "4919"
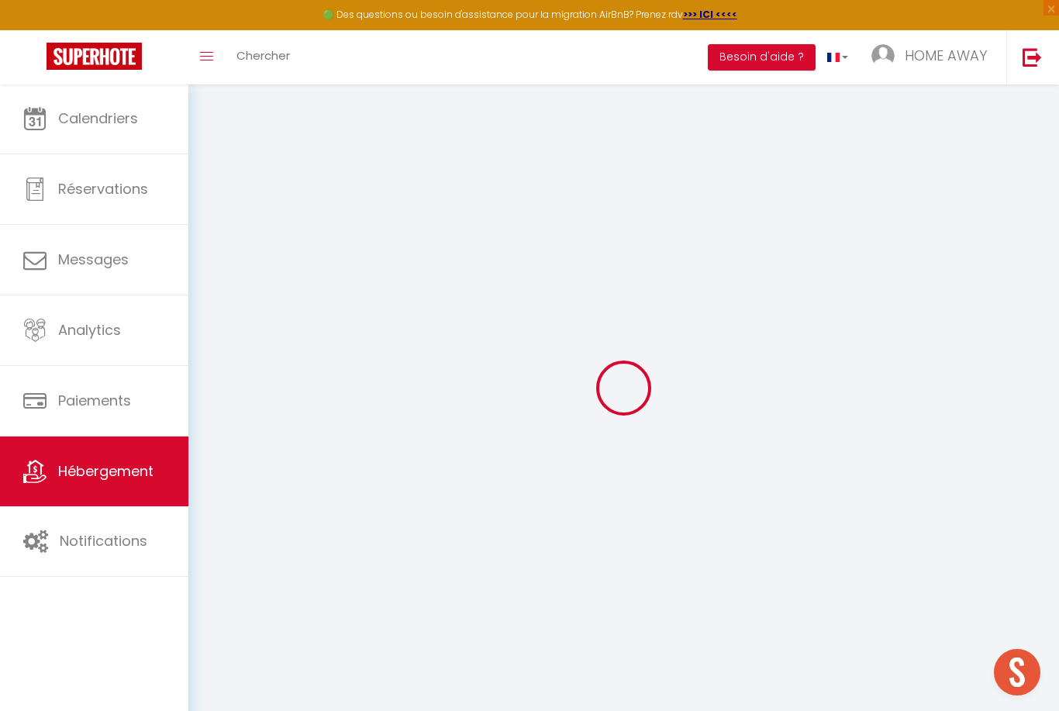
checkbox input "false"
checkbox input "true"
radio input "true"
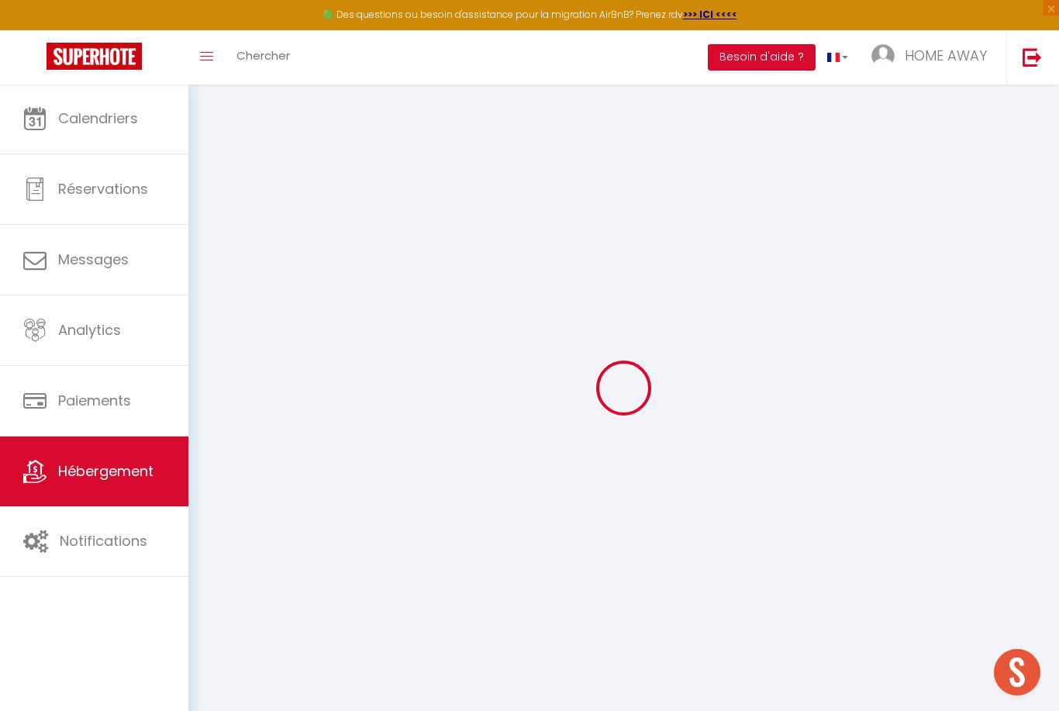
type input "0"
select select
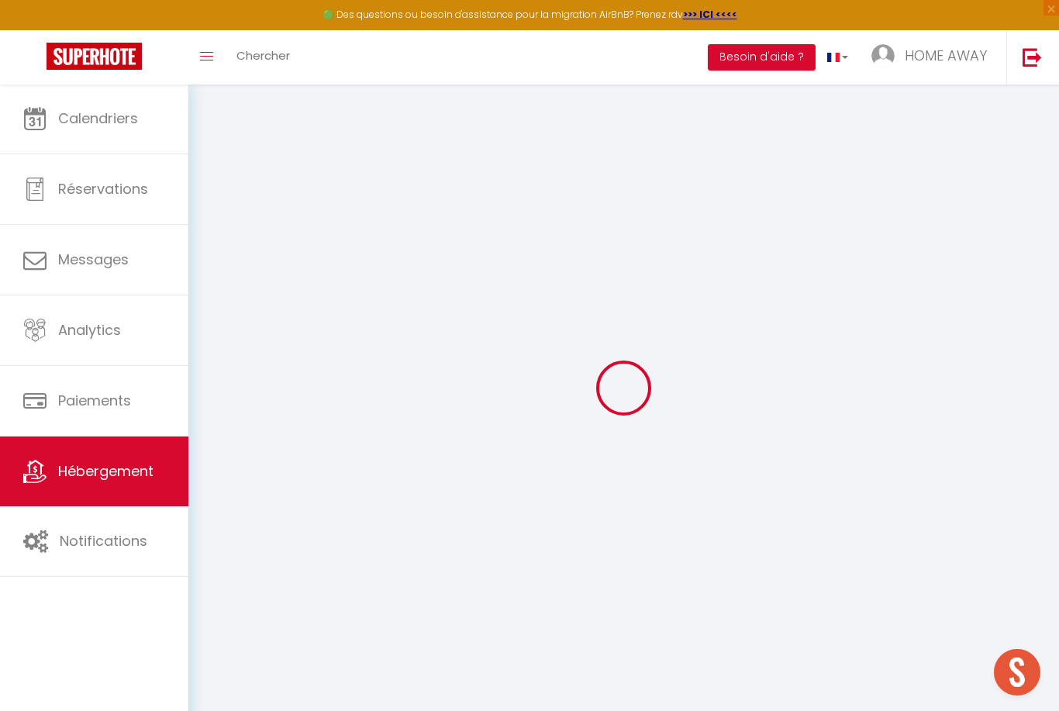
select select
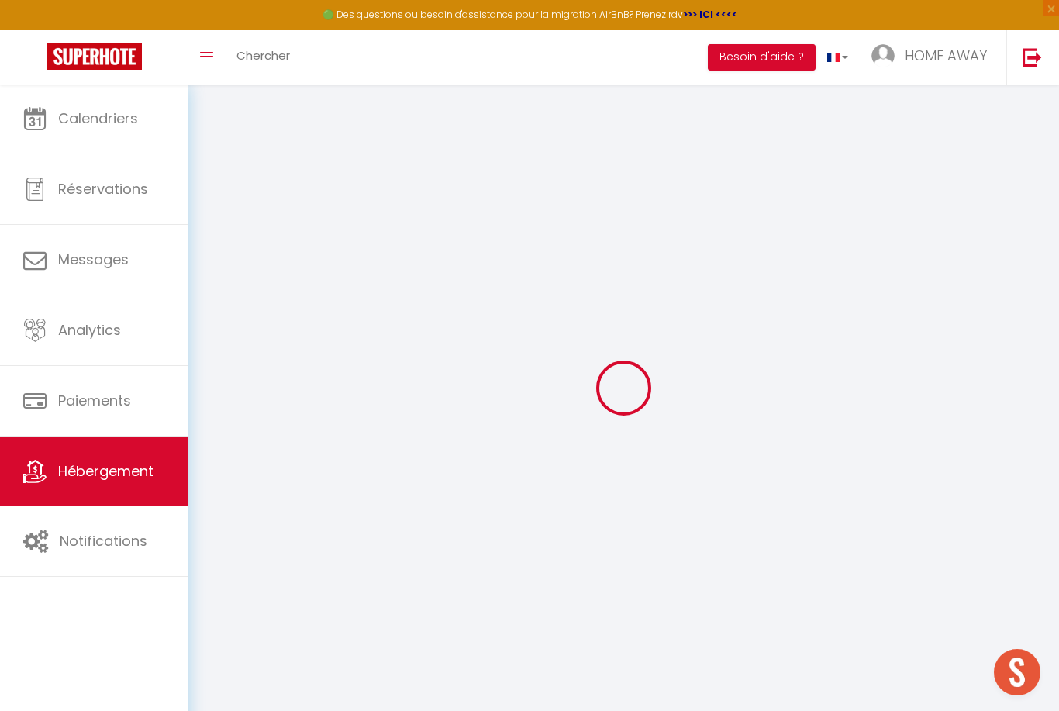
checkbox input "false"
checkbox input "true"
select select
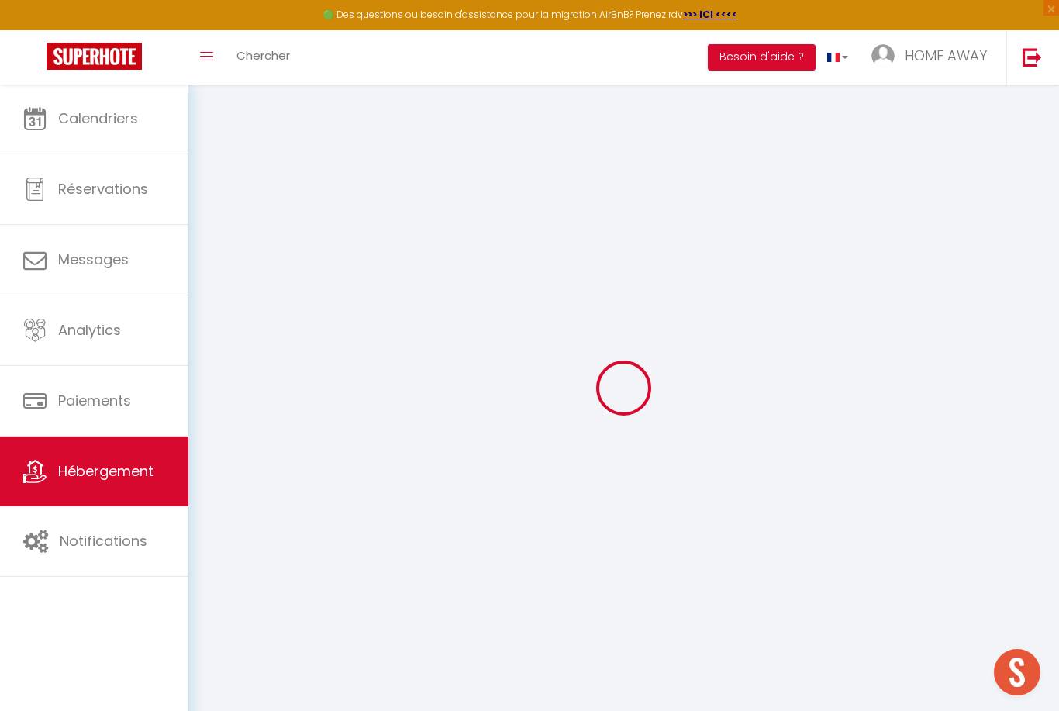
select select
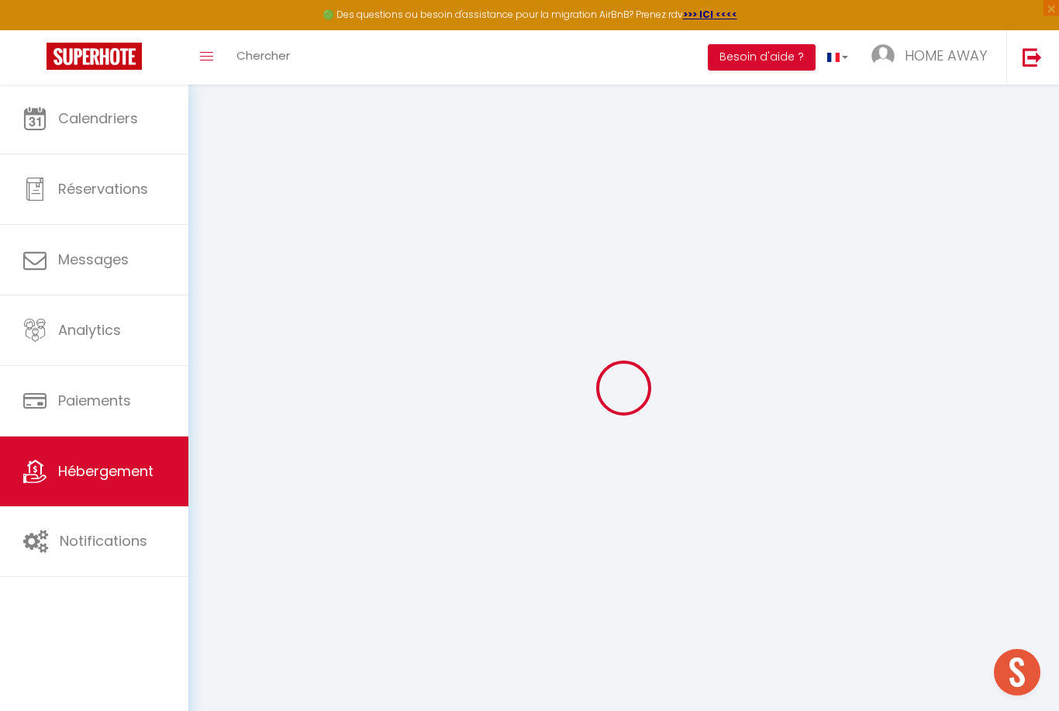
checkbox input "false"
checkbox input "true"
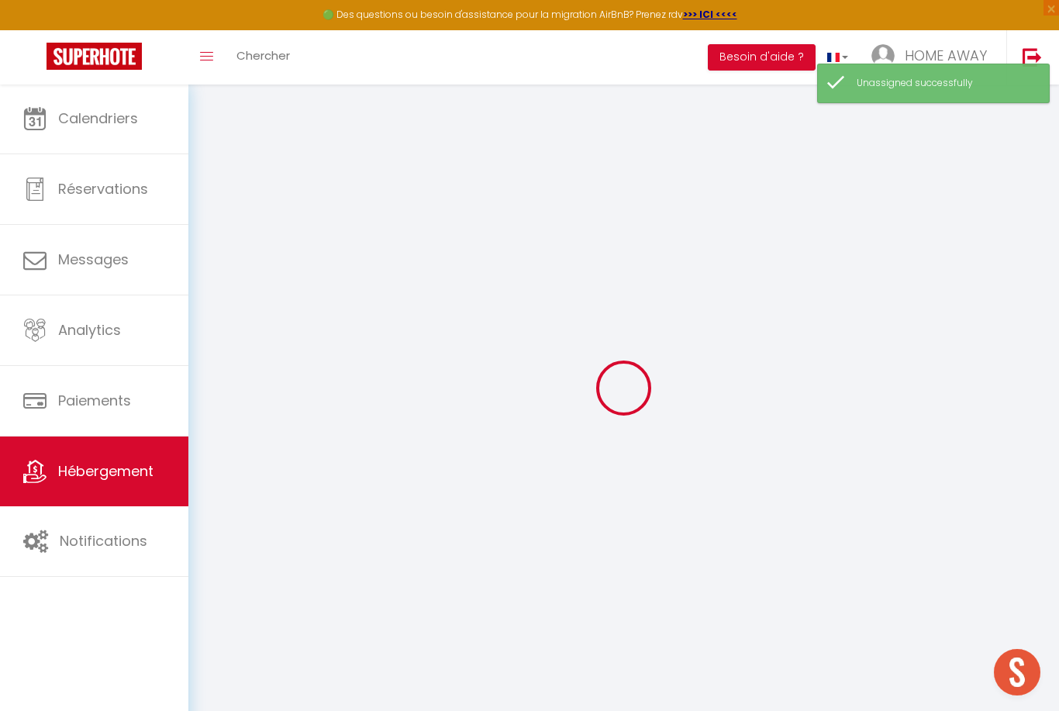
select select
checkbox input "false"
checkbox input "true"
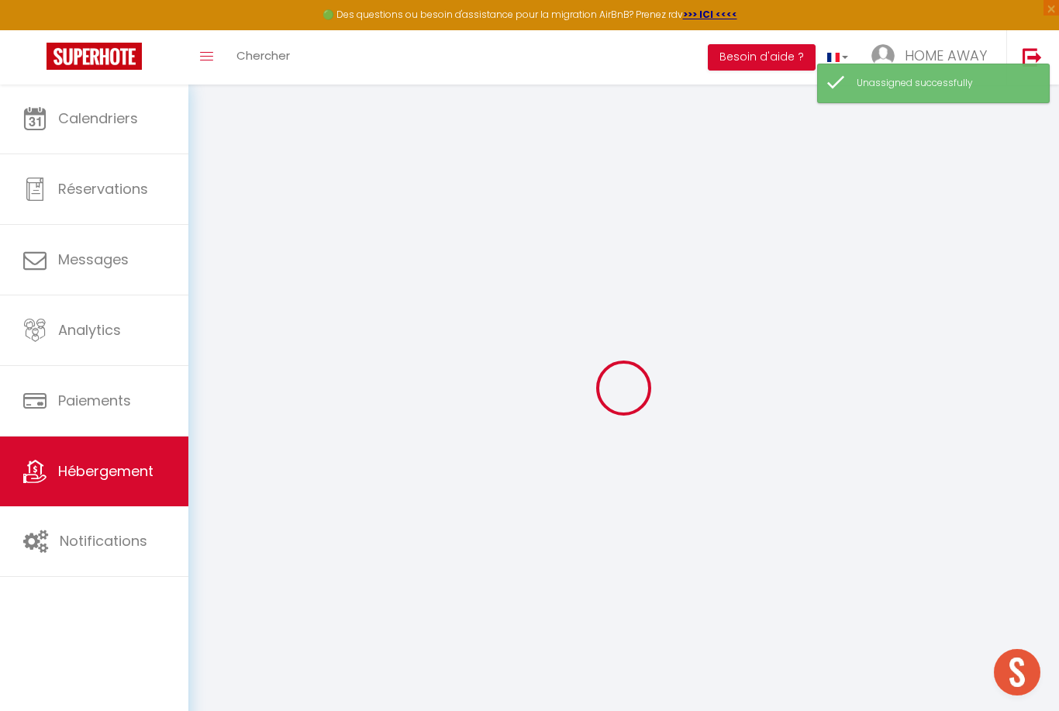
select select
checkbox input "false"
checkbox input "true"
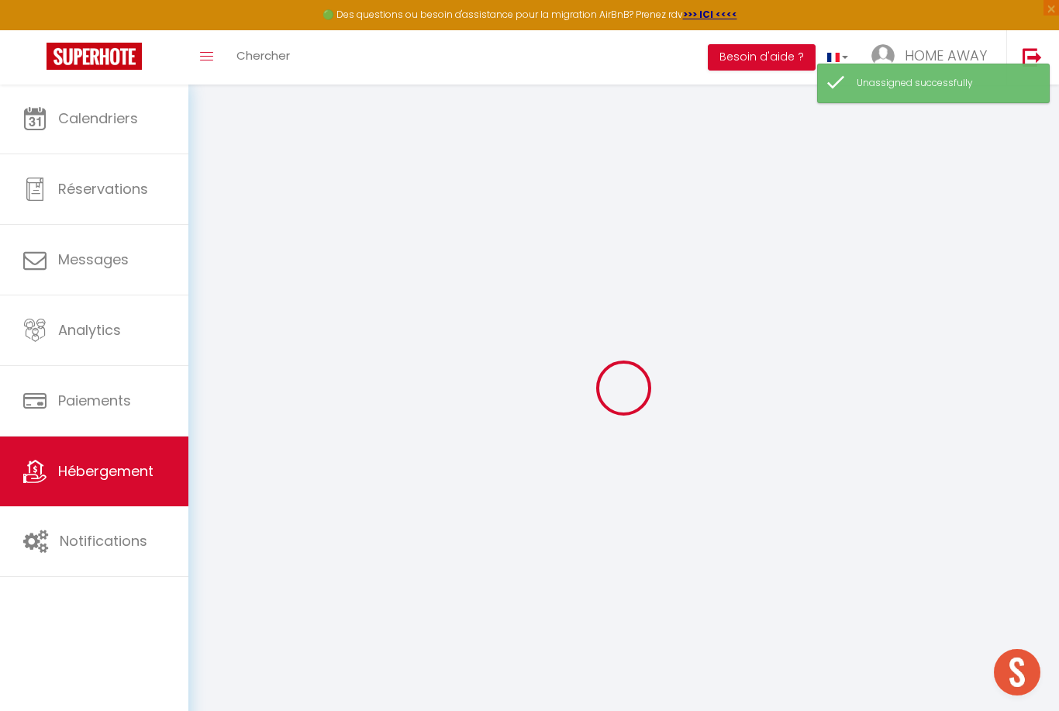
checkbox input "true"
select select
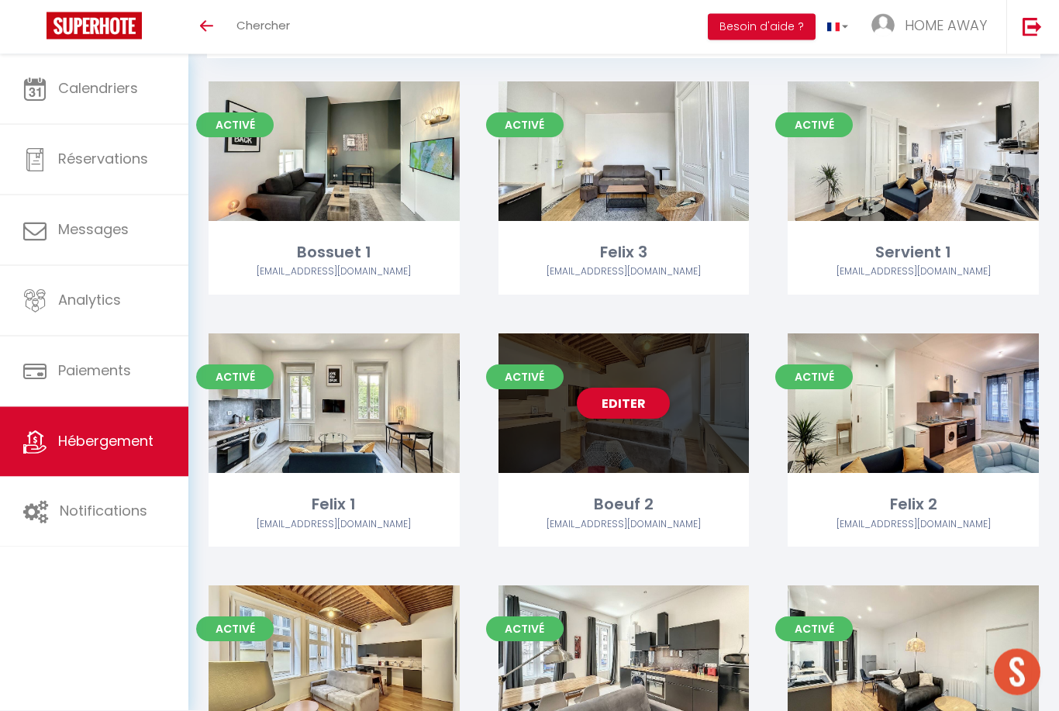
scroll to position [113, 0]
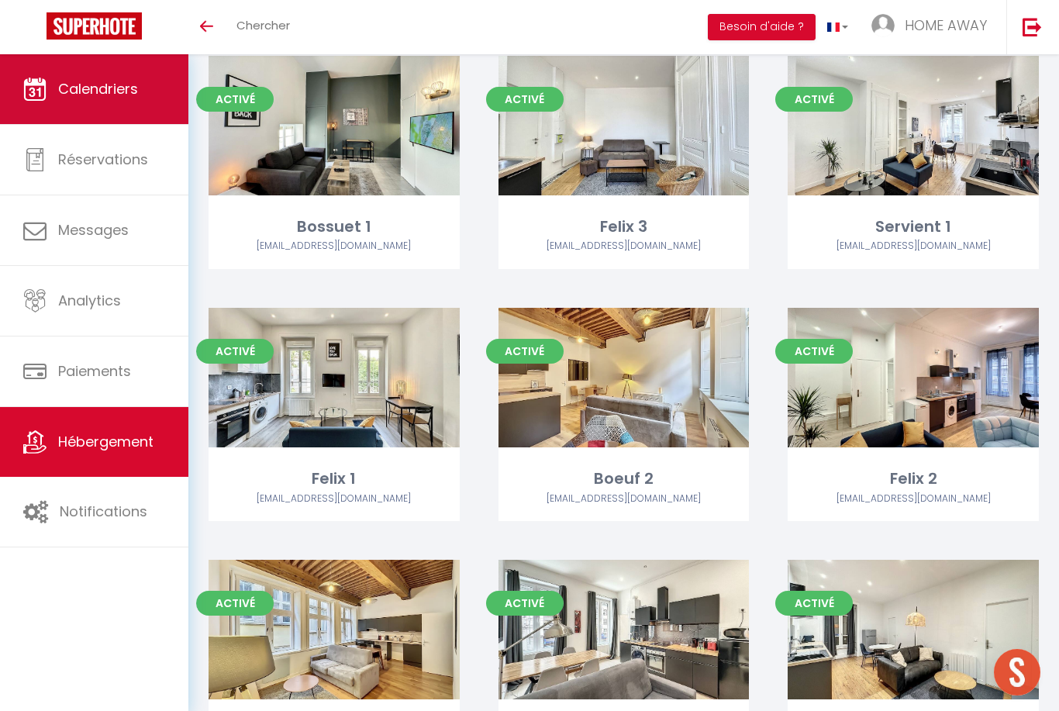
click at [63, 62] on link "Calendriers" at bounding box center [94, 89] width 188 height 70
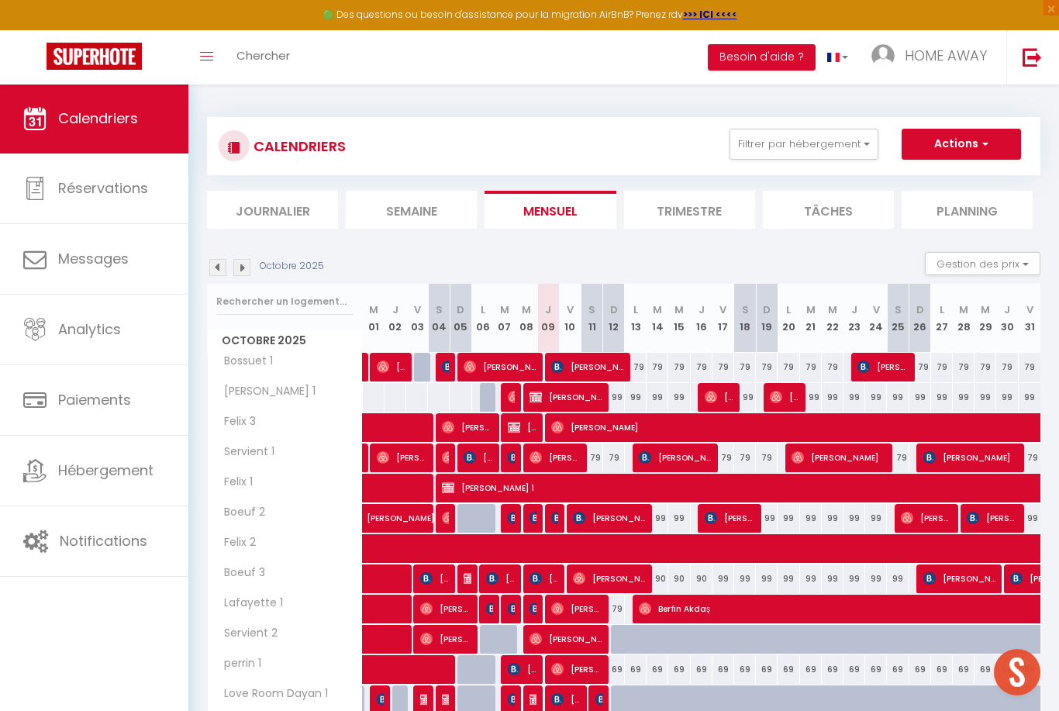
click at [78, 54] on img at bounding box center [94, 56] width 95 height 27
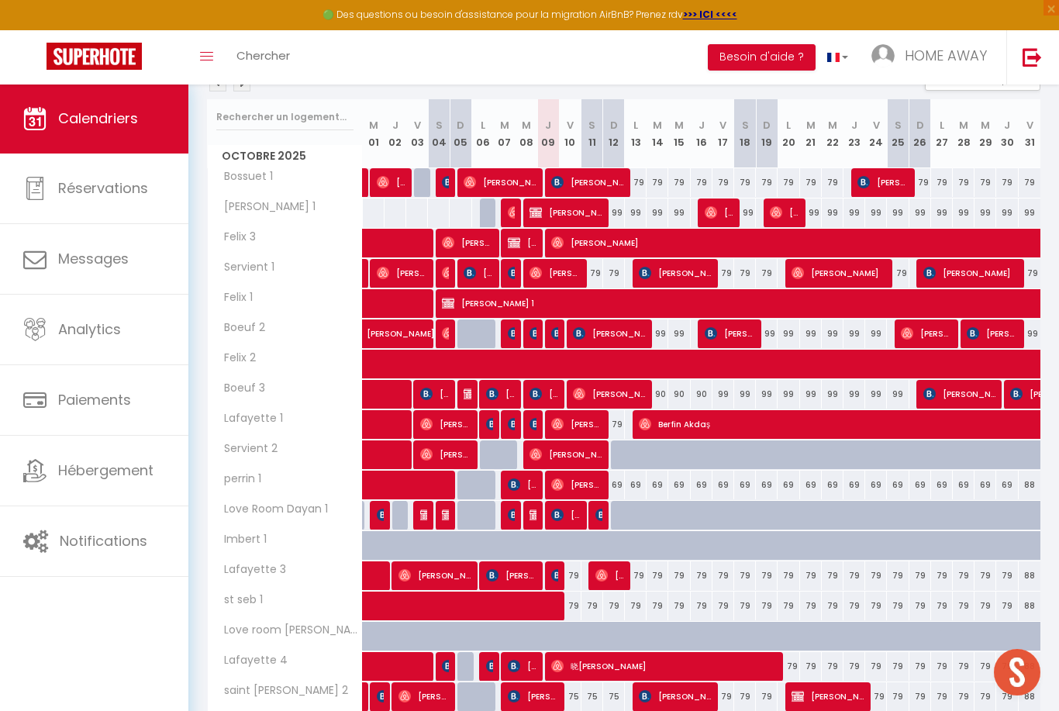
scroll to position [298, 0]
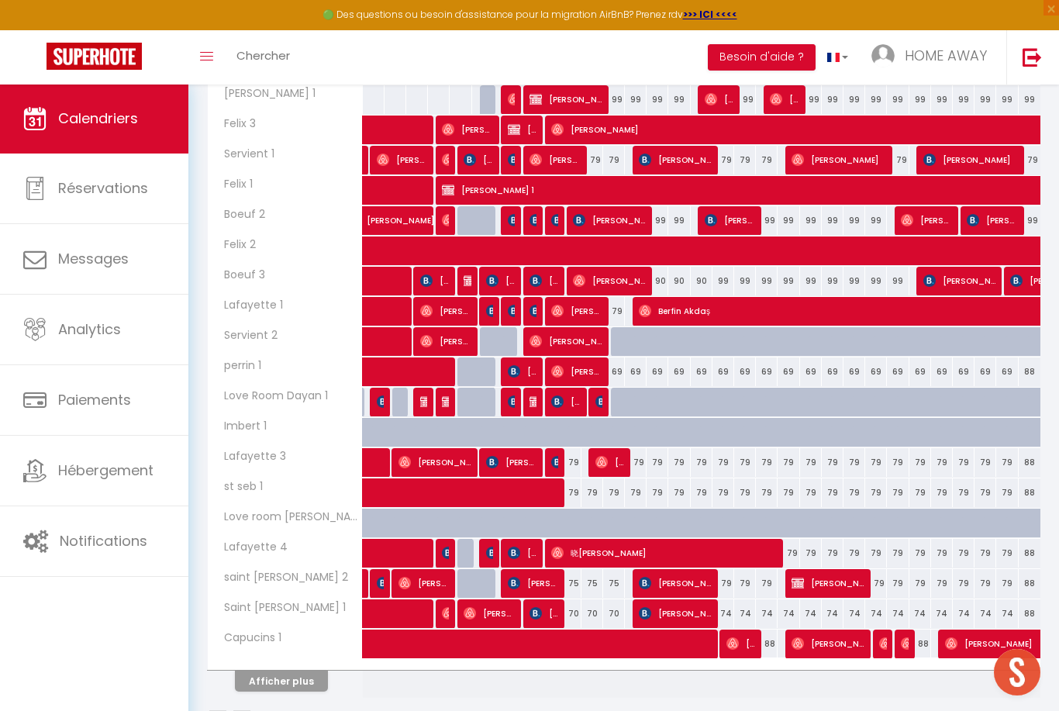
click at [277, 685] on button "Afficher plus" at bounding box center [281, 681] width 93 height 21
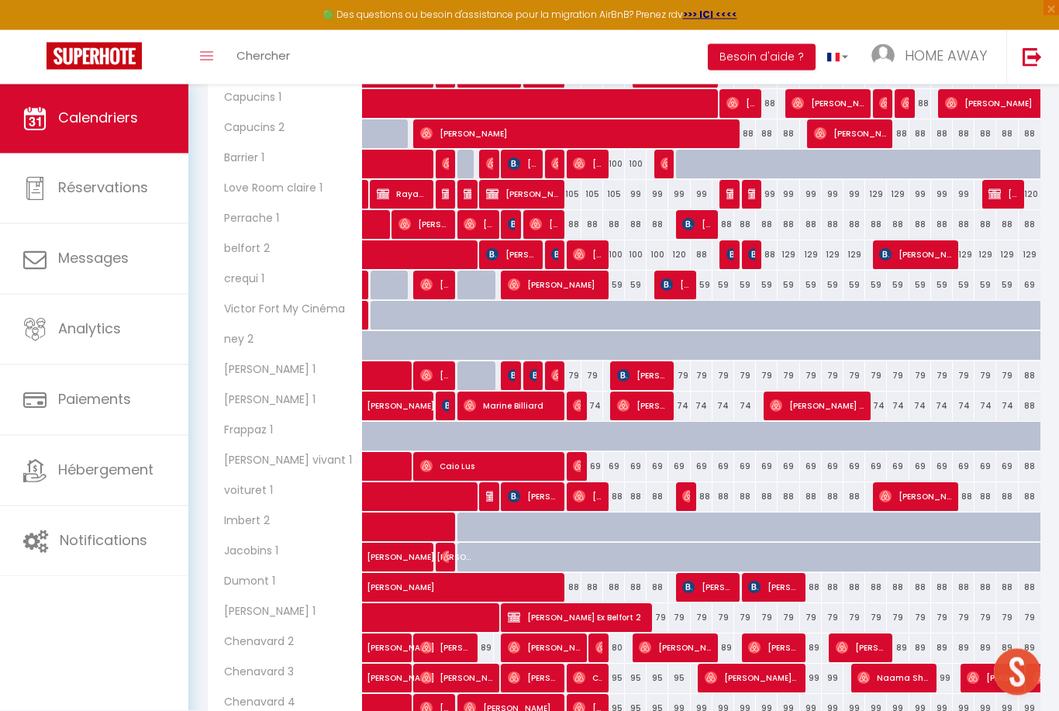
scroll to position [902, 0]
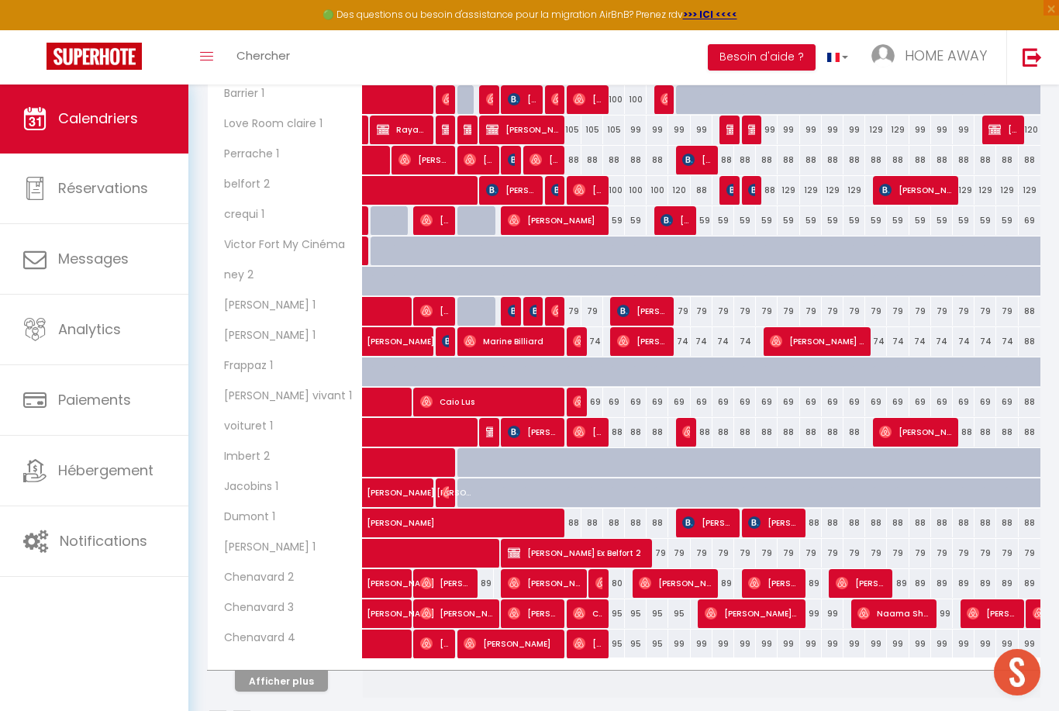
click at [260, 685] on button "Afficher plus" at bounding box center [281, 681] width 93 height 21
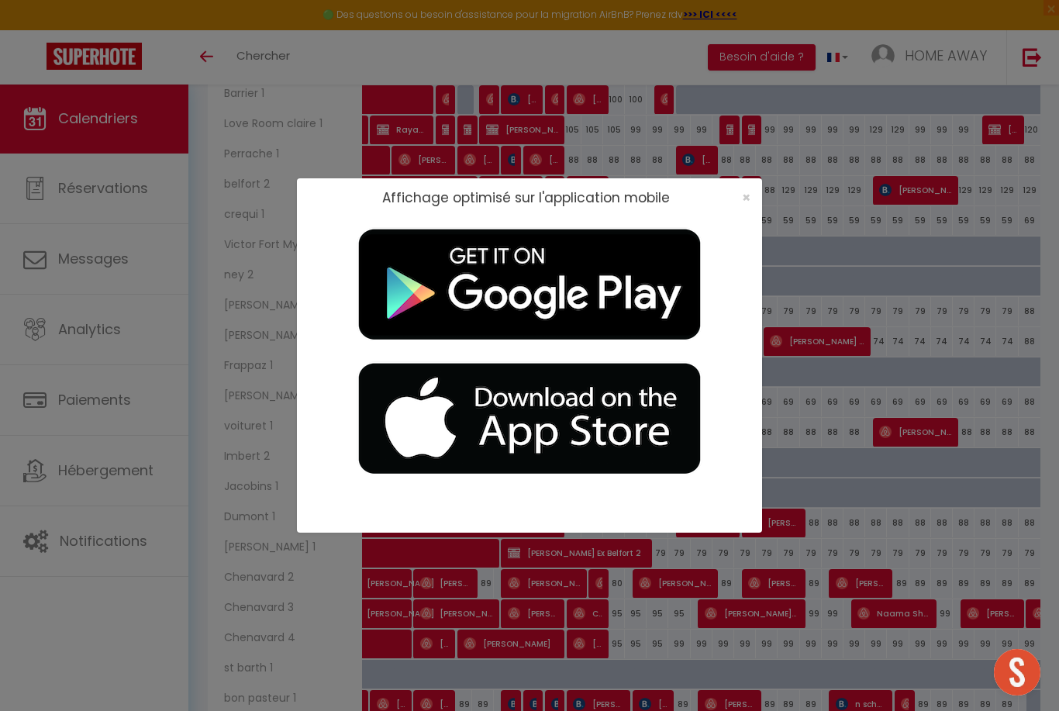
scroll to position [1038, 0]
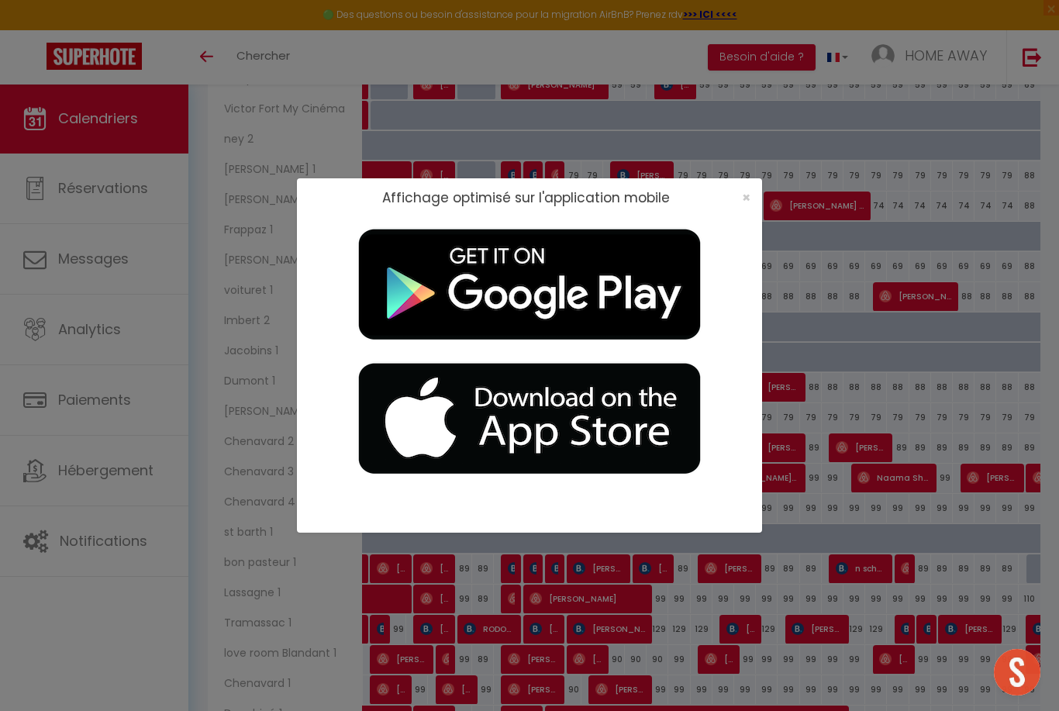
click at [754, 192] on div "×" at bounding box center [741, 198] width 39 height 16
click at [749, 195] on span "×" at bounding box center [746, 197] width 9 height 19
